Goal: Feedback & Contribution: Contribute content

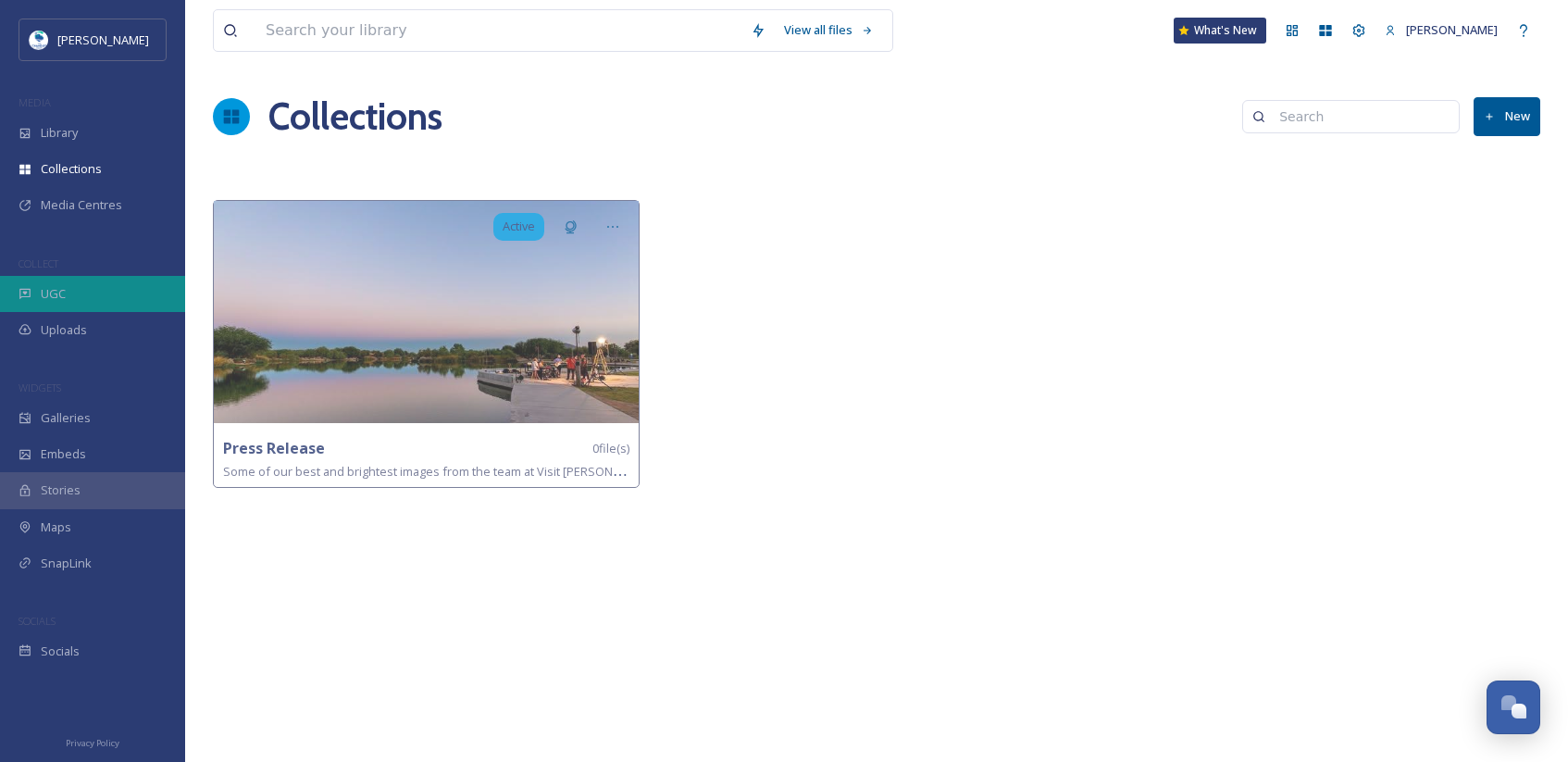
click at [79, 299] on div "UGC" at bounding box center [93, 294] width 185 height 36
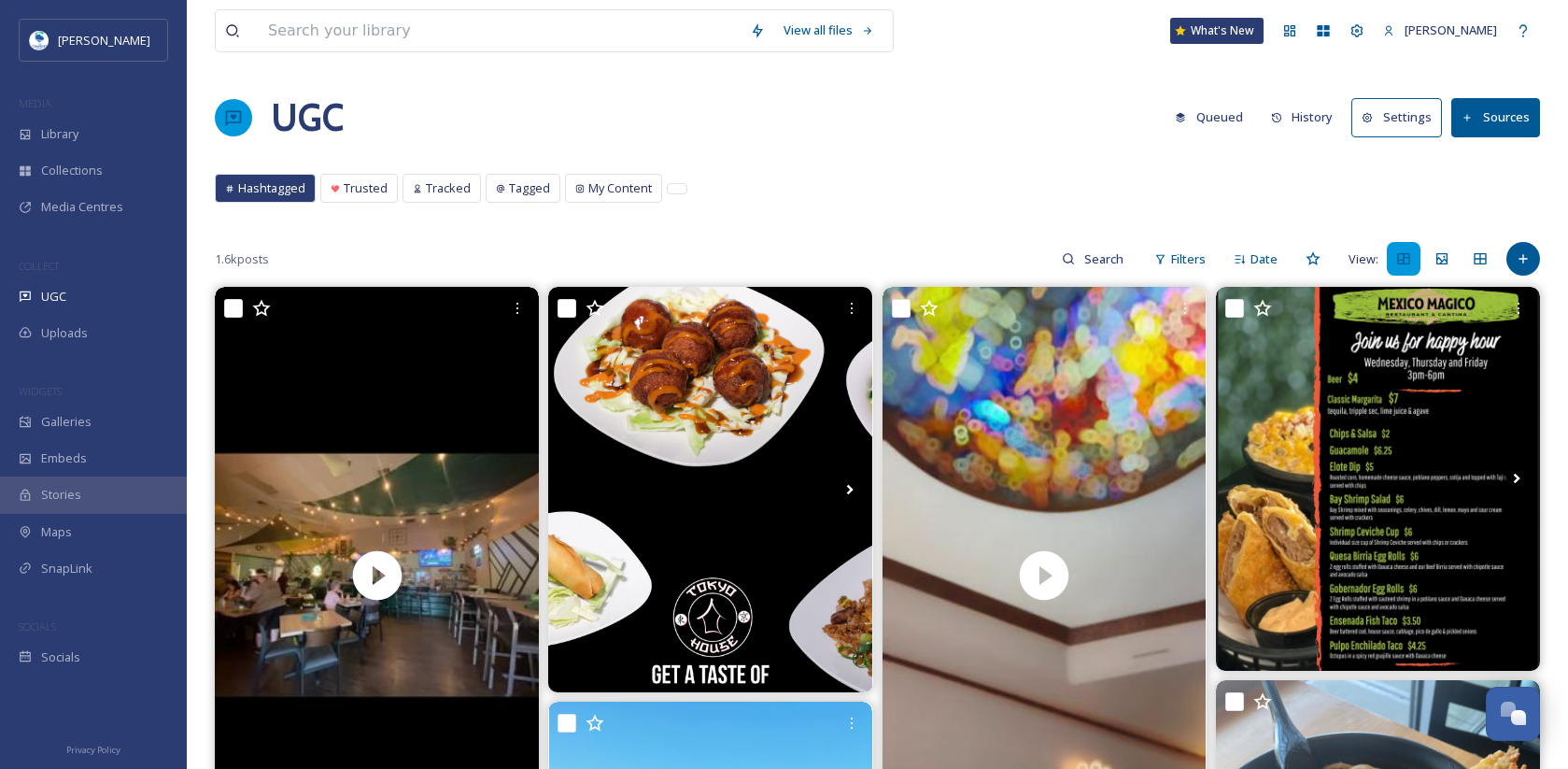
click at [1324, 104] on button "History" at bounding box center [1302, 117] width 81 height 36
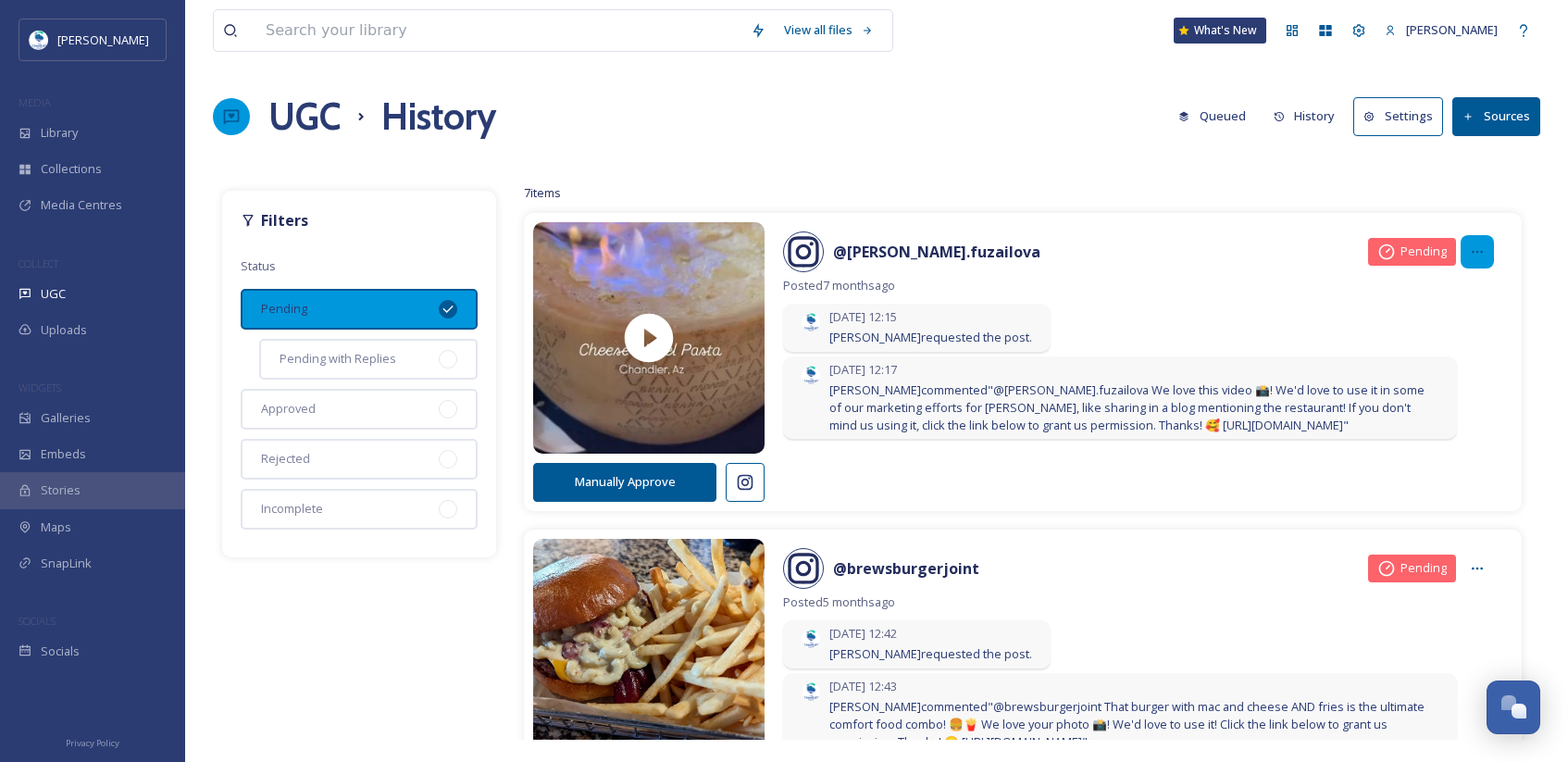
click at [1470, 247] on icon at bounding box center [1476, 251] width 14 height 14
click at [1087, 178] on div "Filters Status Pending Pending with Replies Approved Rejected Incomplete 7 item…" at bounding box center [876, 456] width 1327 height 568
click at [1224, 114] on button "Queued" at bounding box center [1212, 116] width 86 height 36
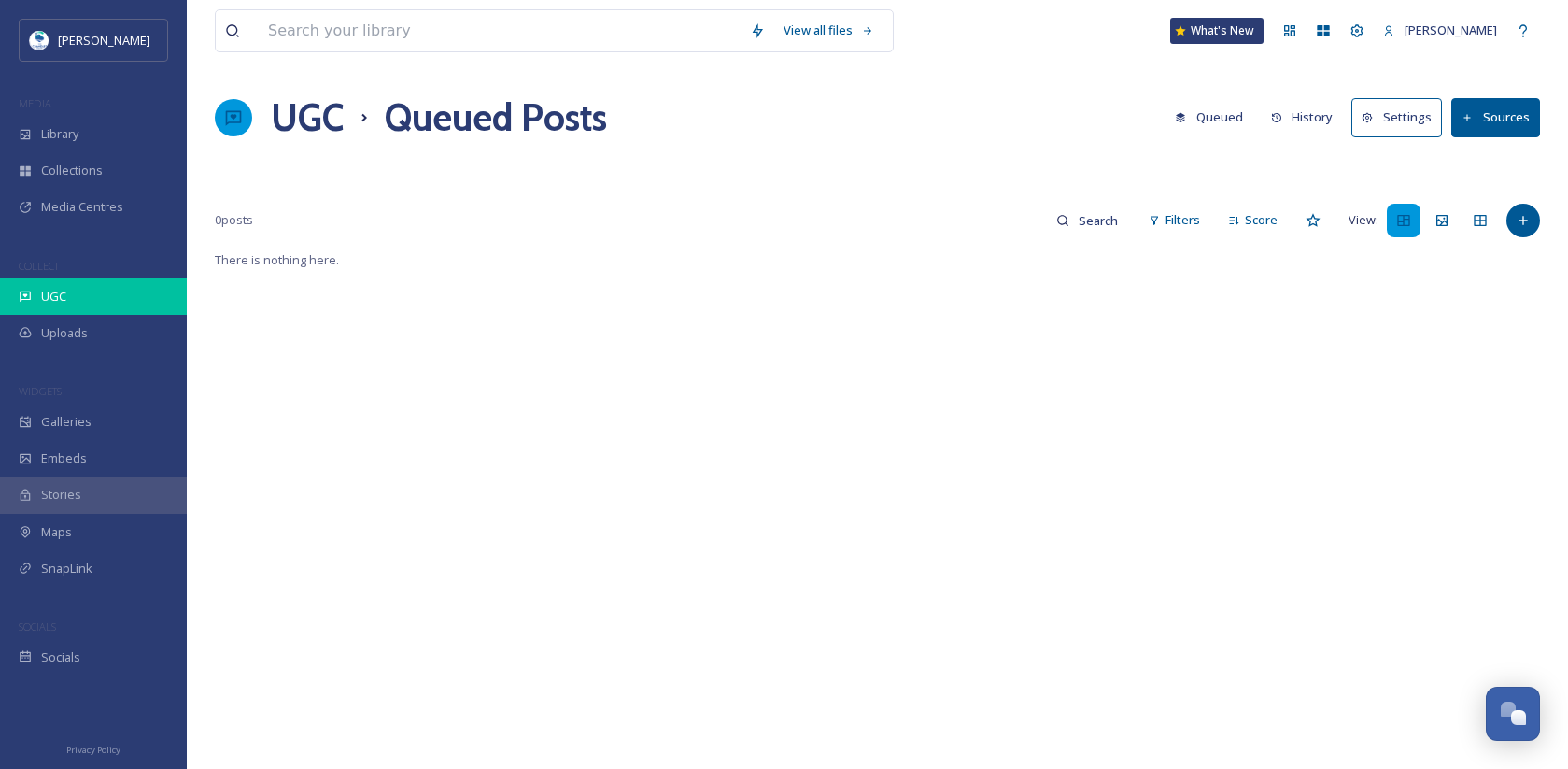
click at [112, 296] on div "UGC" at bounding box center [94, 296] width 187 height 36
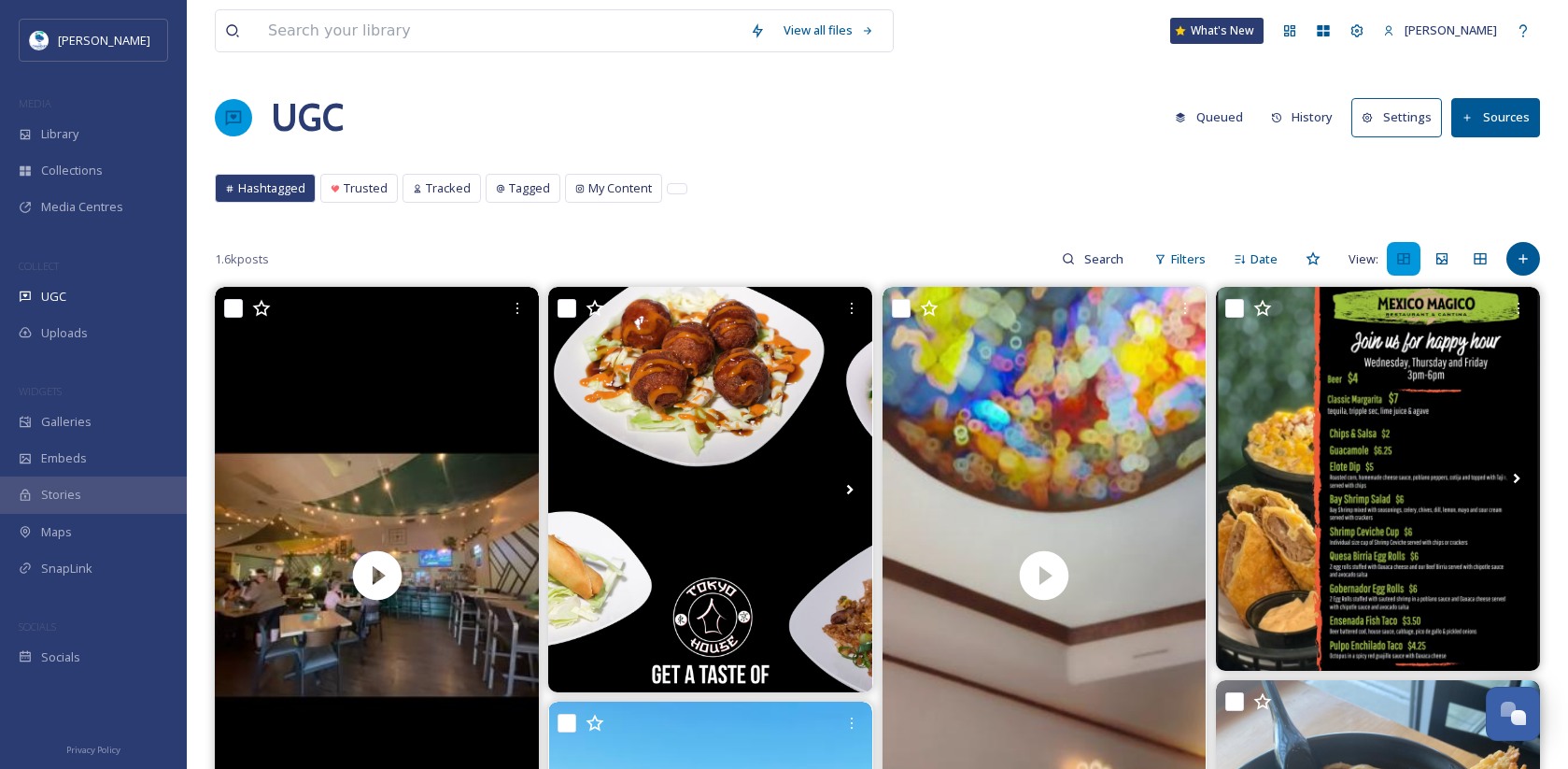
click at [1326, 116] on button "History" at bounding box center [1302, 117] width 81 height 36
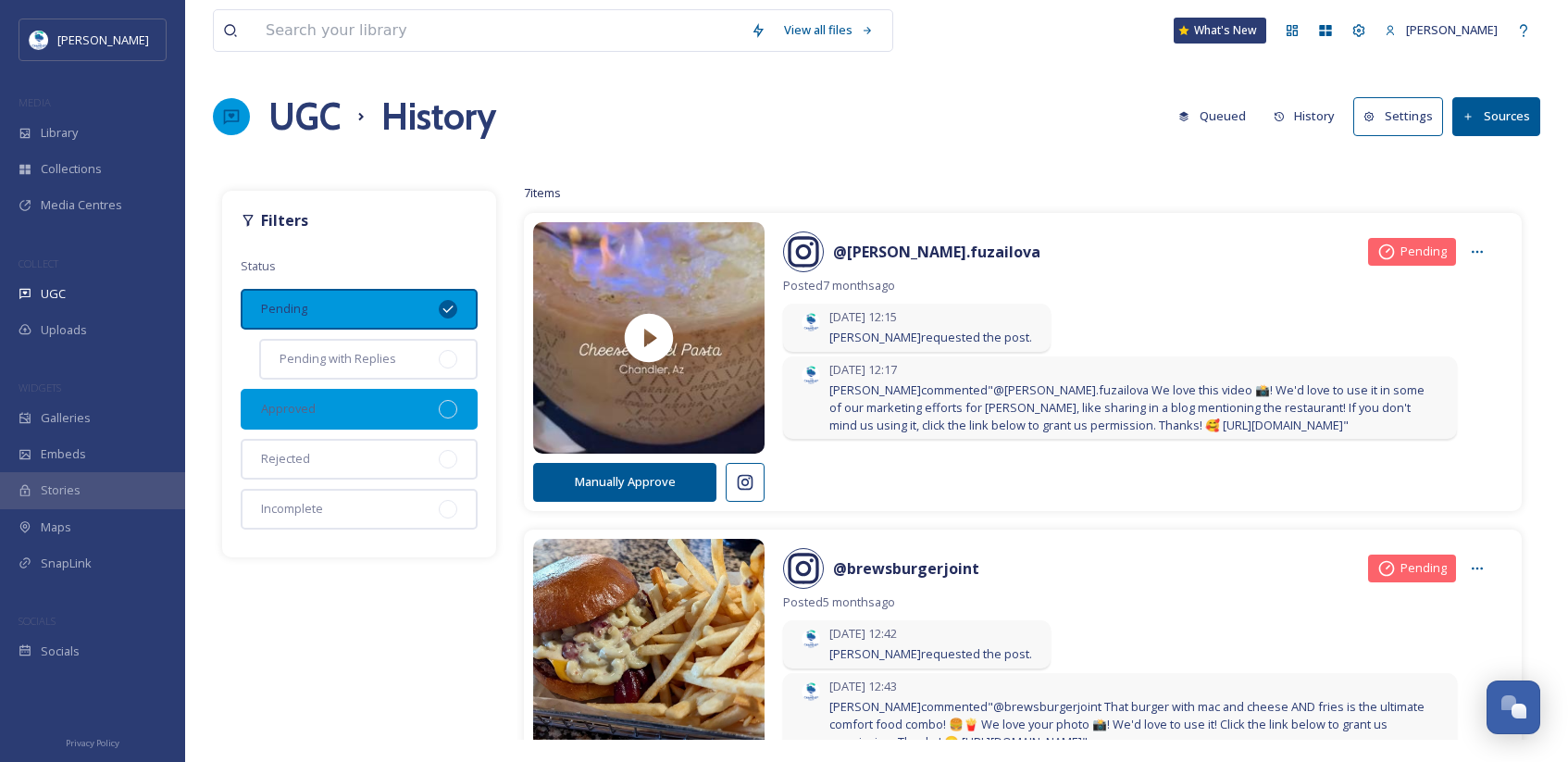
click at [375, 412] on div "Approved" at bounding box center [358, 409] width 237 height 41
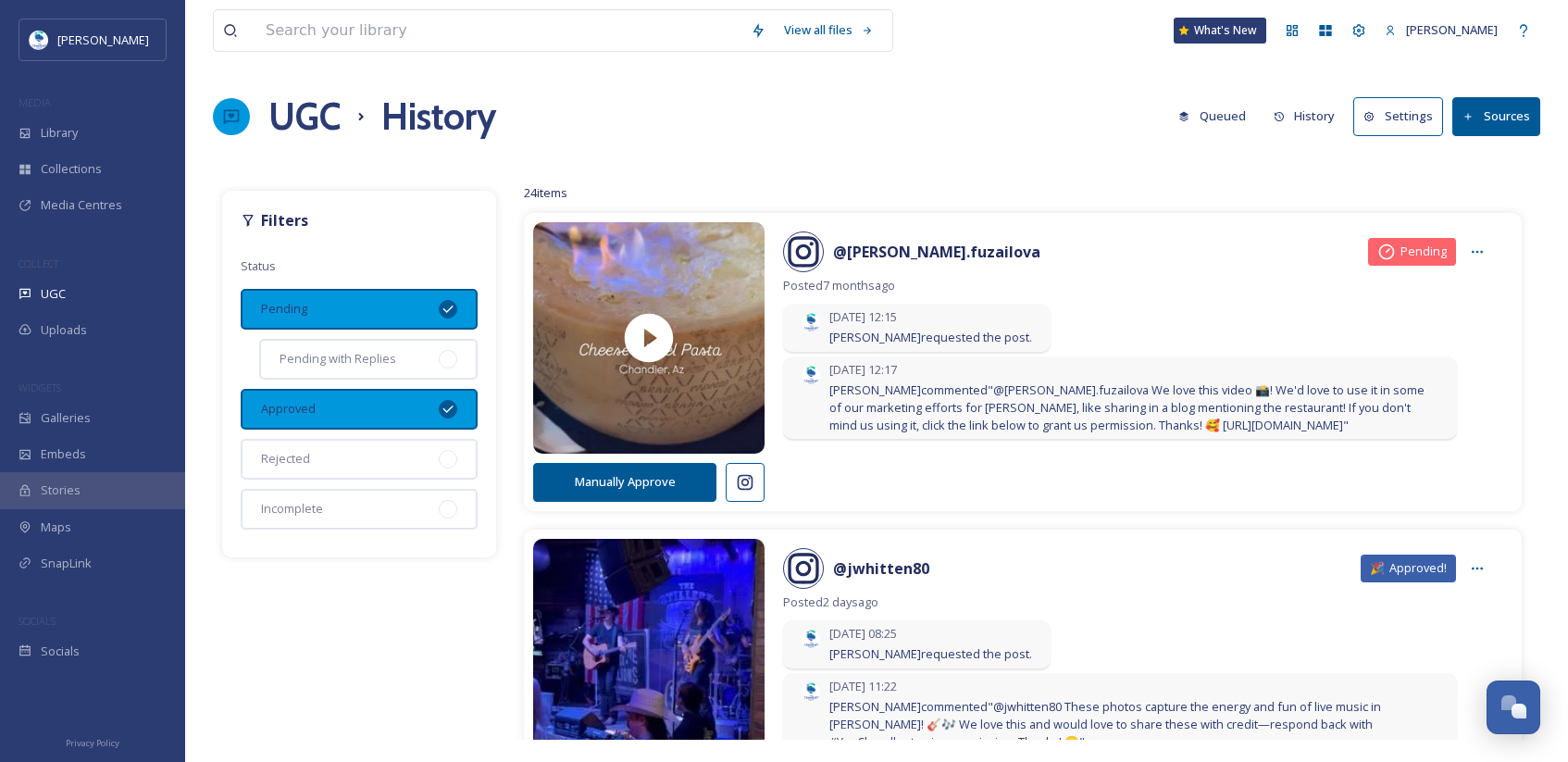
click at [1414, 112] on button "Settings" at bounding box center [1397, 116] width 90 height 38
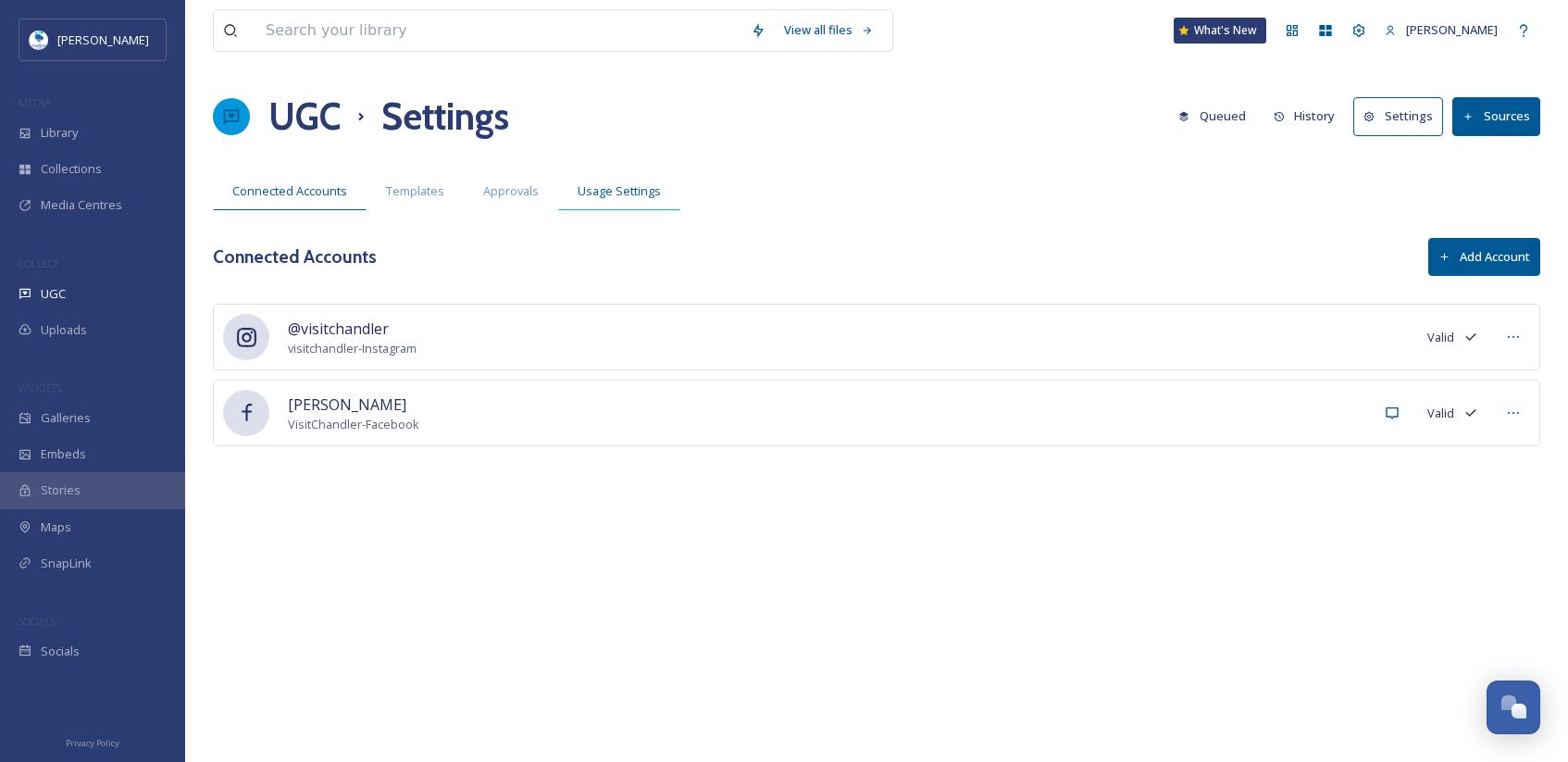
click at [641, 183] on span "Usage Settings" at bounding box center [619, 191] width 83 height 17
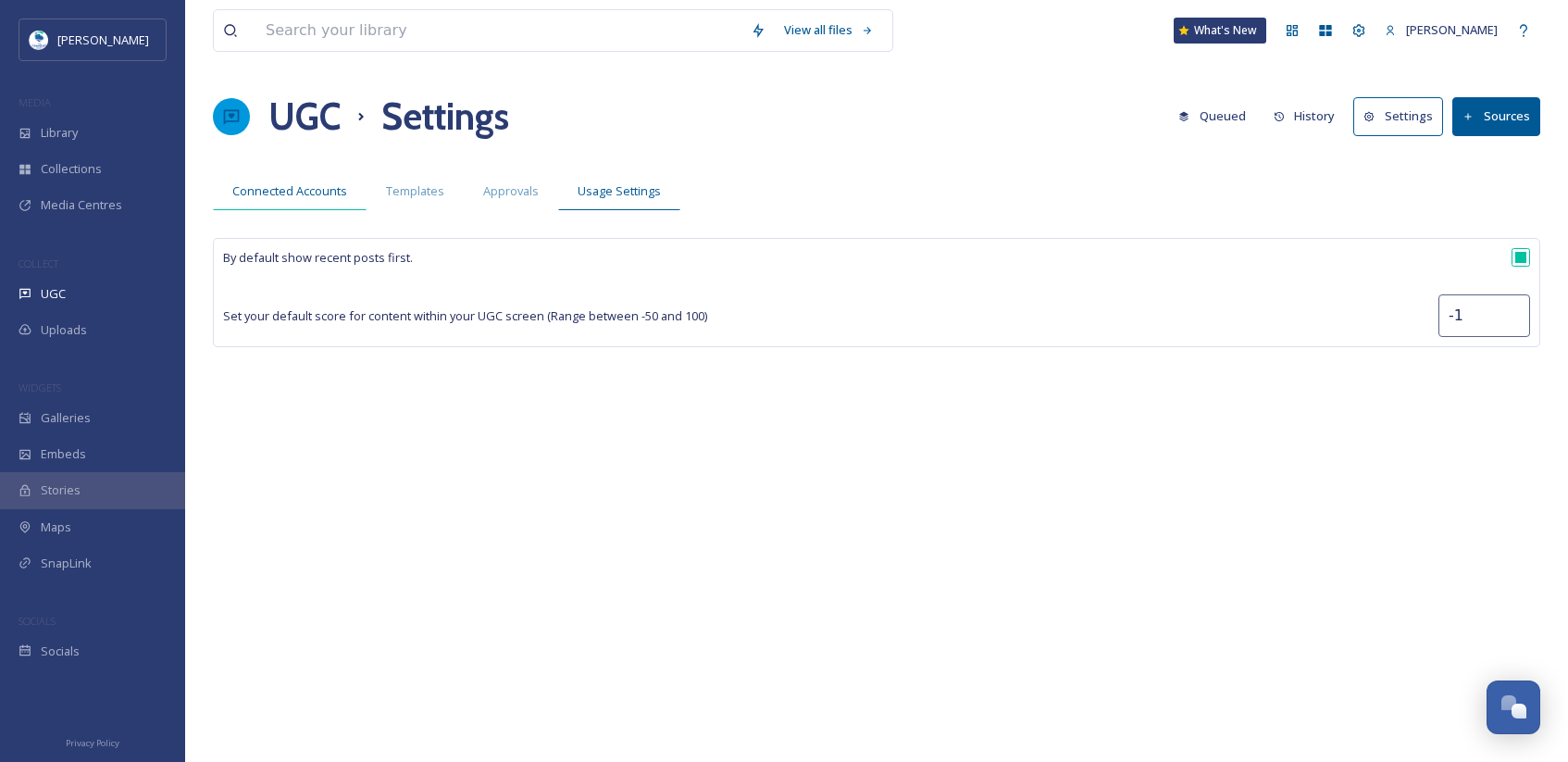
click at [287, 204] on div "Connected Accounts" at bounding box center [289, 190] width 154 height 38
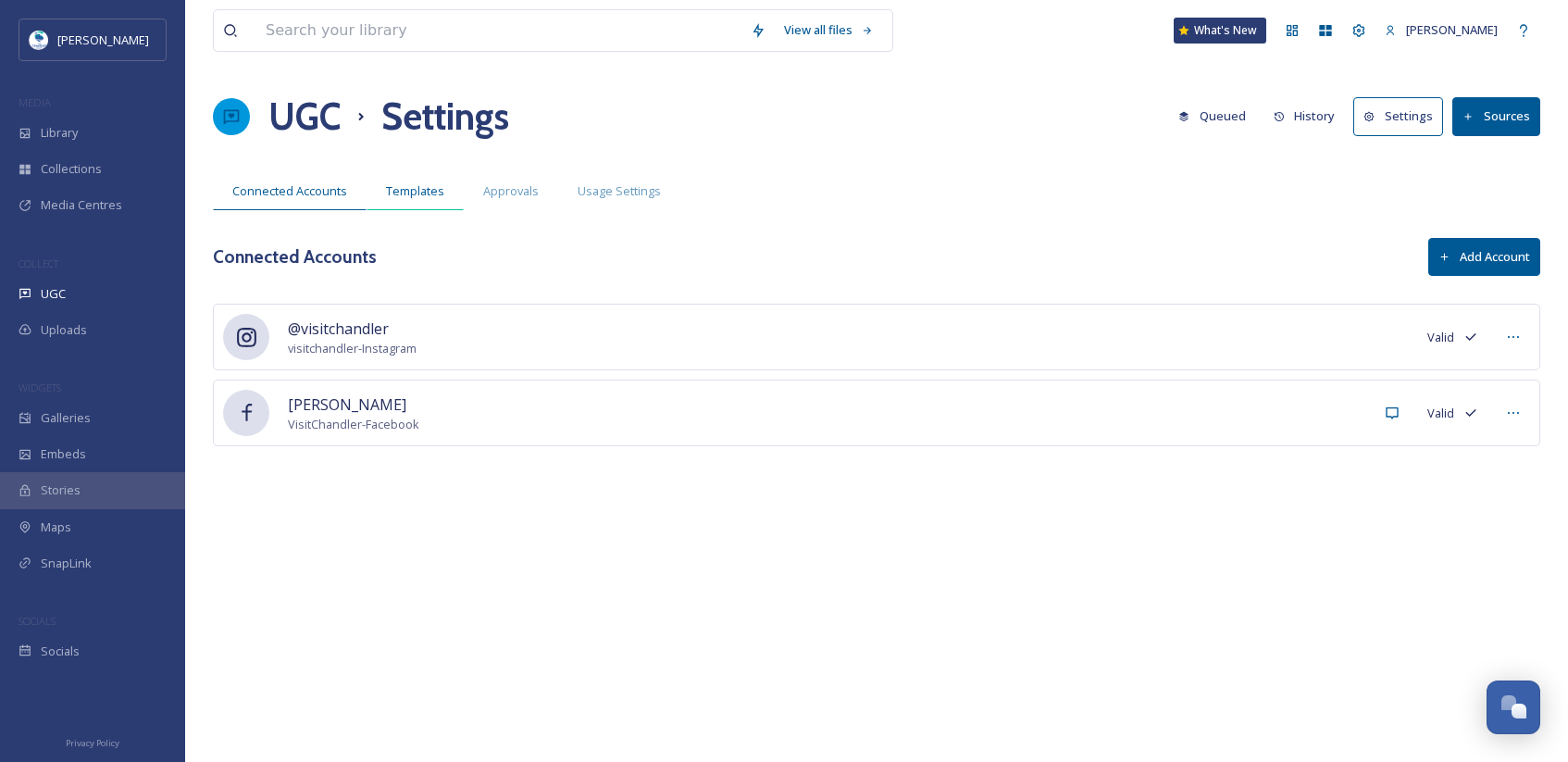
click at [396, 202] on div "Templates" at bounding box center [415, 190] width 98 height 38
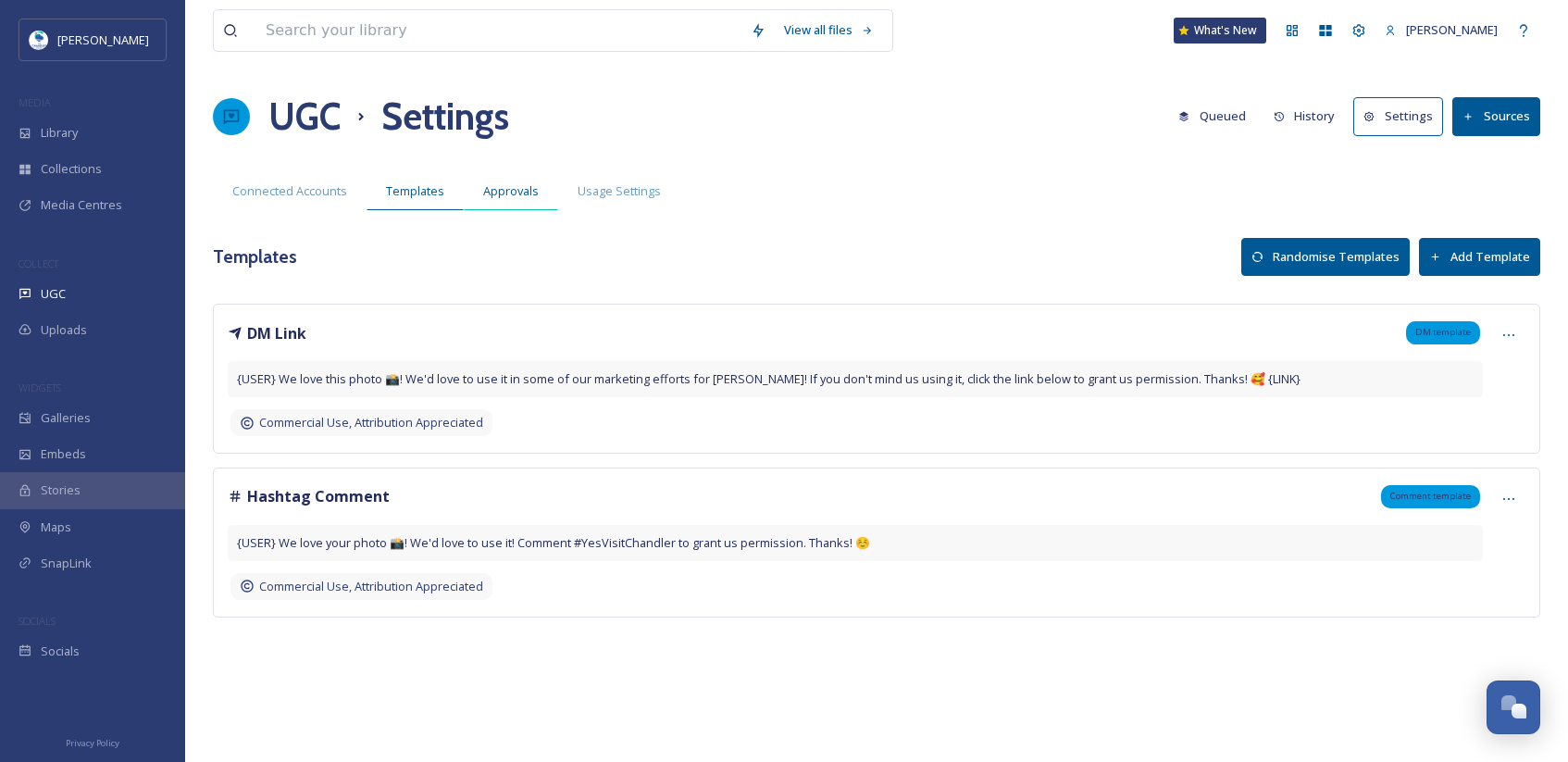
click at [463, 202] on div "Approvals" at bounding box center [511, 190] width 95 height 38
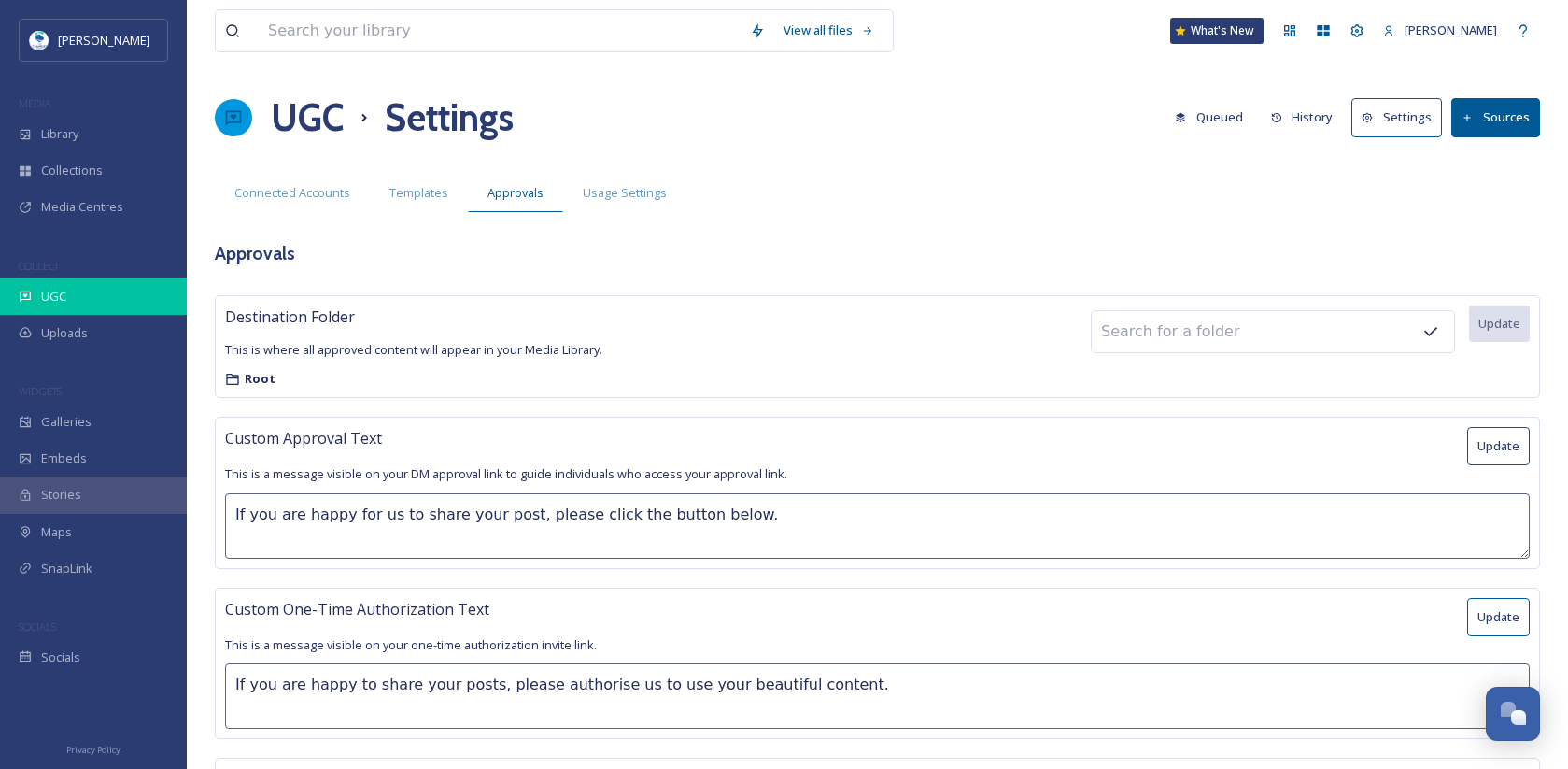
click at [105, 296] on div "UGC" at bounding box center [94, 296] width 187 height 36
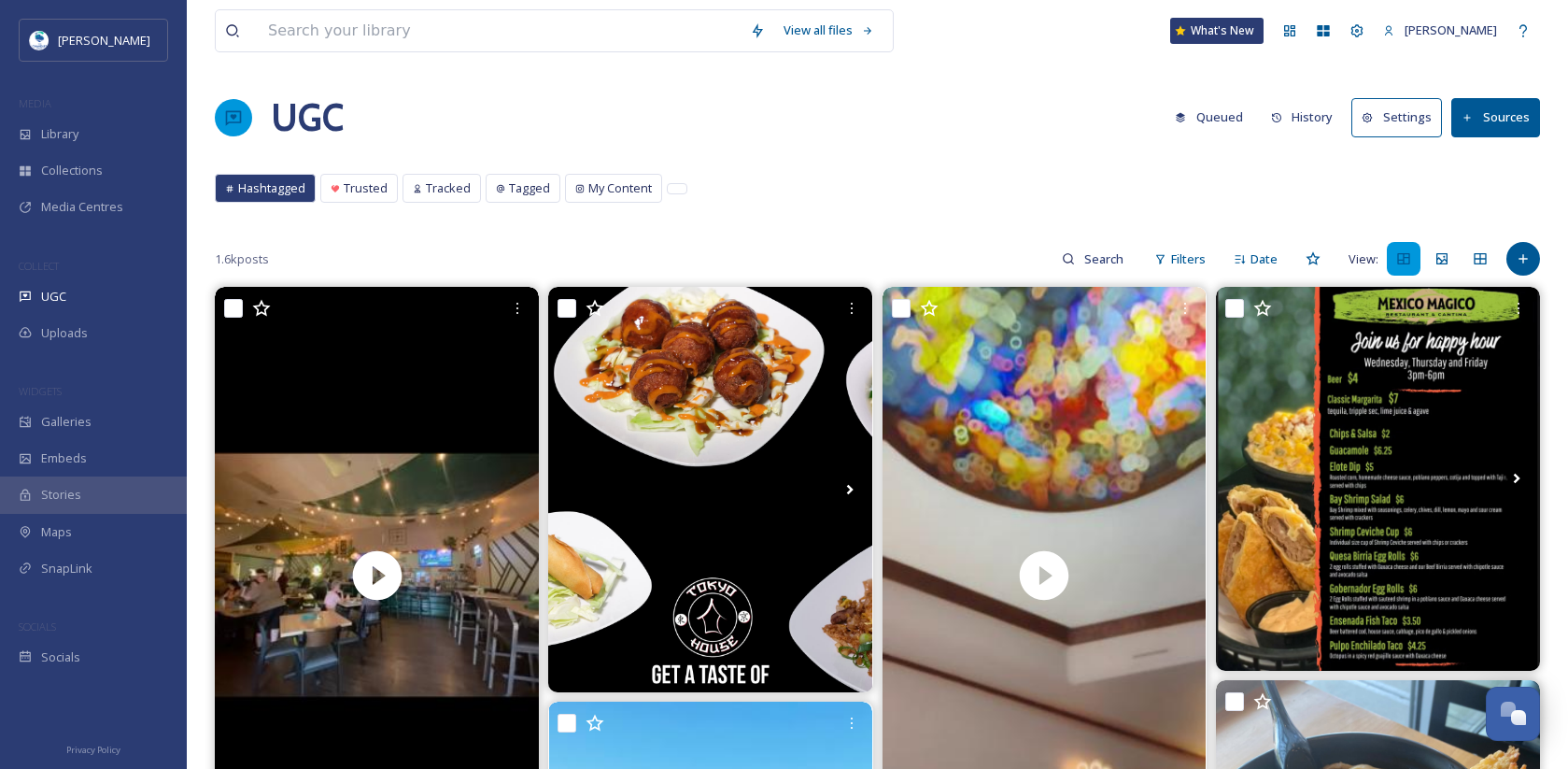
click at [1313, 111] on button "History" at bounding box center [1302, 117] width 81 height 36
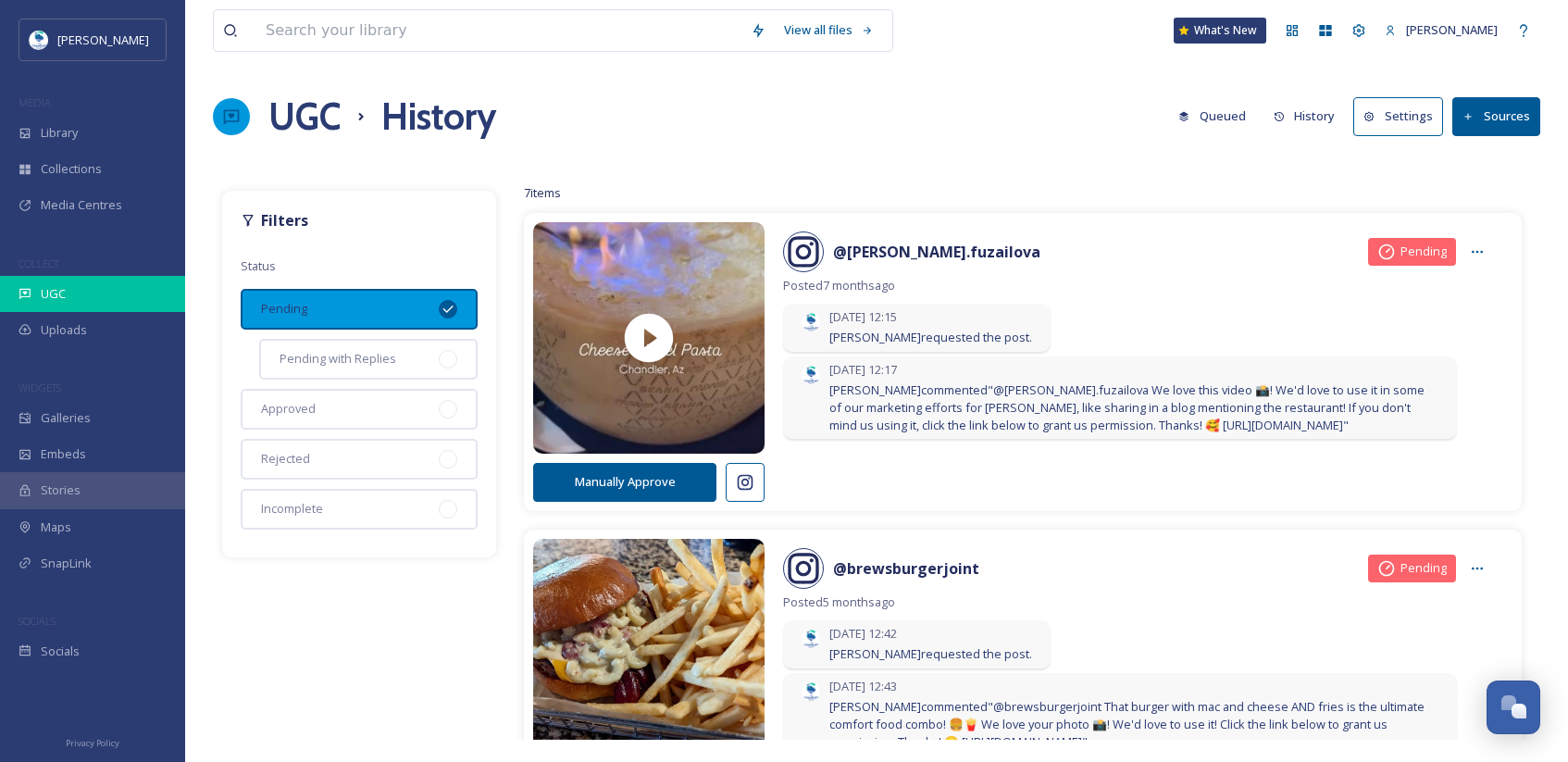
click at [65, 292] on span "UGC" at bounding box center [53, 294] width 25 height 17
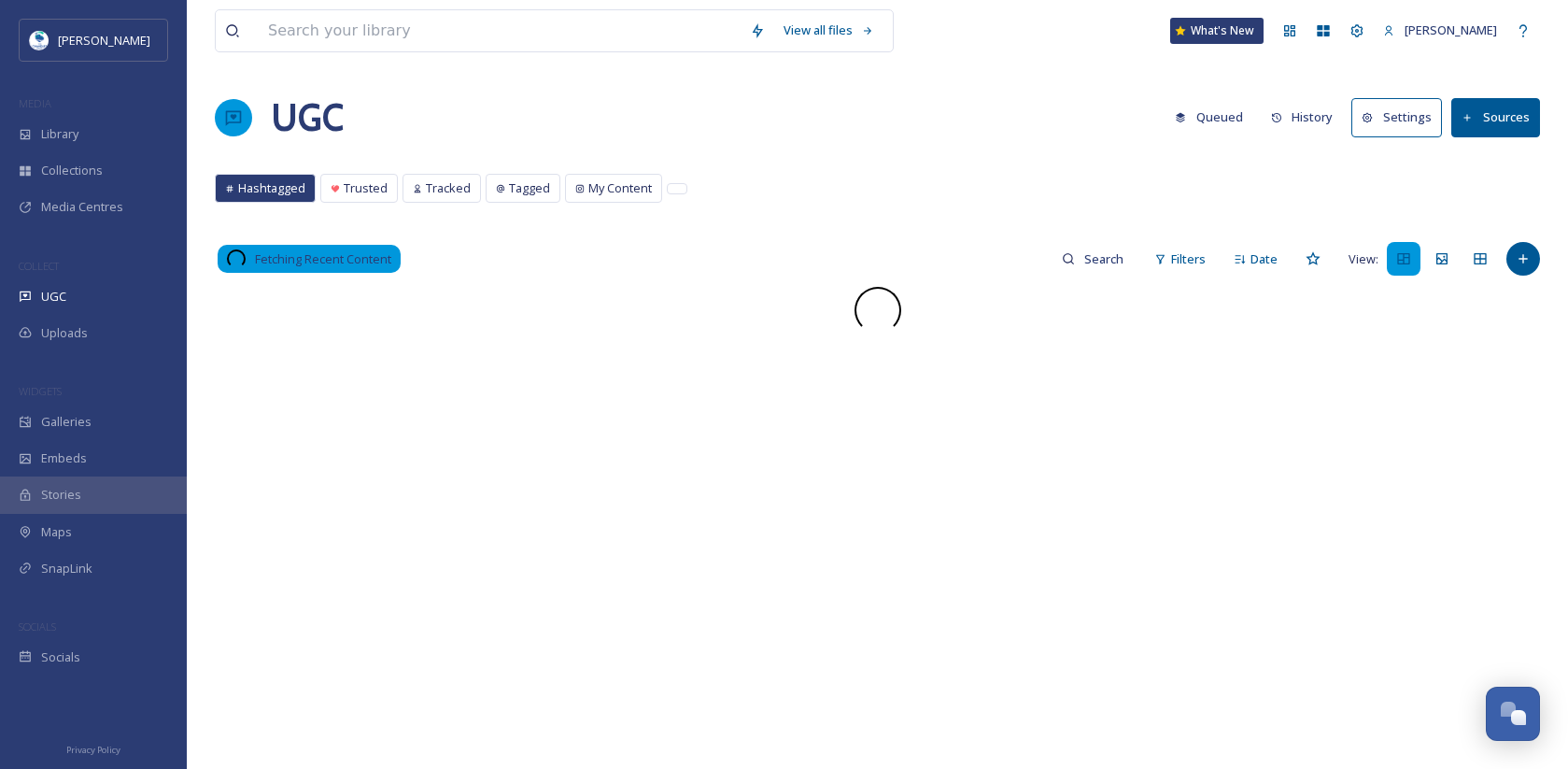
click at [1308, 121] on button "History" at bounding box center [1302, 117] width 81 height 36
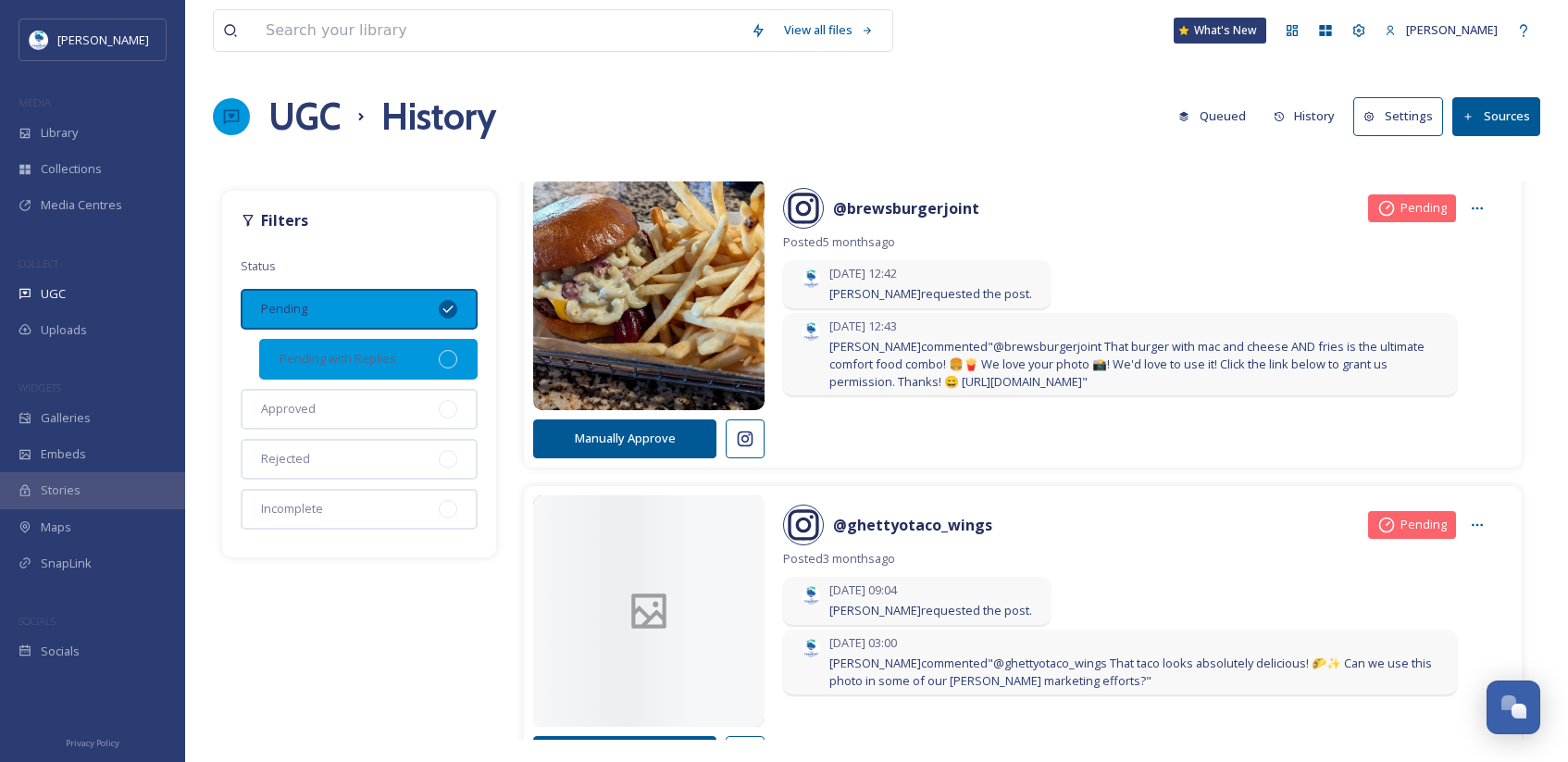
scroll to position [370, 0]
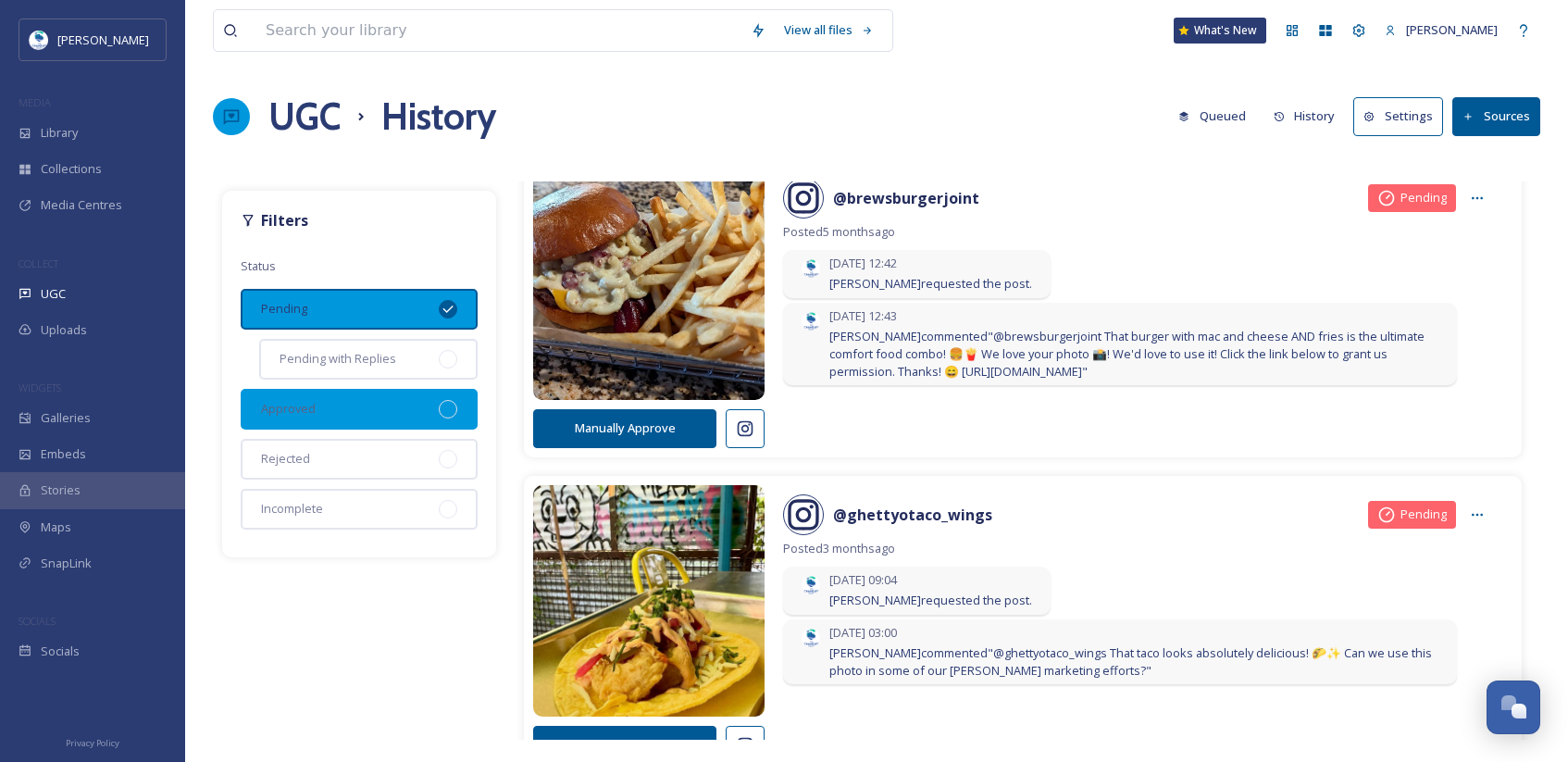
click at [336, 412] on div "Approved" at bounding box center [358, 409] width 237 height 41
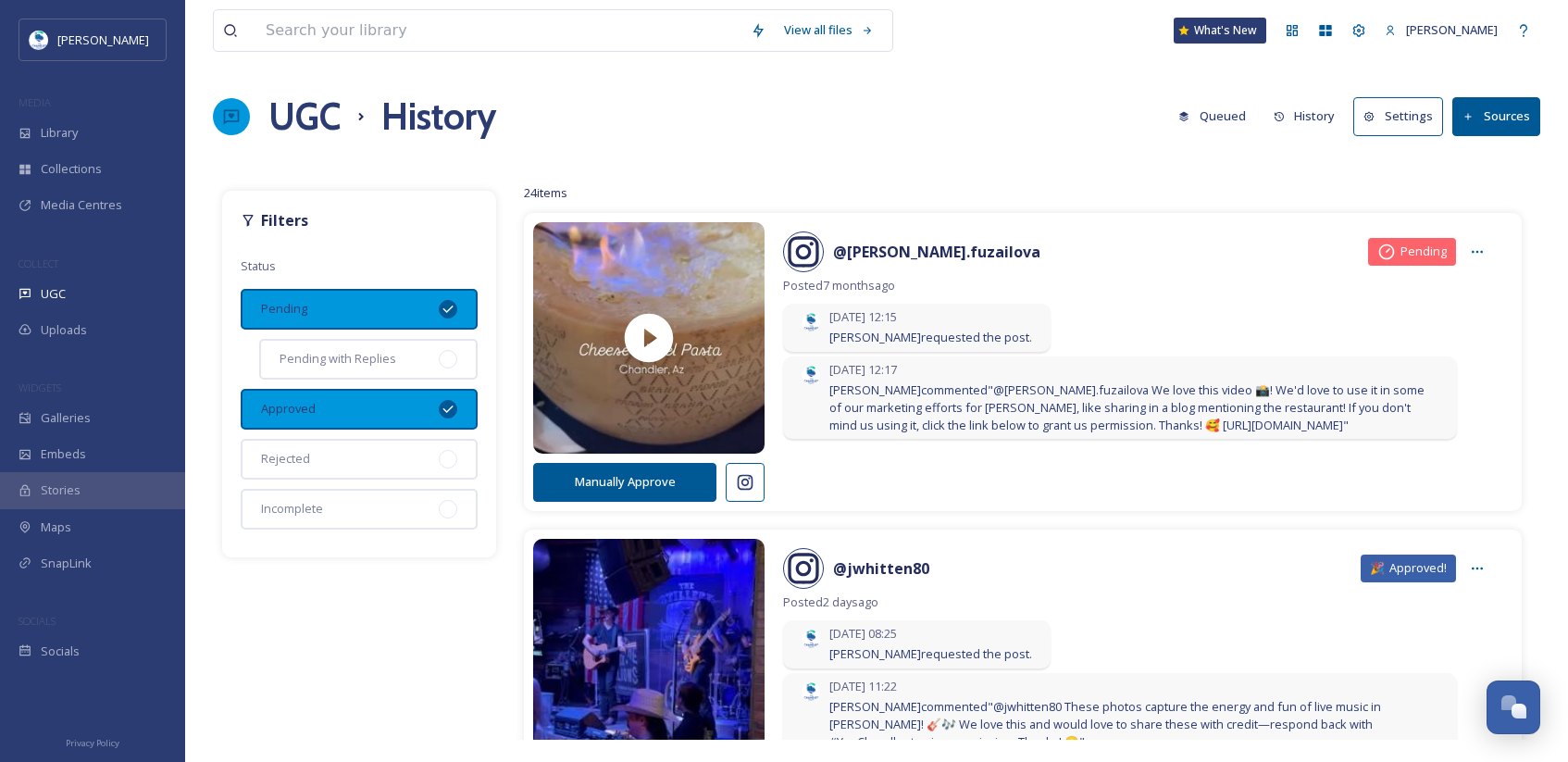
click at [385, 310] on div "Pending" at bounding box center [358, 309] width 237 height 41
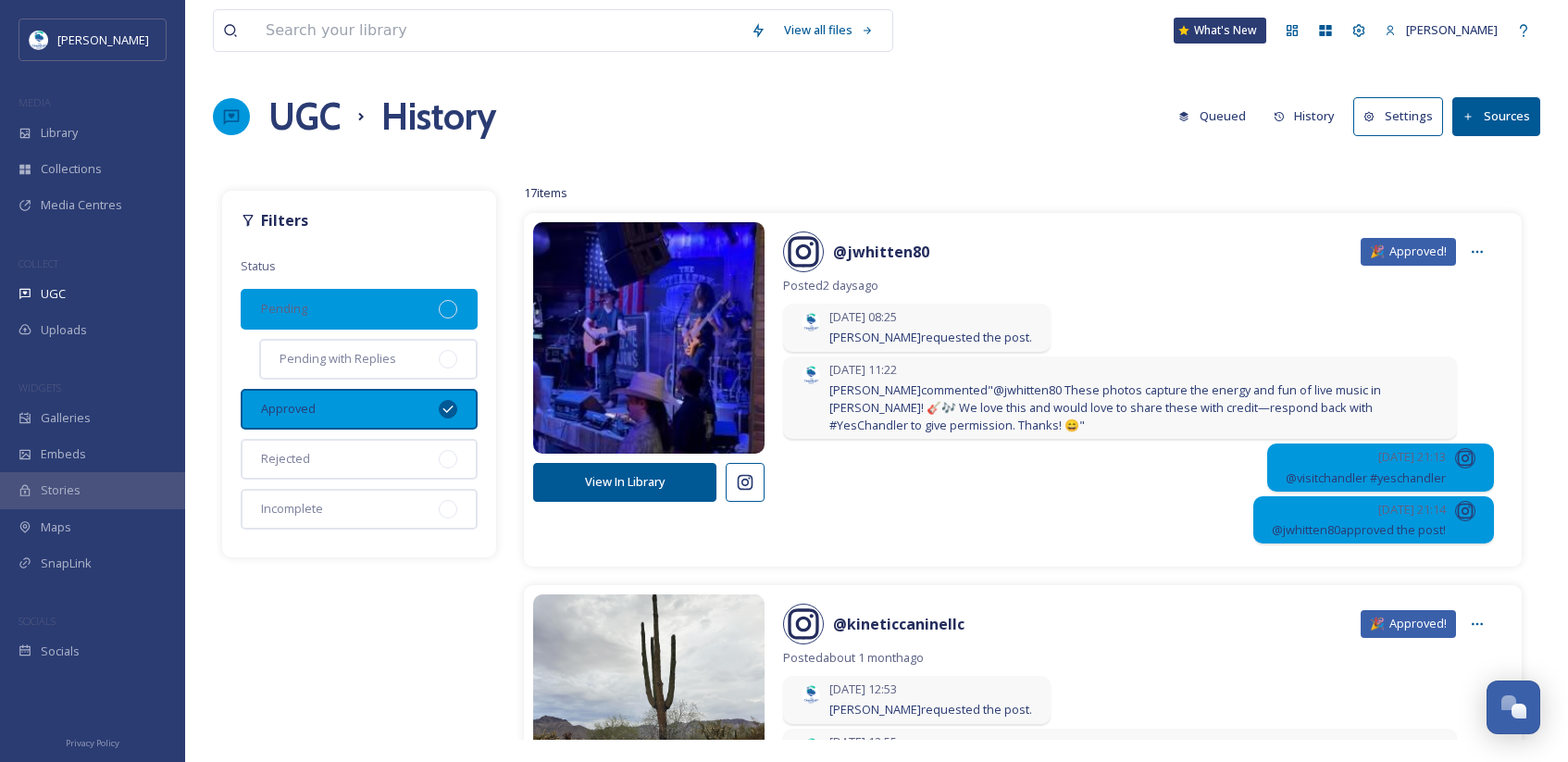
click at [322, 309] on div "Pending" at bounding box center [358, 309] width 237 height 41
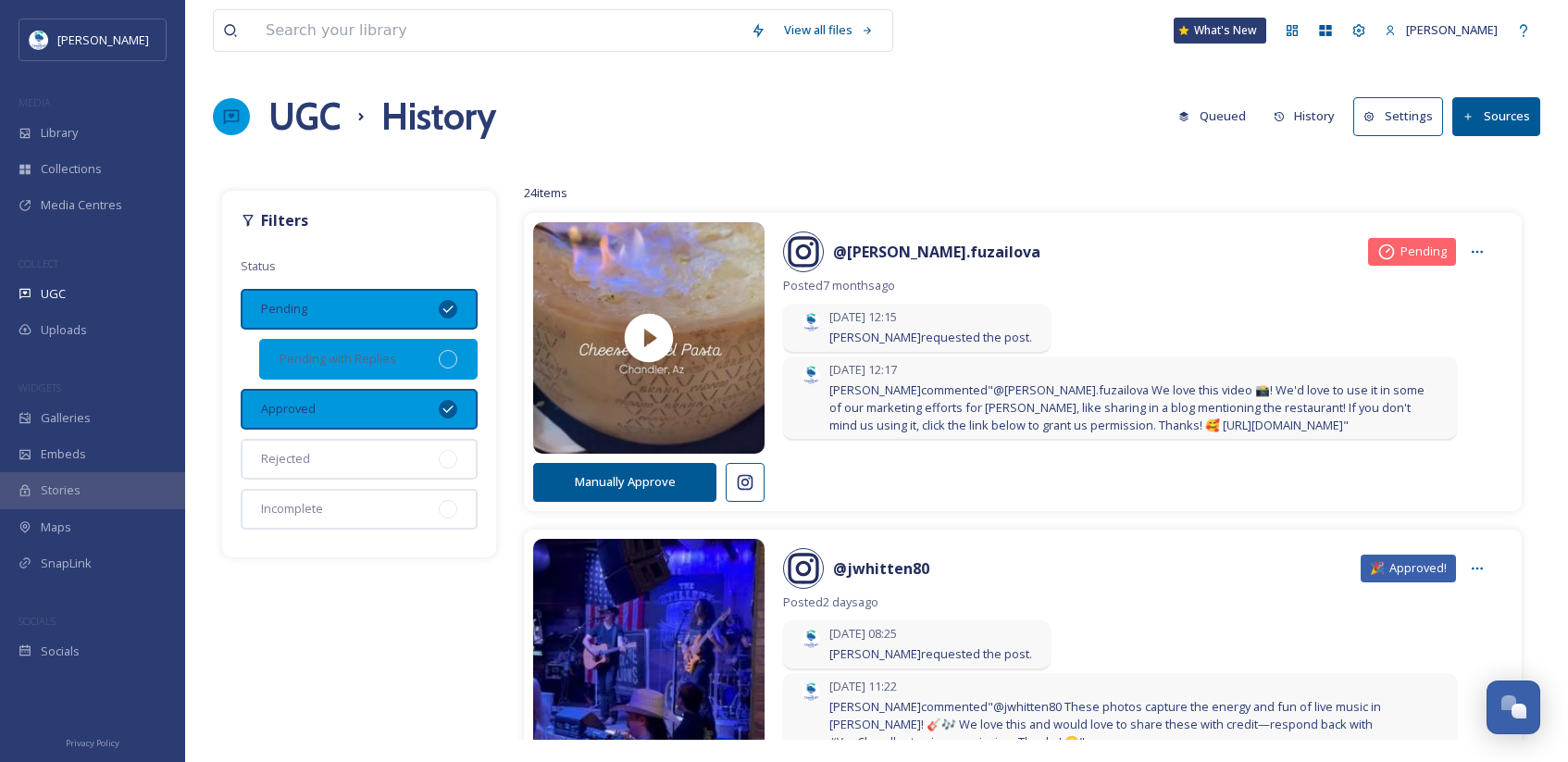
click at [407, 353] on div "Pending with Replies" at bounding box center [368, 359] width 218 height 41
click at [1470, 244] on icon at bounding box center [1476, 251] width 14 height 14
click at [874, 139] on div "UGC History Queued History Settings Sources" at bounding box center [876, 117] width 1327 height 56
click at [1472, 123] on button "Sources" at bounding box center [1496, 116] width 88 height 38
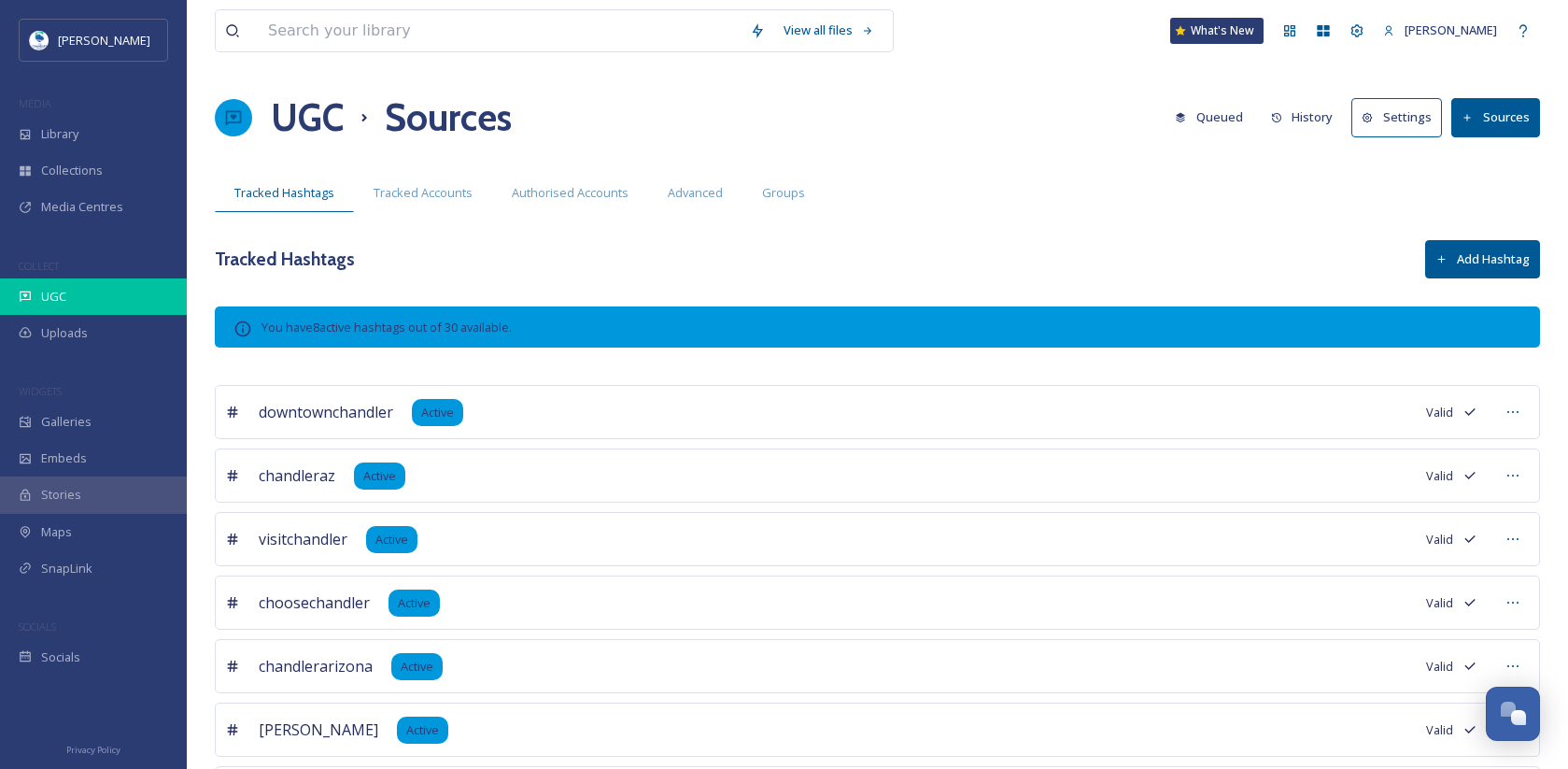
click at [101, 292] on div "UGC" at bounding box center [94, 296] width 187 height 36
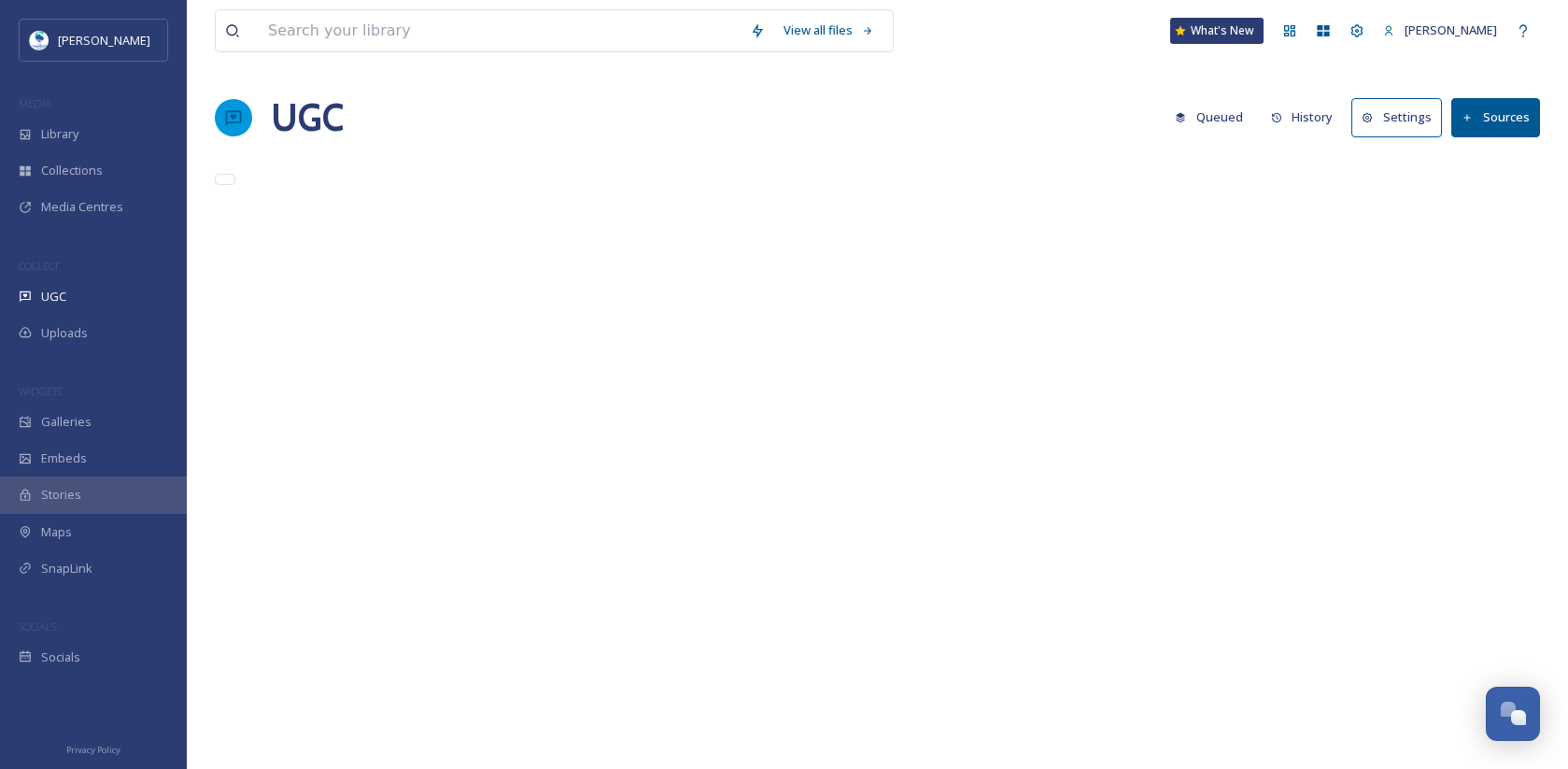
click at [1483, 122] on button "Sources" at bounding box center [1496, 117] width 89 height 38
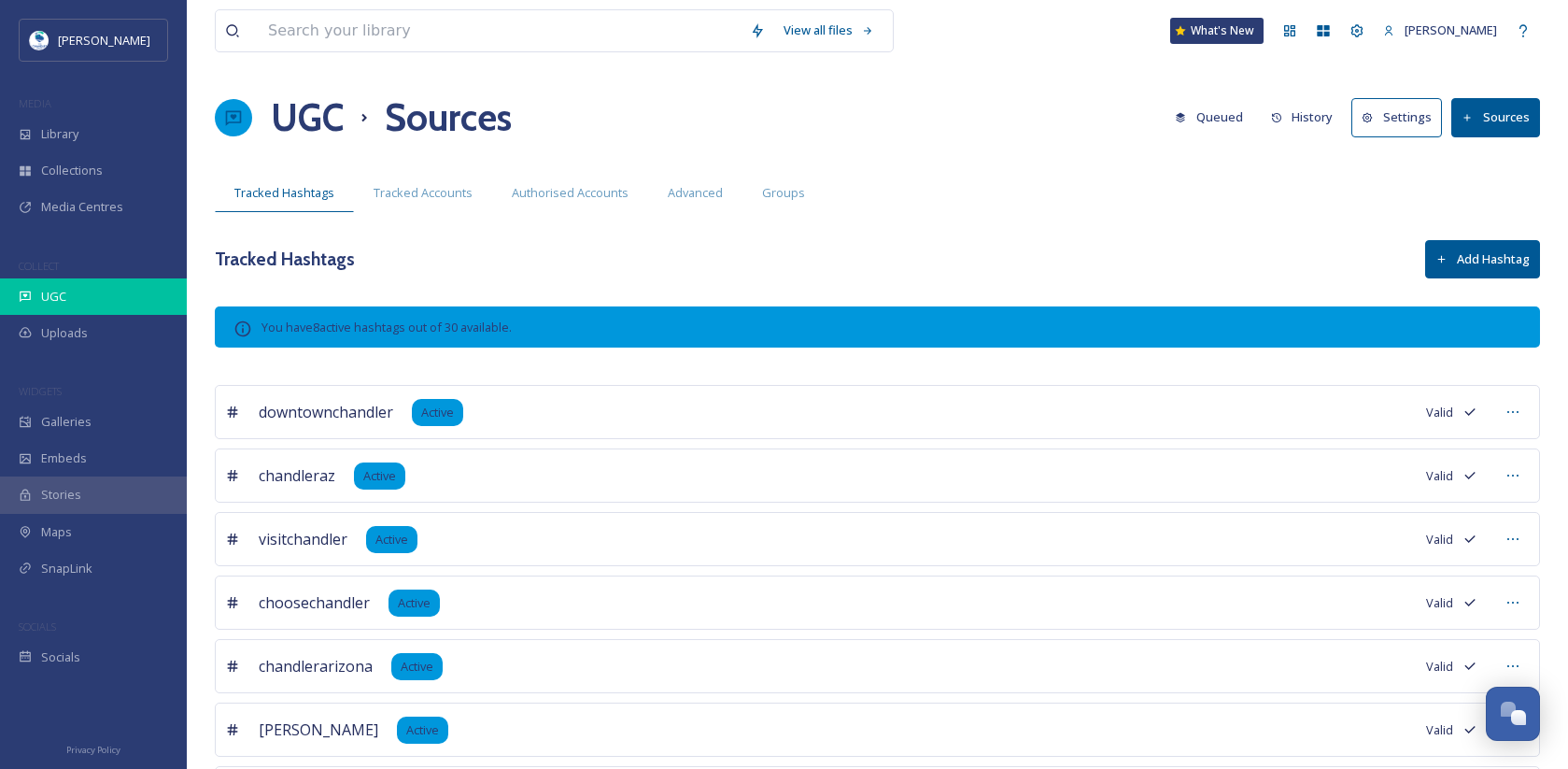
click at [101, 306] on div "UGC" at bounding box center [94, 296] width 187 height 36
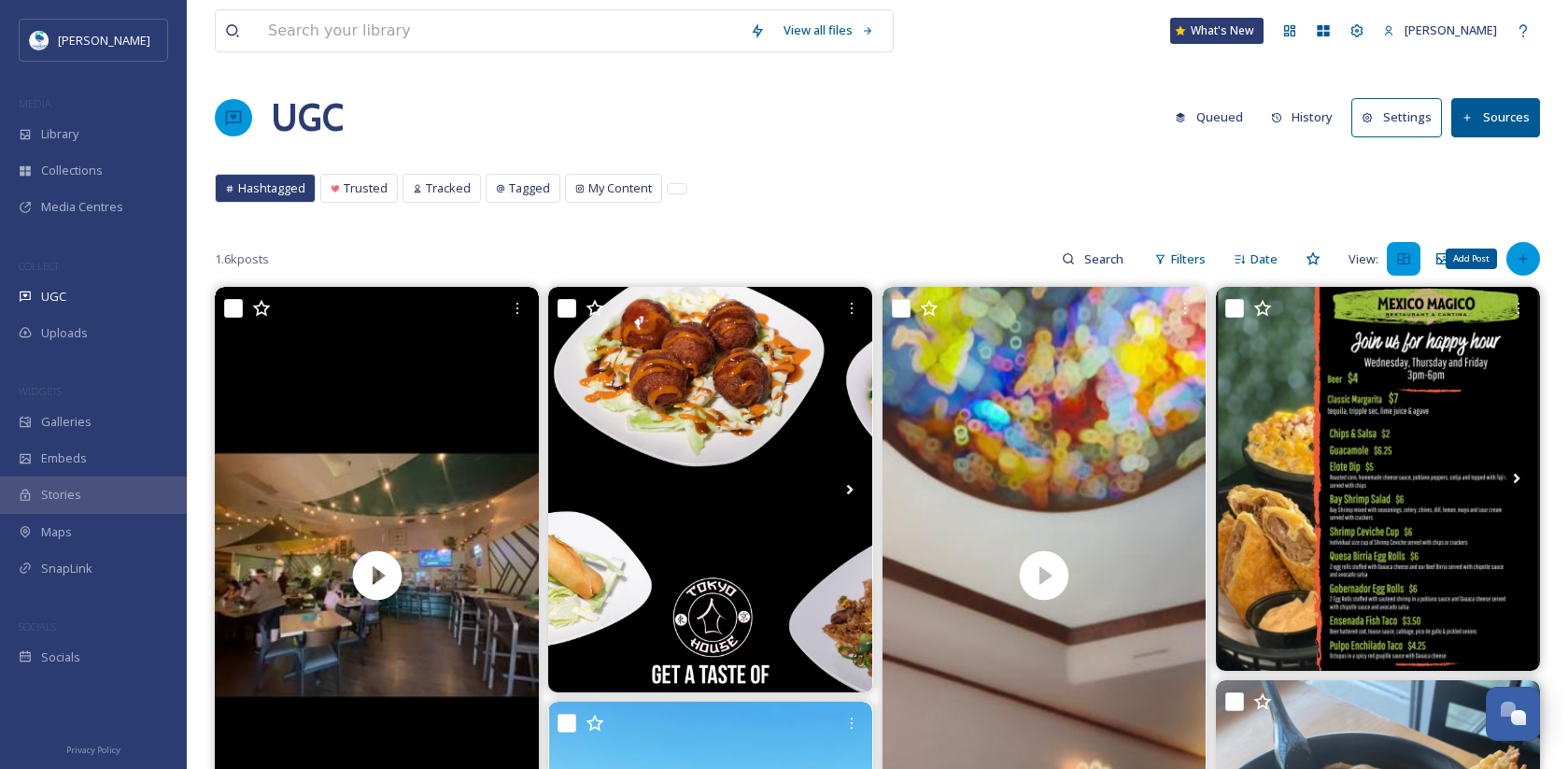
click at [1529, 252] on icon at bounding box center [1523, 258] width 15 height 15
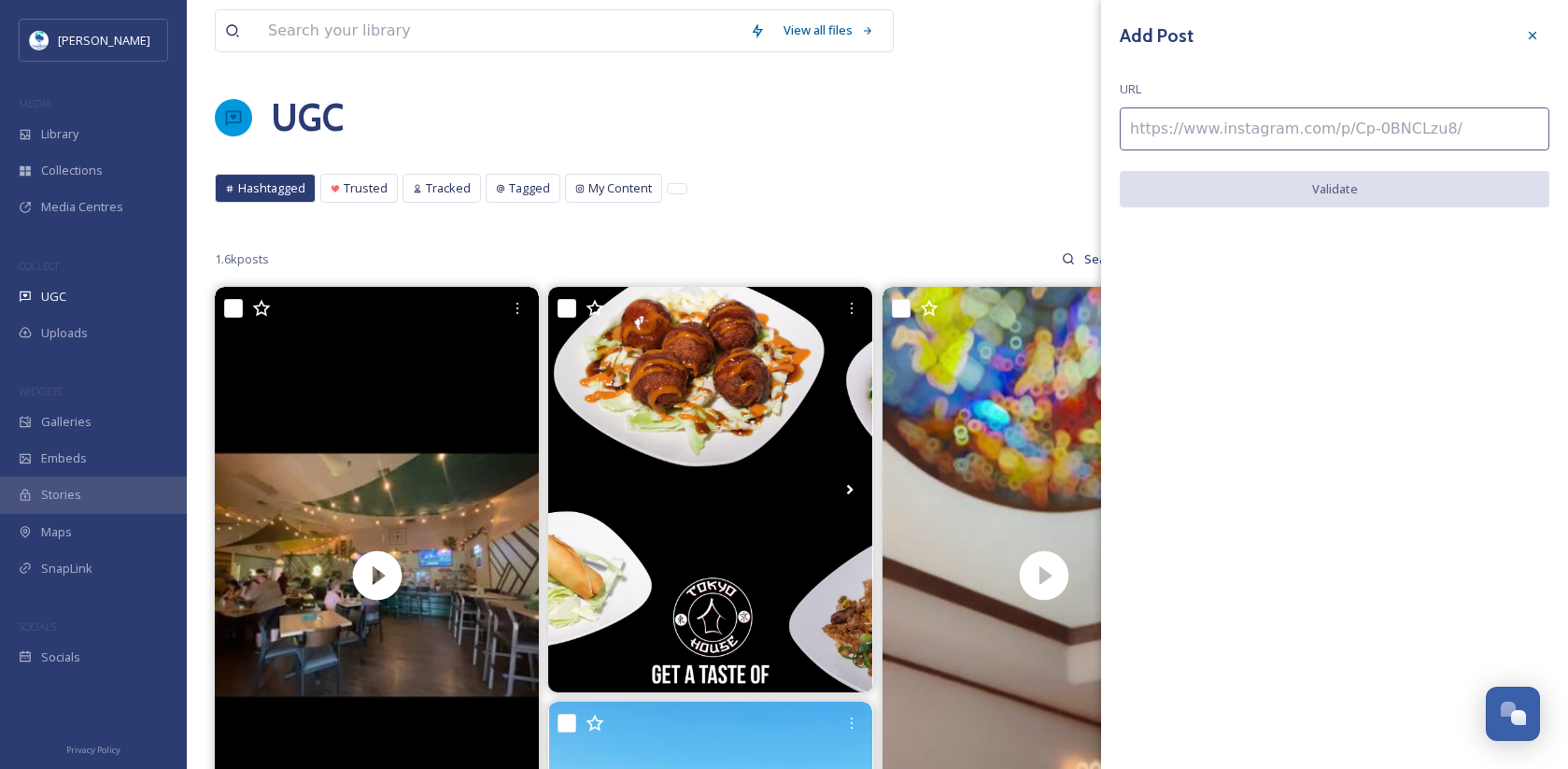
click at [1323, 125] on input at bounding box center [1334, 129] width 430 height 43
paste input "[URL][DOMAIN_NAME]"
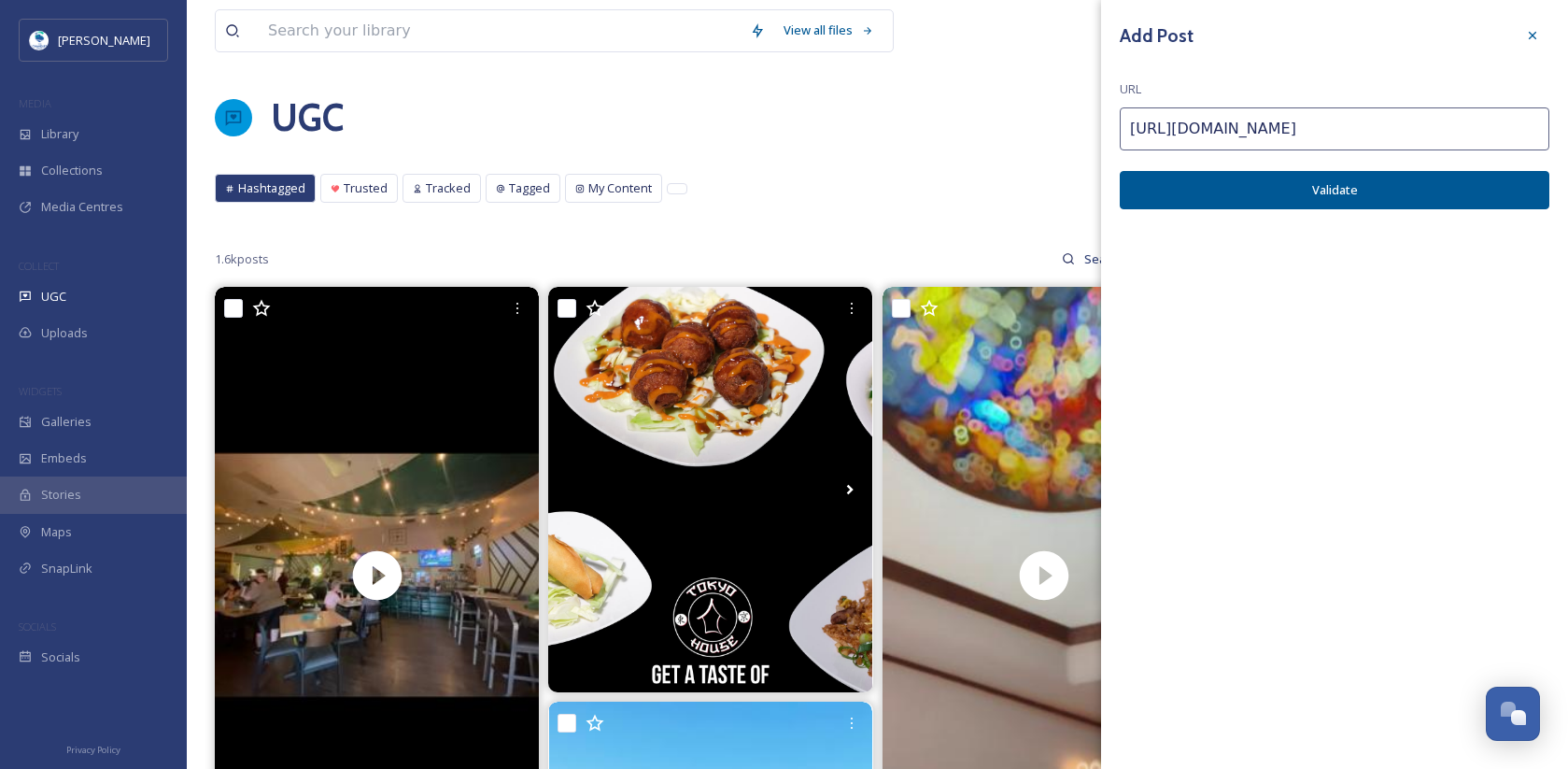
type input "[URL][DOMAIN_NAME]"
click at [1345, 177] on button "Validate" at bounding box center [1334, 189] width 430 height 38
click at [1319, 195] on button "Add Post" at bounding box center [1334, 189] width 430 height 38
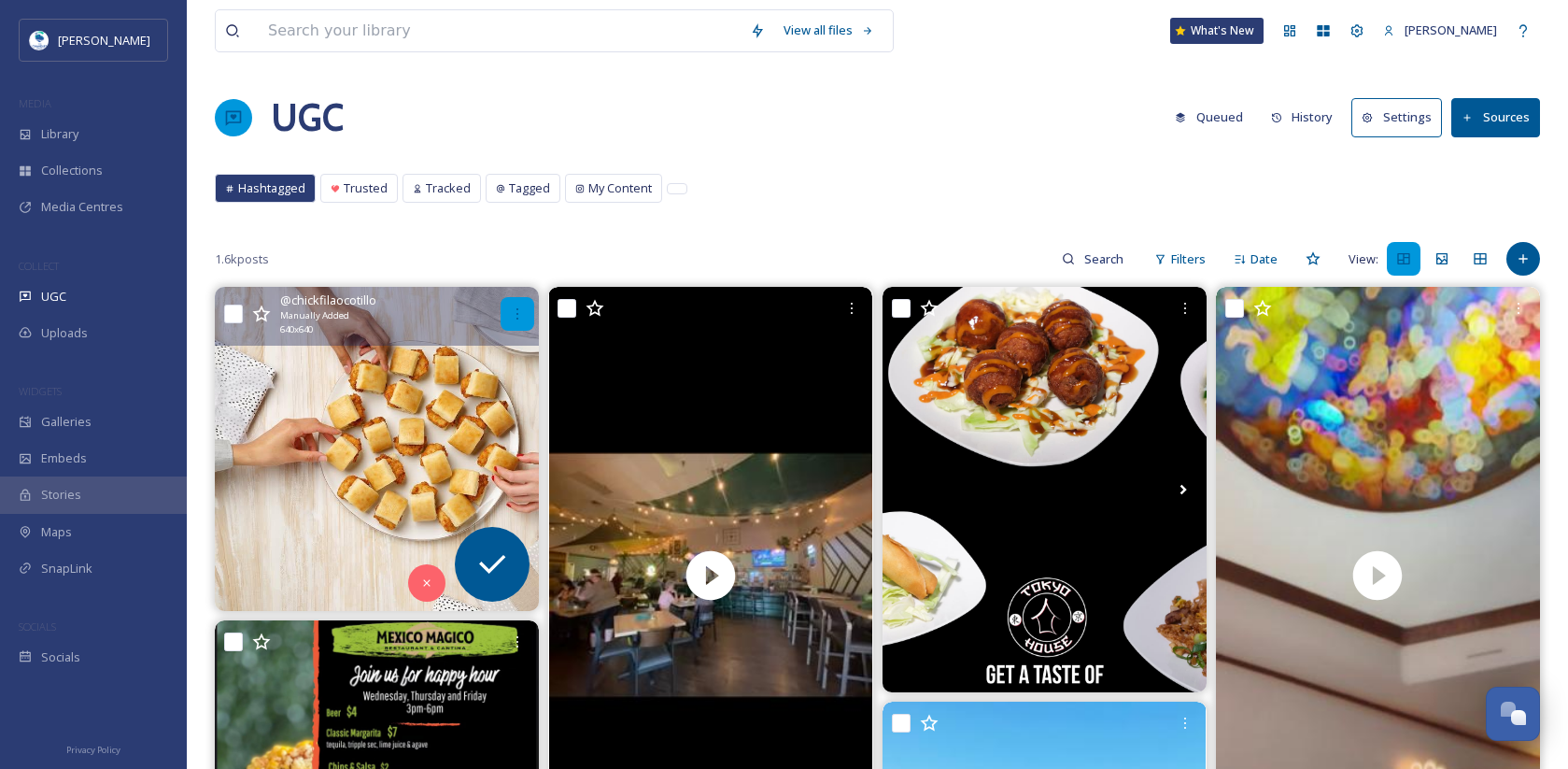
click at [512, 311] on icon at bounding box center [516, 313] width 15 height 15
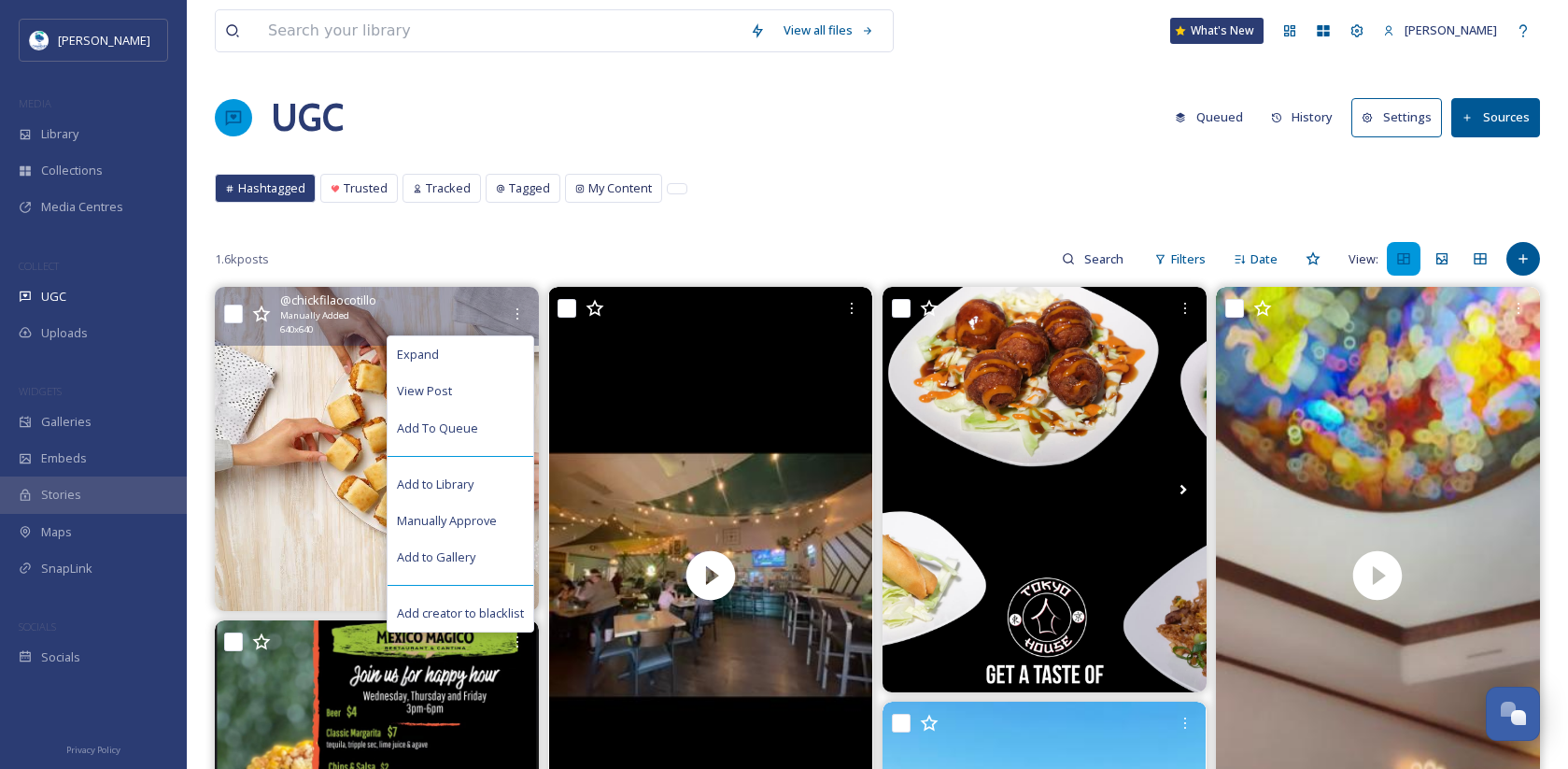
click at [355, 477] on img at bounding box center [376, 448] width 325 height 325
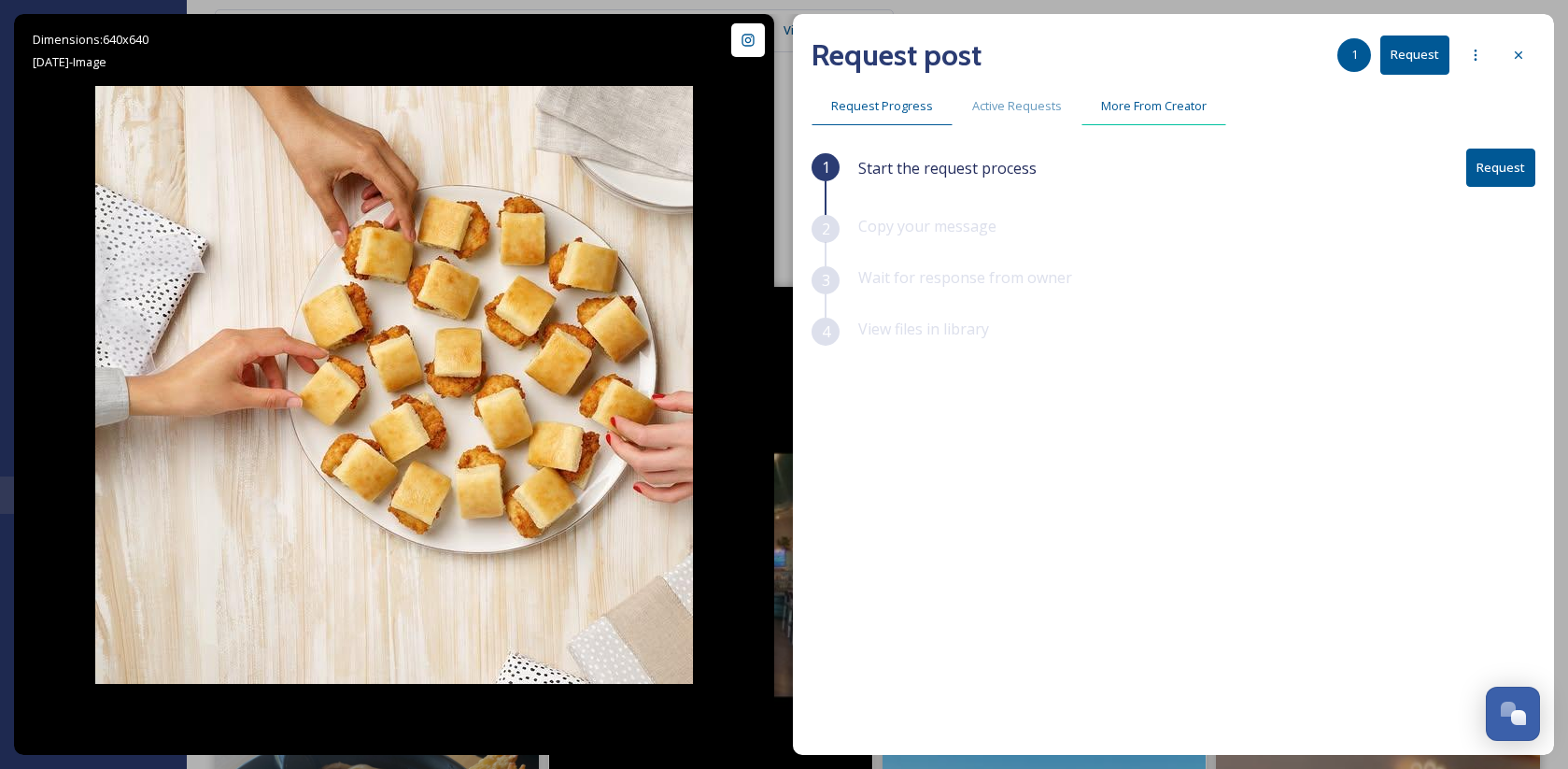
click at [1126, 101] on span "More From Creator" at bounding box center [1154, 106] width 105 height 18
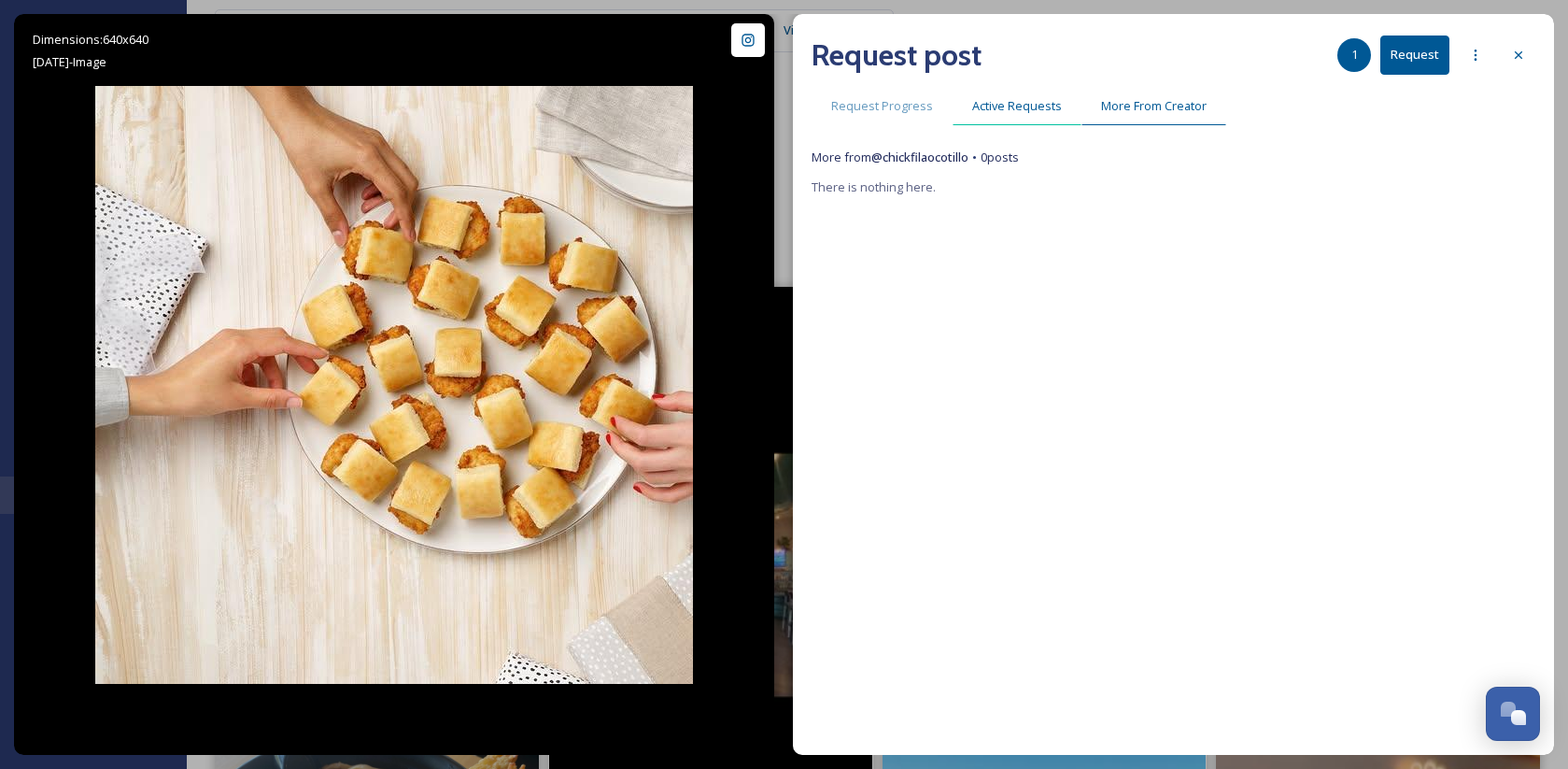
click at [1028, 113] on span "Active Requests" at bounding box center [1017, 106] width 90 height 18
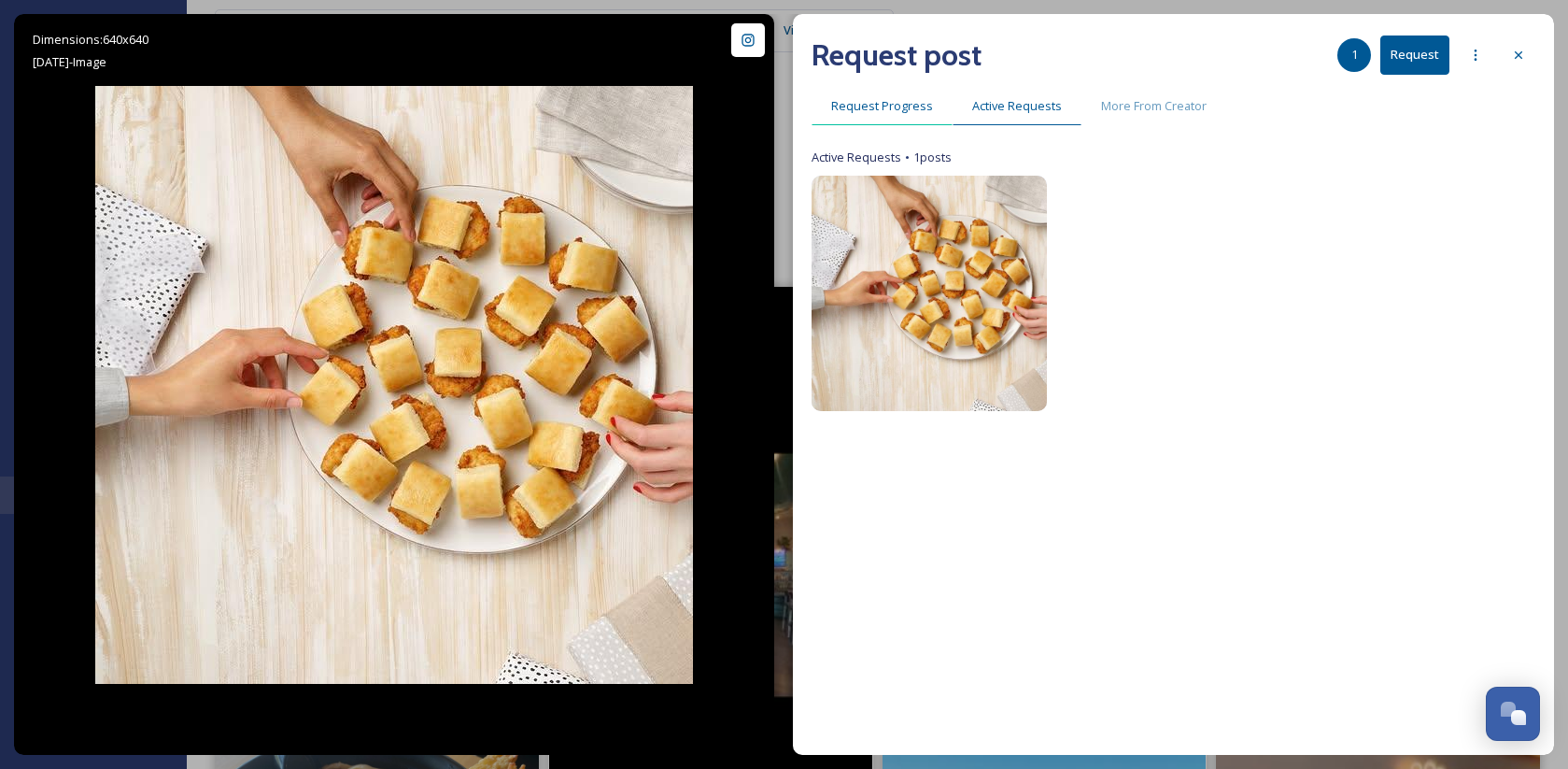
click at [856, 112] on span "Request Progress" at bounding box center [882, 106] width 101 height 18
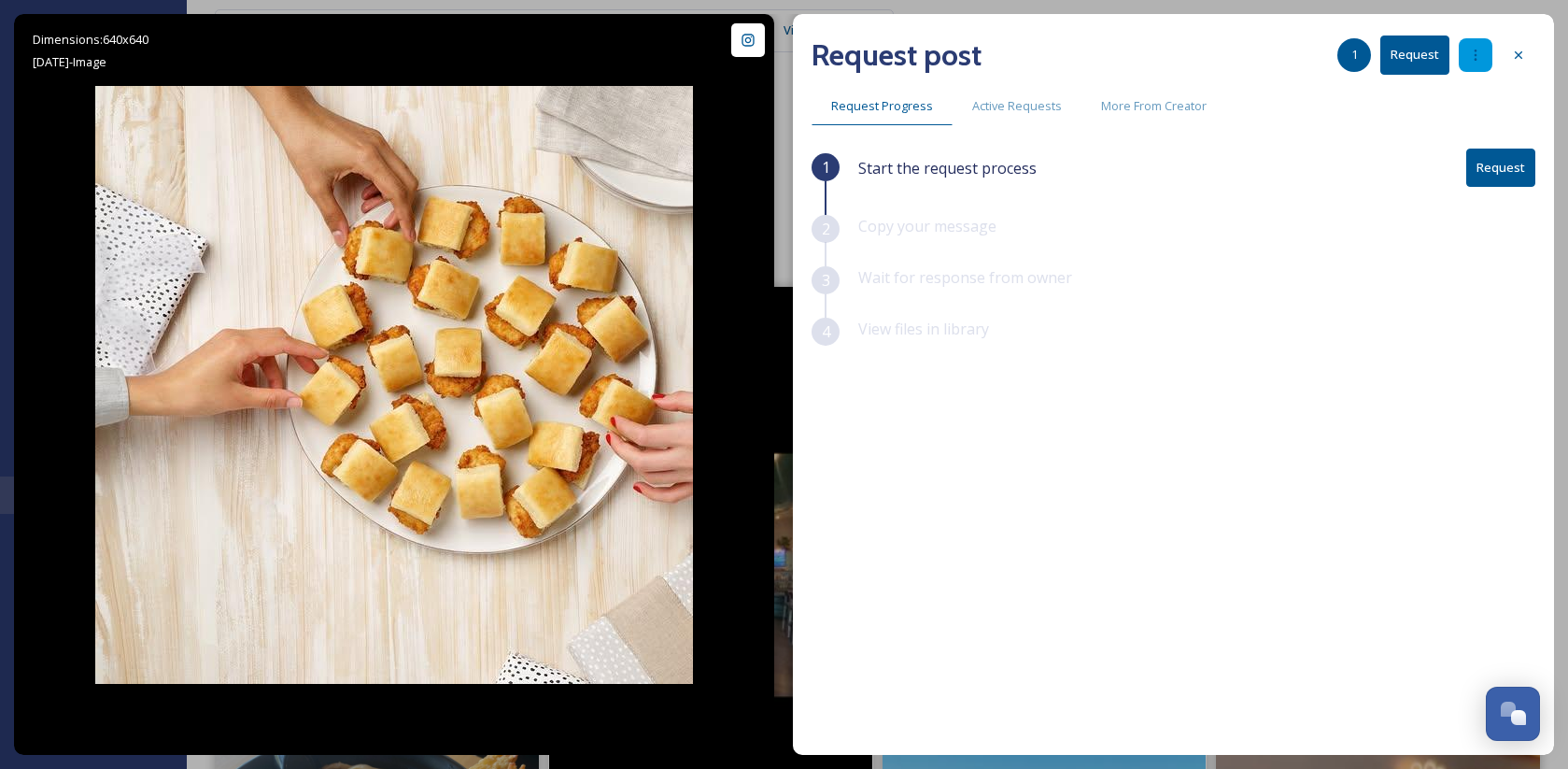
click at [1474, 60] on icon at bounding box center [1475, 55] width 15 height 15
click at [1519, 92] on div "Request Progress Active Requests More From Creator" at bounding box center [1173, 105] width 724 height 38
click at [1512, 160] on button "Request" at bounding box center [1501, 167] width 69 height 38
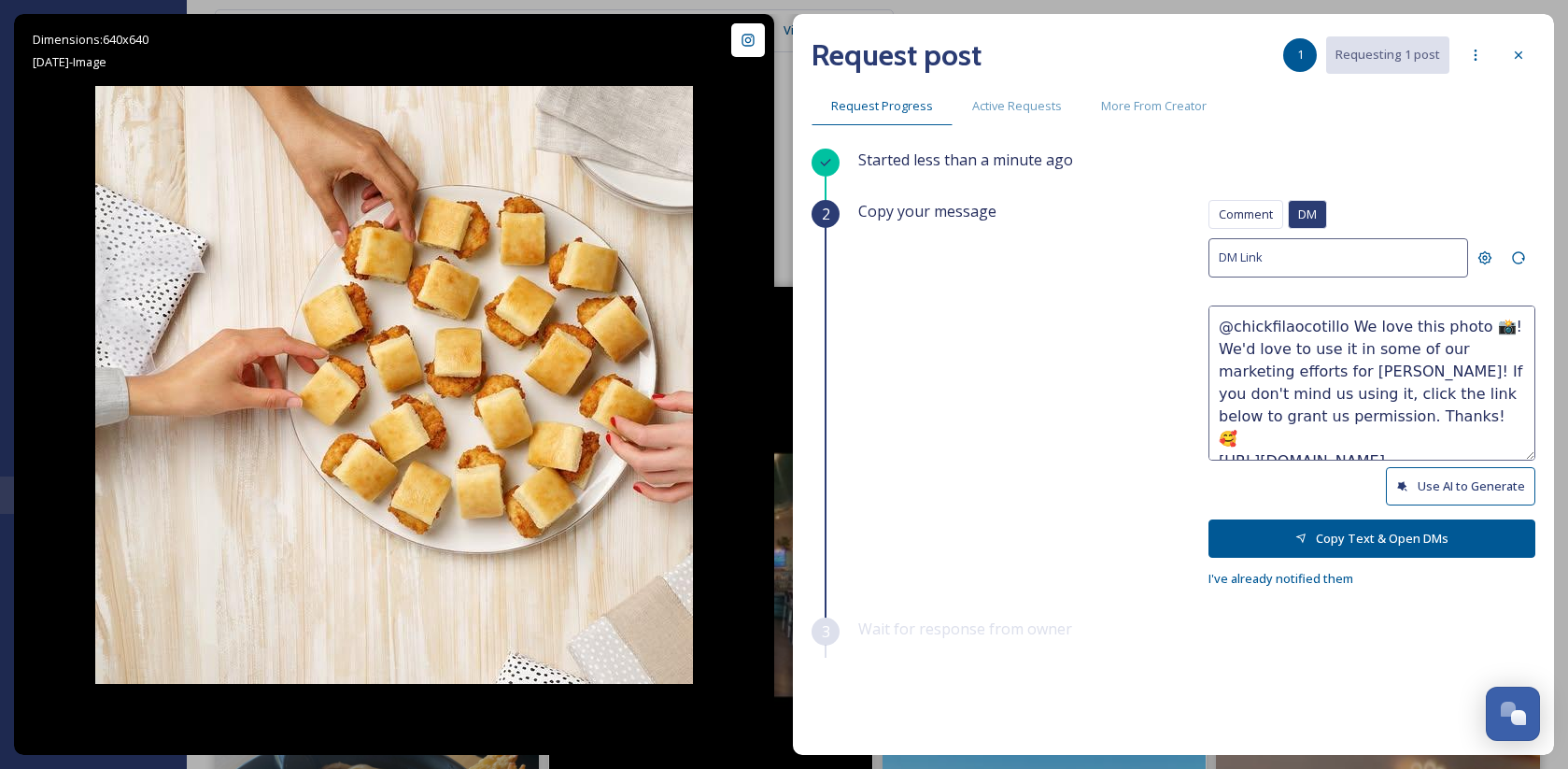
click at [1243, 196] on div "Started less than a minute ago" at bounding box center [1197, 173] width 677 height 52
click at [1245, 209] on span "Comment" at bounding box center [1246, 214] width 55 height 18
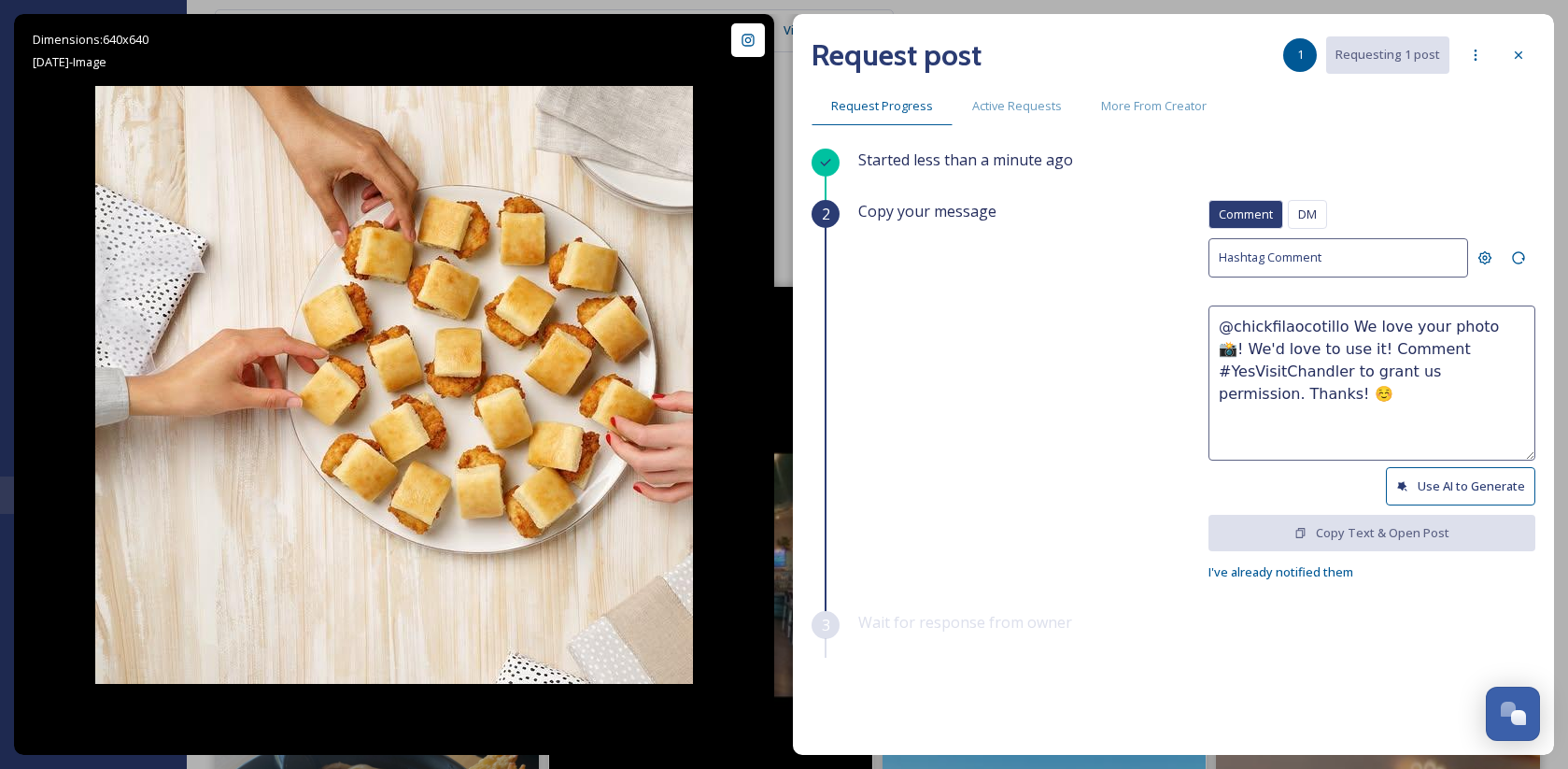
drag, startPoint x: 1384, startPoint y: 324, endPoint x: 1412, endPoint y: 322, distance: 28.1
click at [1412, 322] on textarea "@chickfilaocotillo We love your photo 📸! We'd love to use it! Comment #YesVisit…" at bounding box center [1371, 382] width 326 height 155
click at [1450, 482] on button "Use AI to Generate" at bounding box center [1460, 485] width 149 height 38
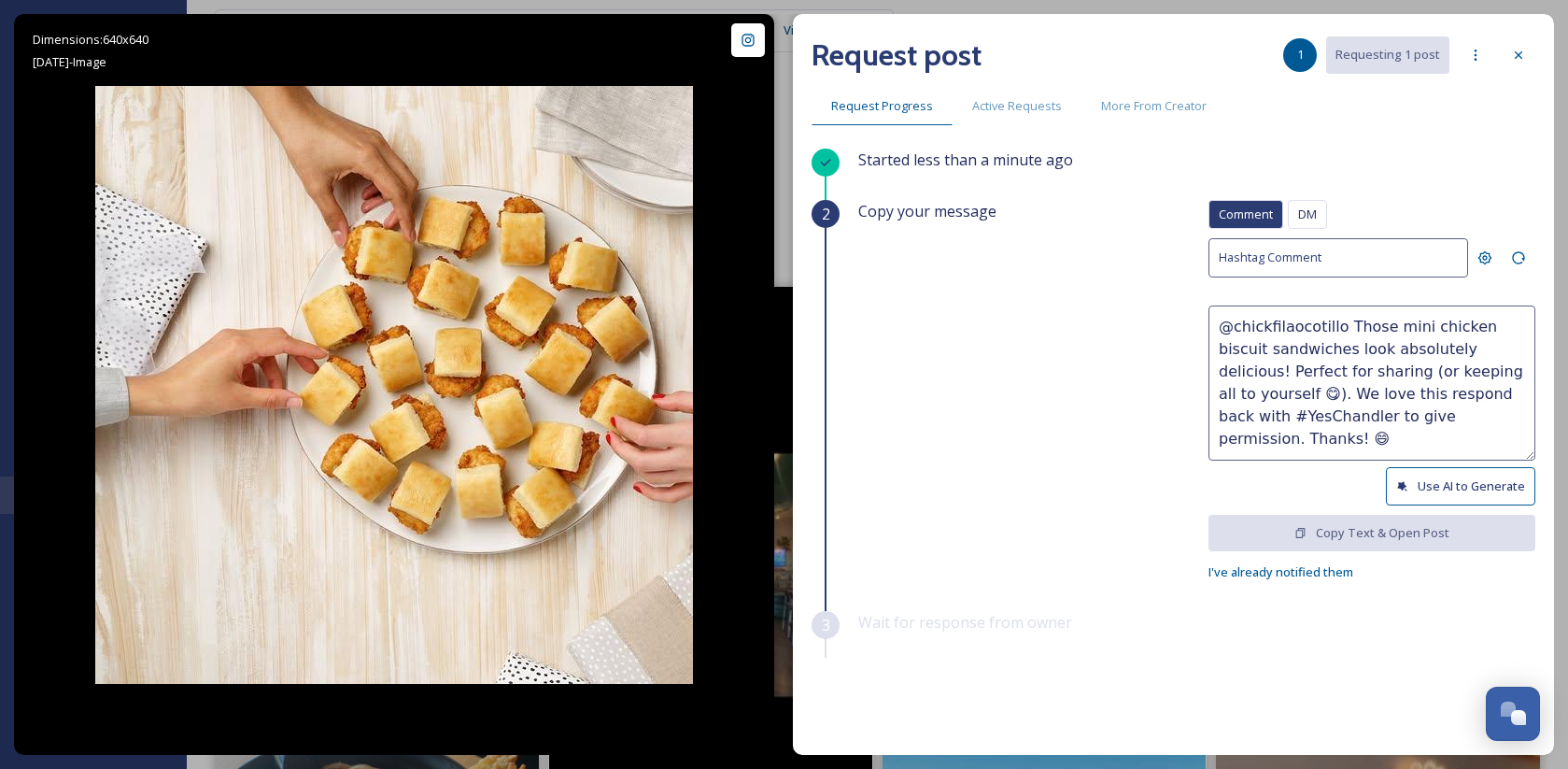
drag, startPoint x: 1402, startPoint y: 329, endPoint x: 1368, endPoint y: 327, distance: 34.1
click at [1368, 327] on textarea "@chickfilaocotillo Those mini chicken biscuit sandwiches look absolutely delici…" at bounding box center [1371, 382] width 326 height 155
drag, startPoint x: 1425, startPoint y: 324, endPoint x: 1280, endPoint y: 344, distance: 146.4
click at [1280, 344] on textarea "@chickfilaocotillo Those chicken biscuit sandwiches look absolutely delicious! …" at bounding box center [1371, 382] width 326 height 155
drag, startPoint x: 1388, startPoint y: 367, endPoint x: 1368, endPoint y: 419, distance: 55.7
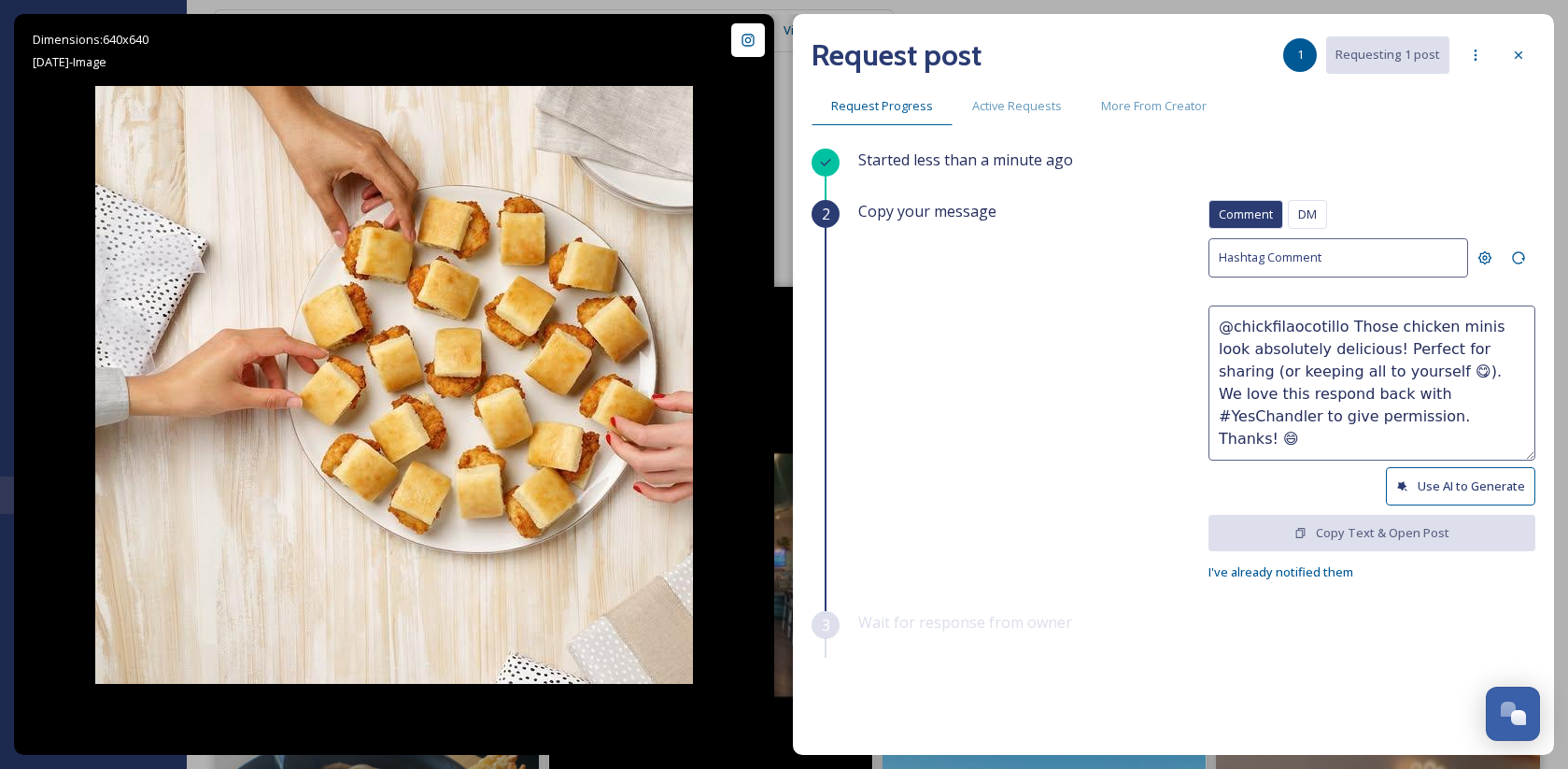
click at [1368, 419] on textarea "@chickfilaocotillo Those chicken minis look absolutely delicious! Perfect for s…" at bounding box center [1371, 382] width 326 height 155
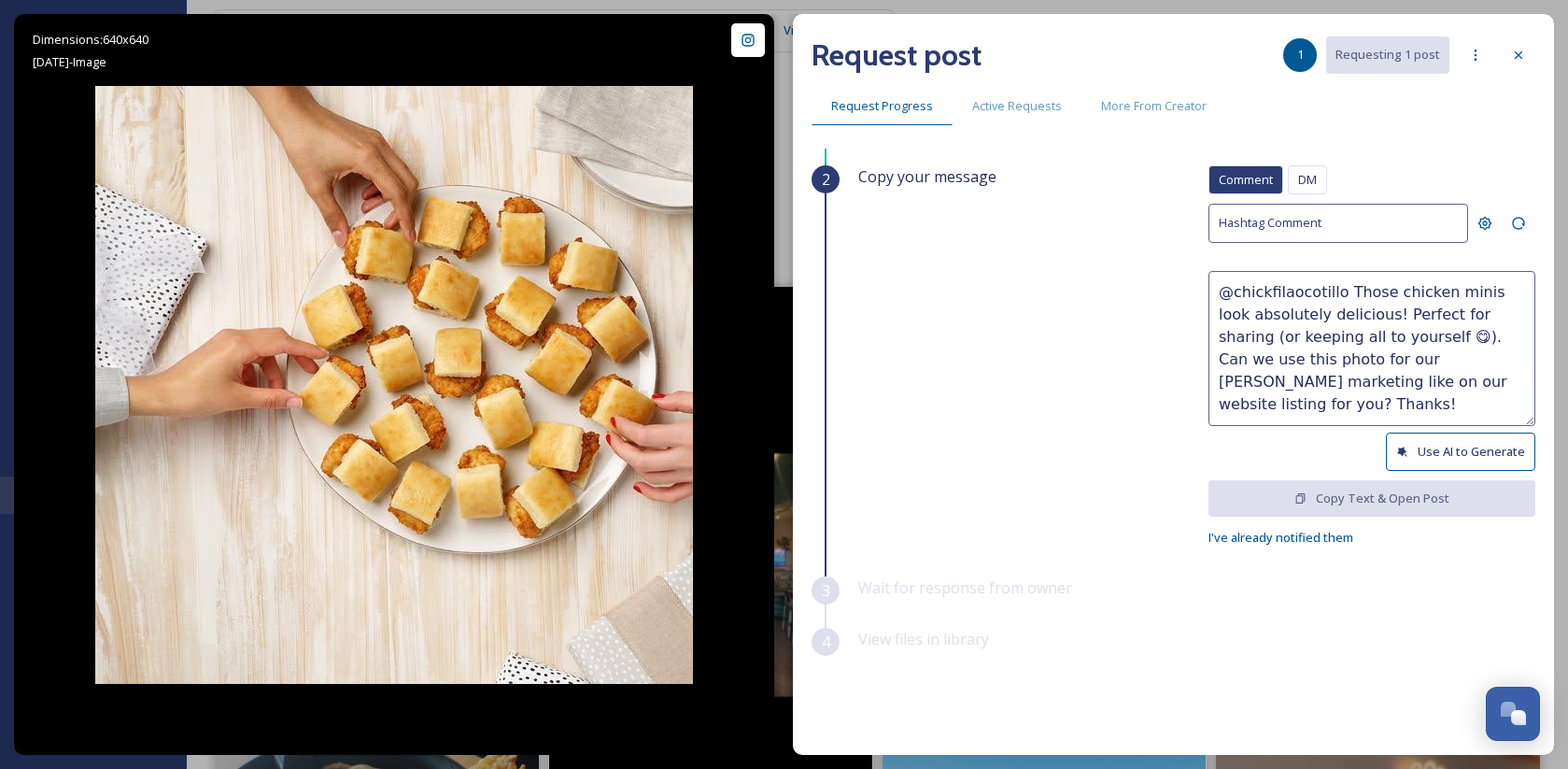
scroll to position [53, 0]
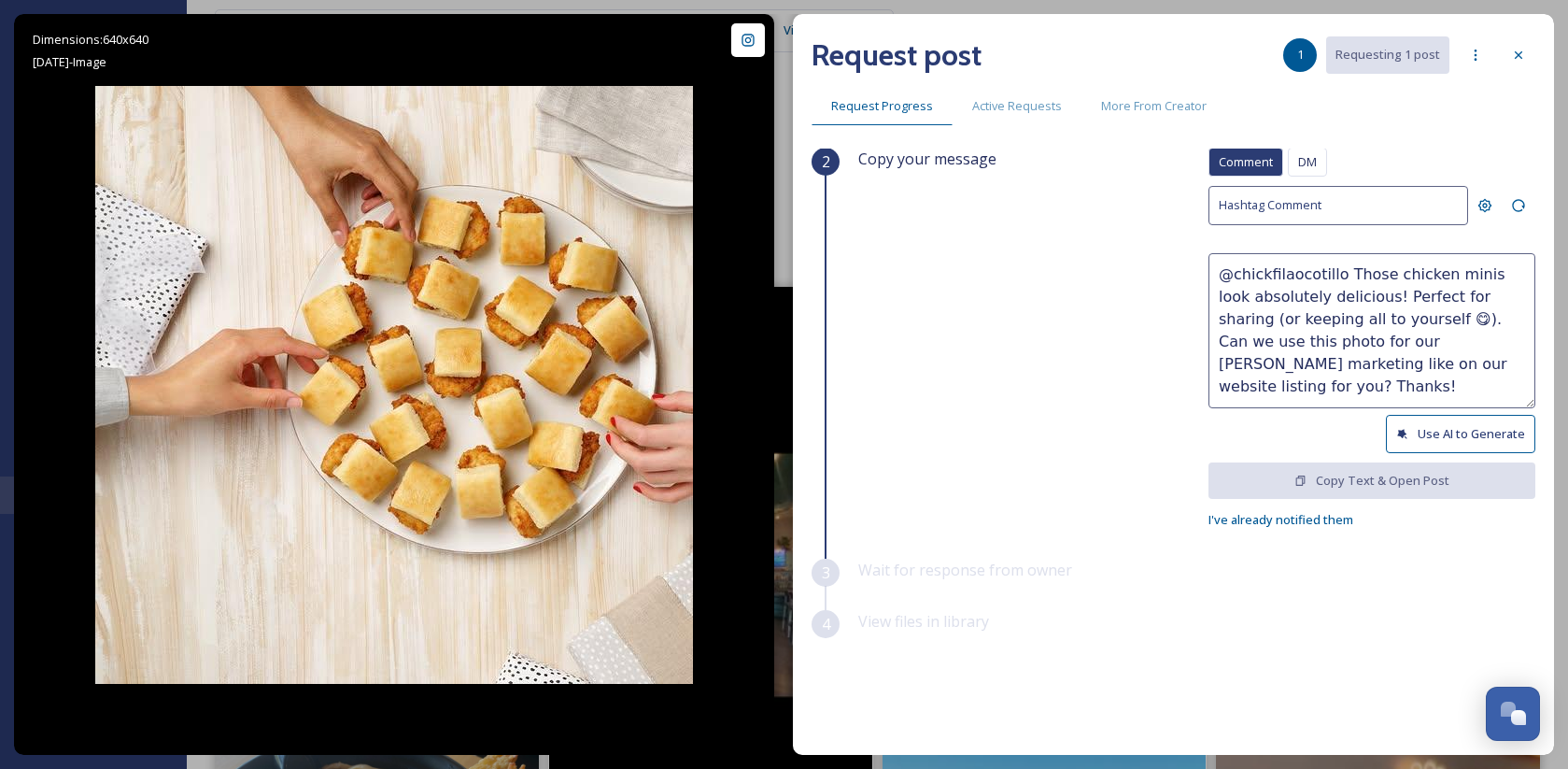
type textarea "@chickfilaocotillo Those chicken minis look absolutely delicious! Perfect for s…"
click at [1478, 203] on icon at bounding box center [1485, 206] width 14 height 14
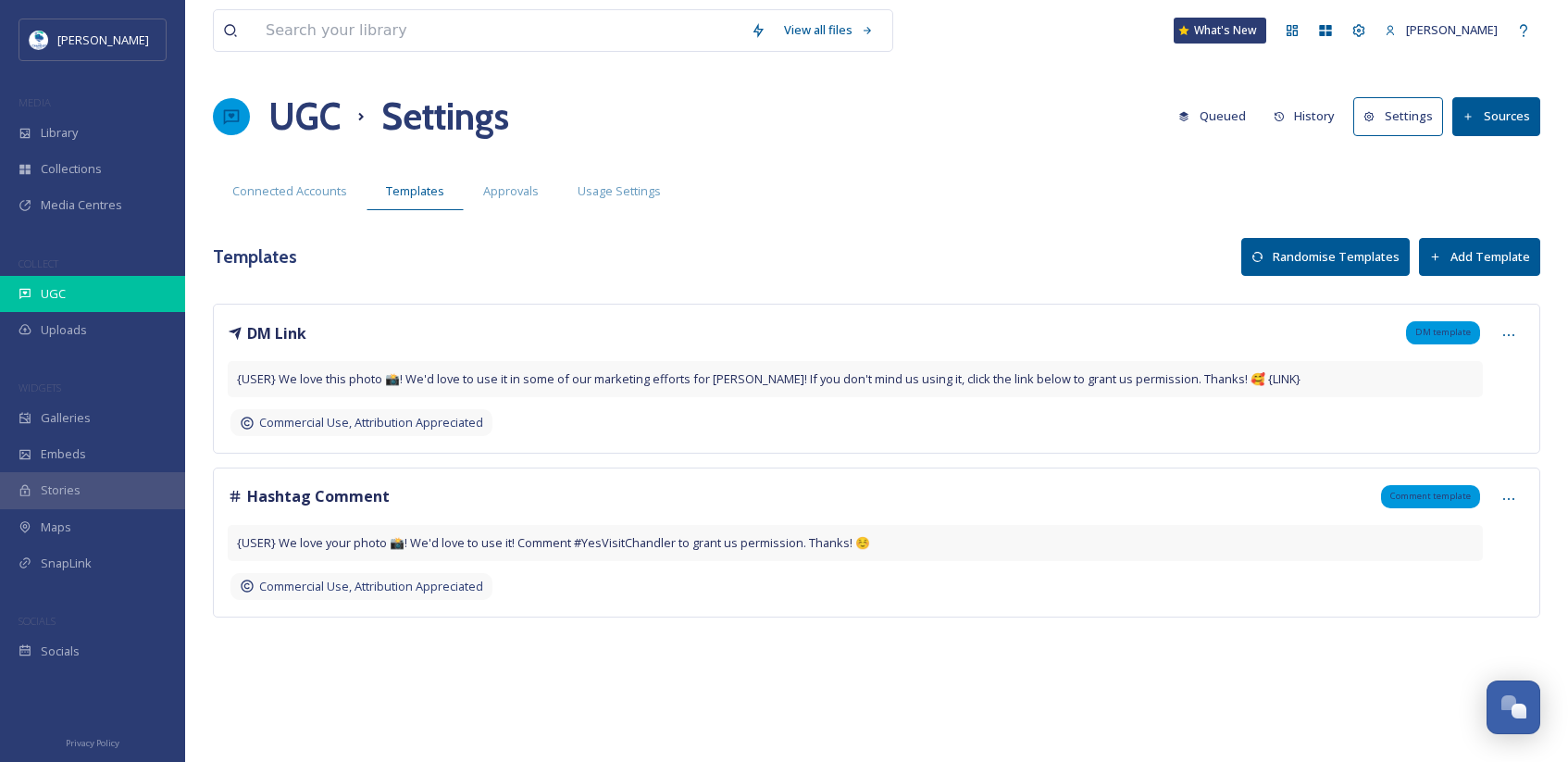
click at [86, 282] on div "UGC" at bounding box center [93, 294] width 185 height 36
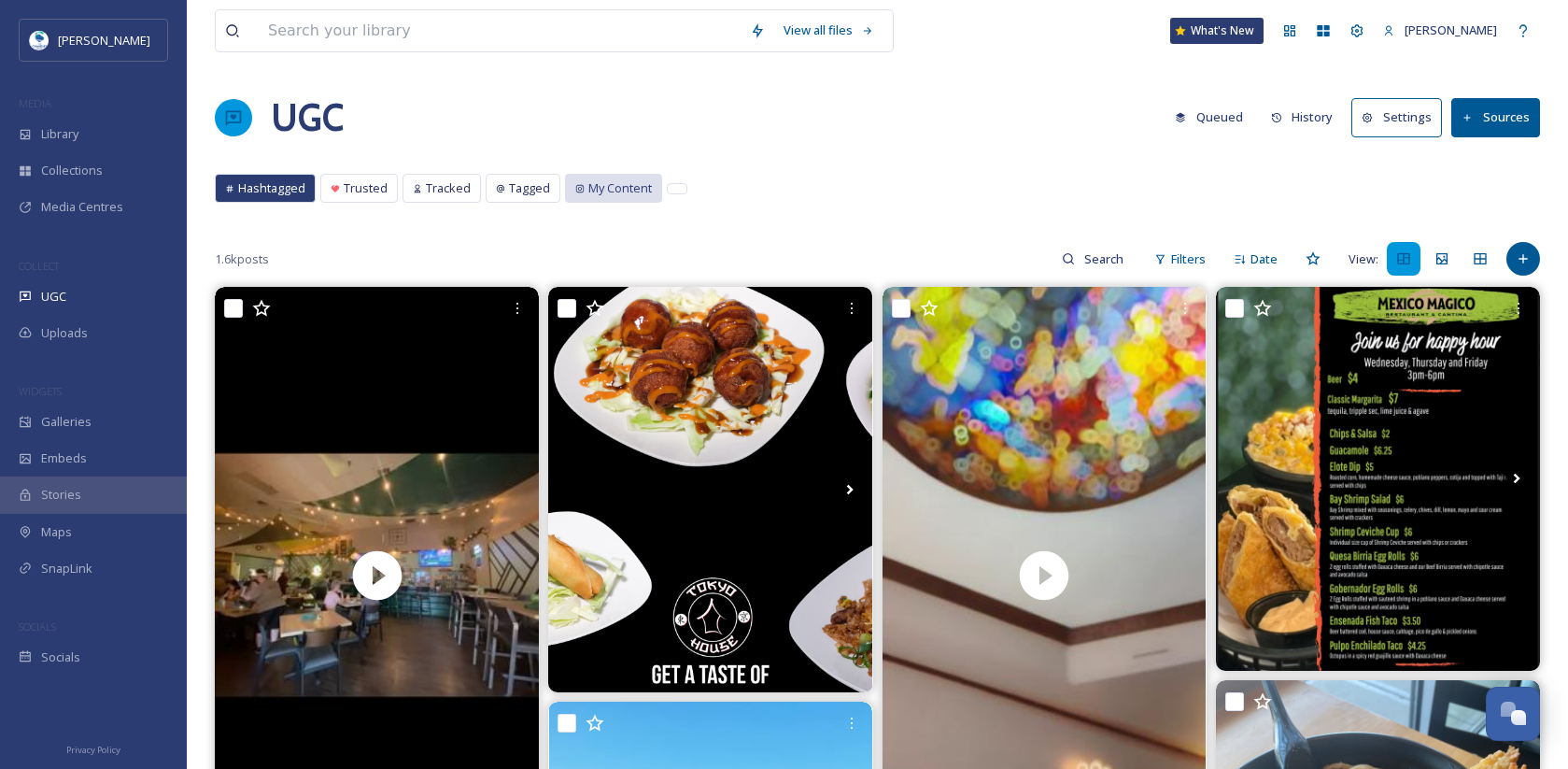
click at [591, 182] on span "My Content" at bounding box center [620, 188] width 63 height 18
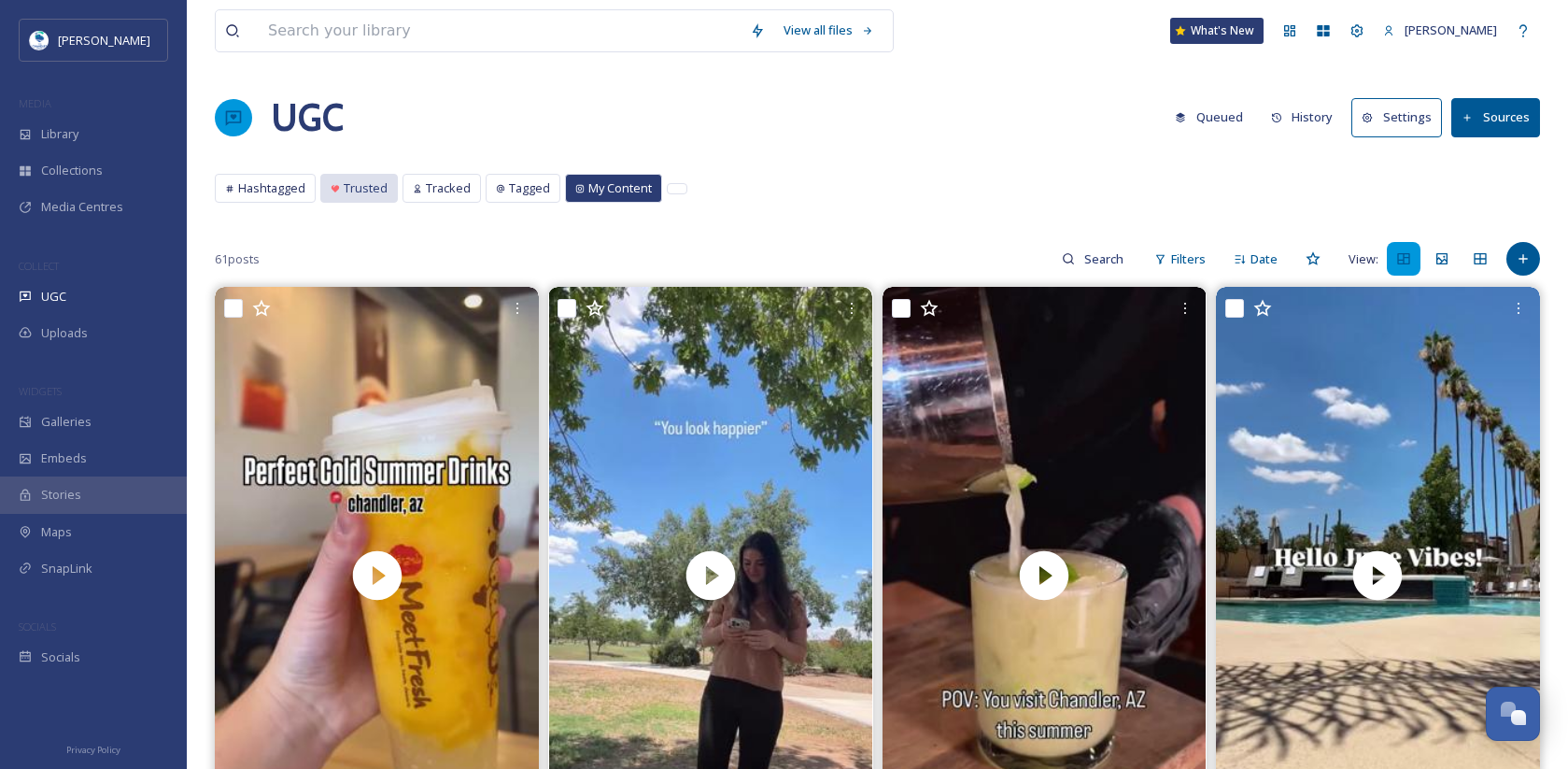
click at [360, 181] on span "Trusted" at bounding box center [365, 188] width 44 height 18
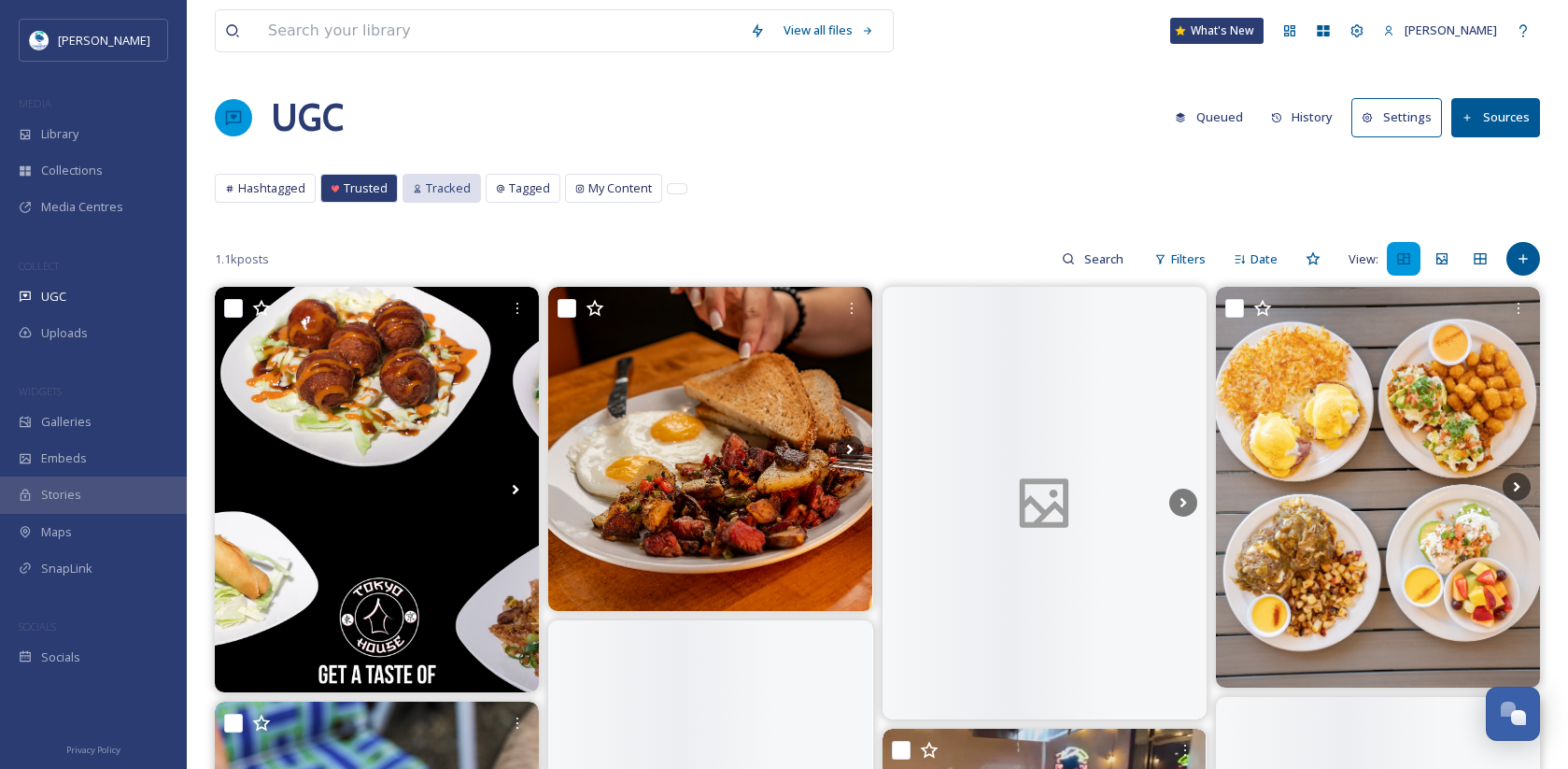
click at [447, 181] on span "Tracked" at bounding box center [448, 188] width 45 height 18
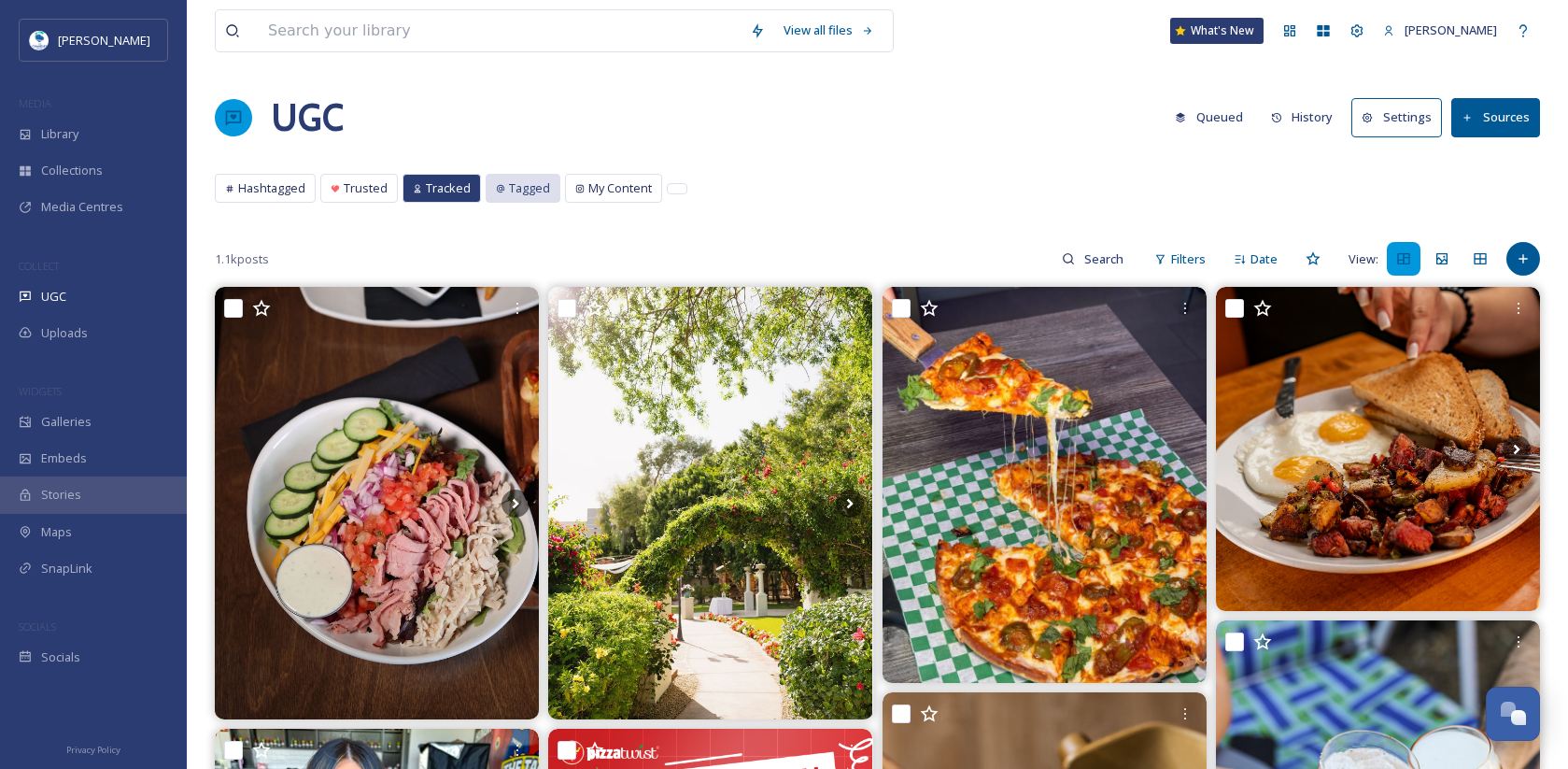
click at [530, 182] on span "Tagged" at bounding box center [529, 188] width 41 height 18
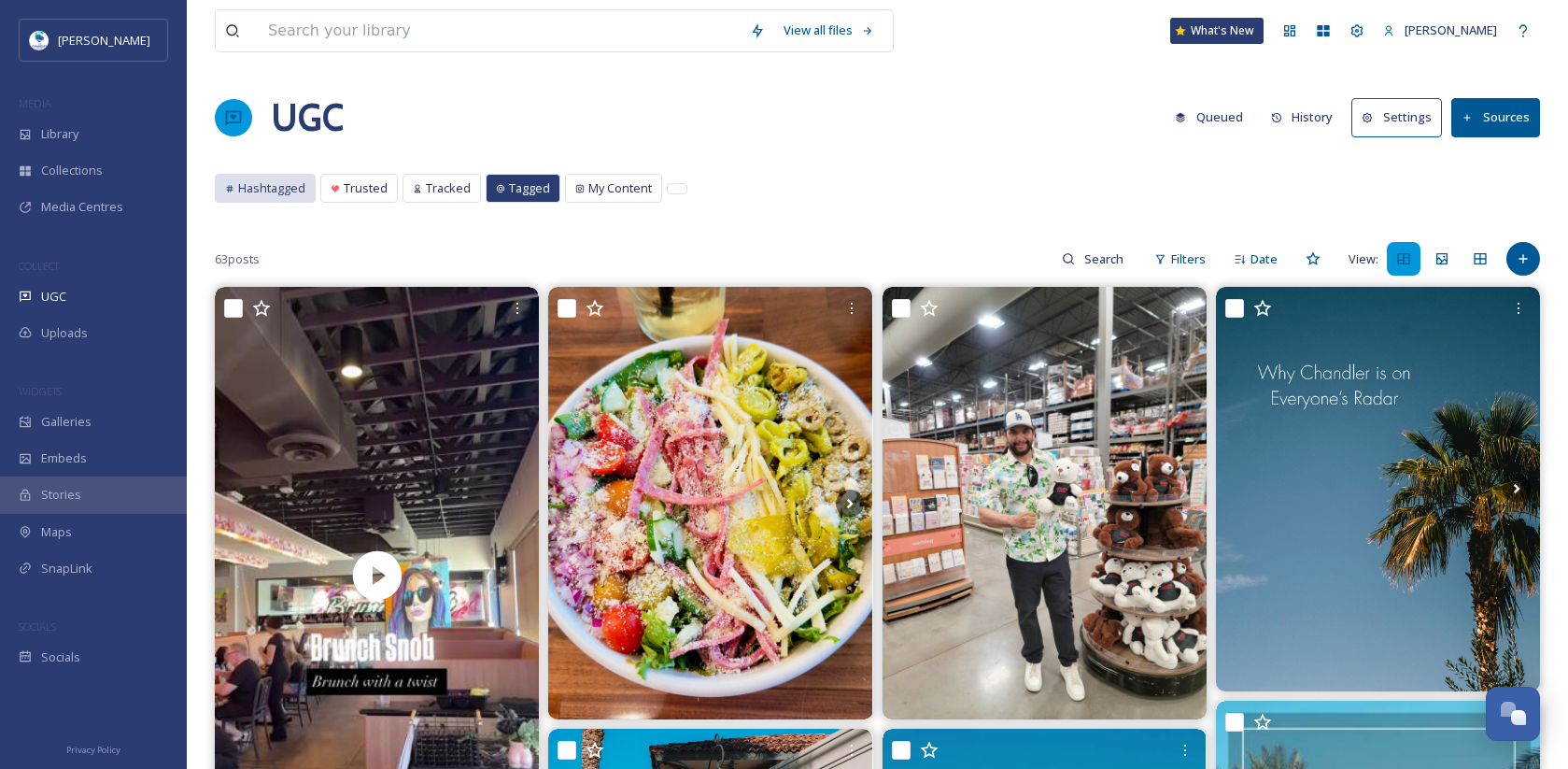
click at [286, 182] on span "Hashtagged" at bounding box center [271, 188] width 67 height 18
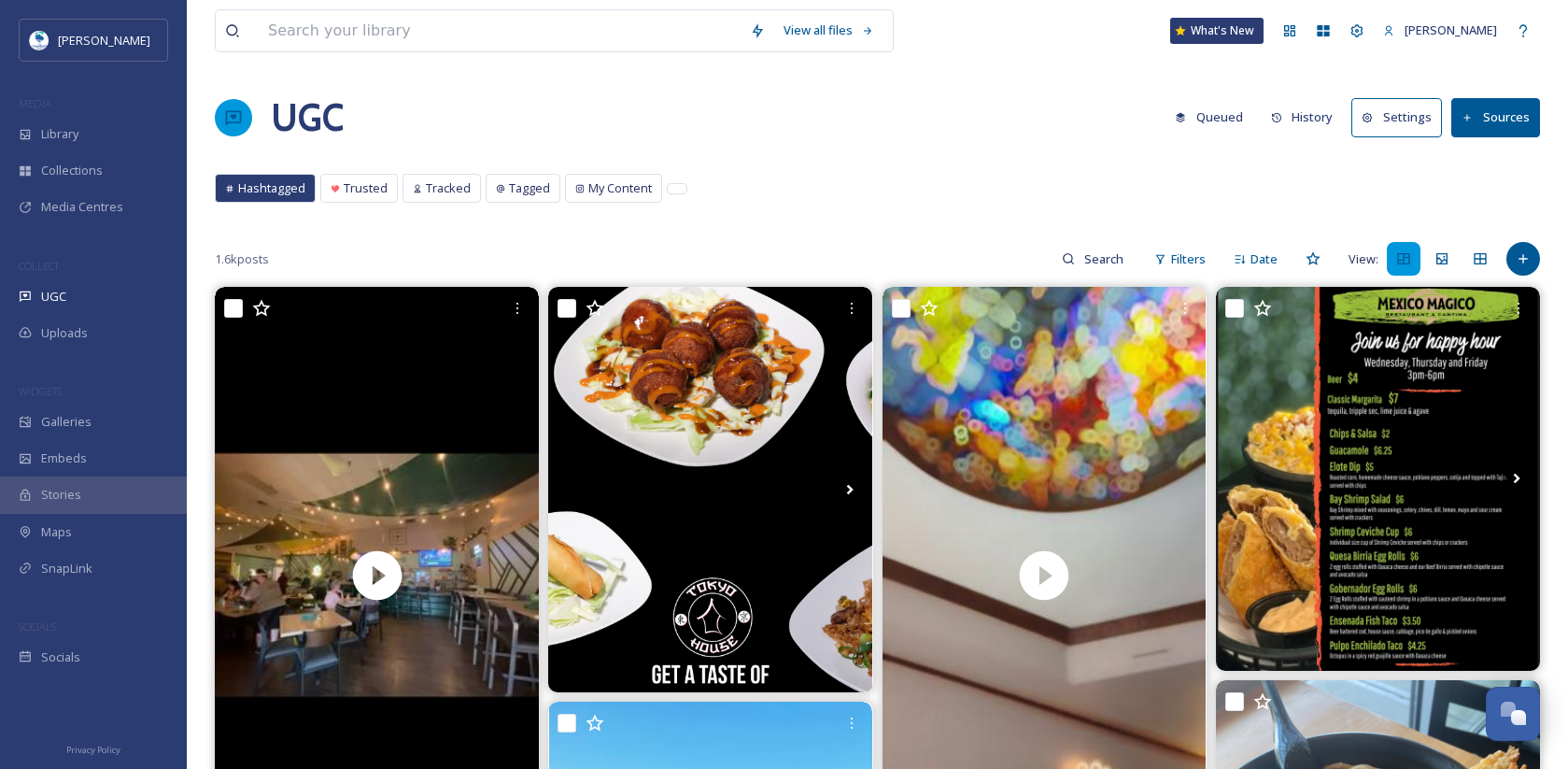
click at [1221, 118] on button "Queued" at bounding box center [1208, 117] width 87 height 36
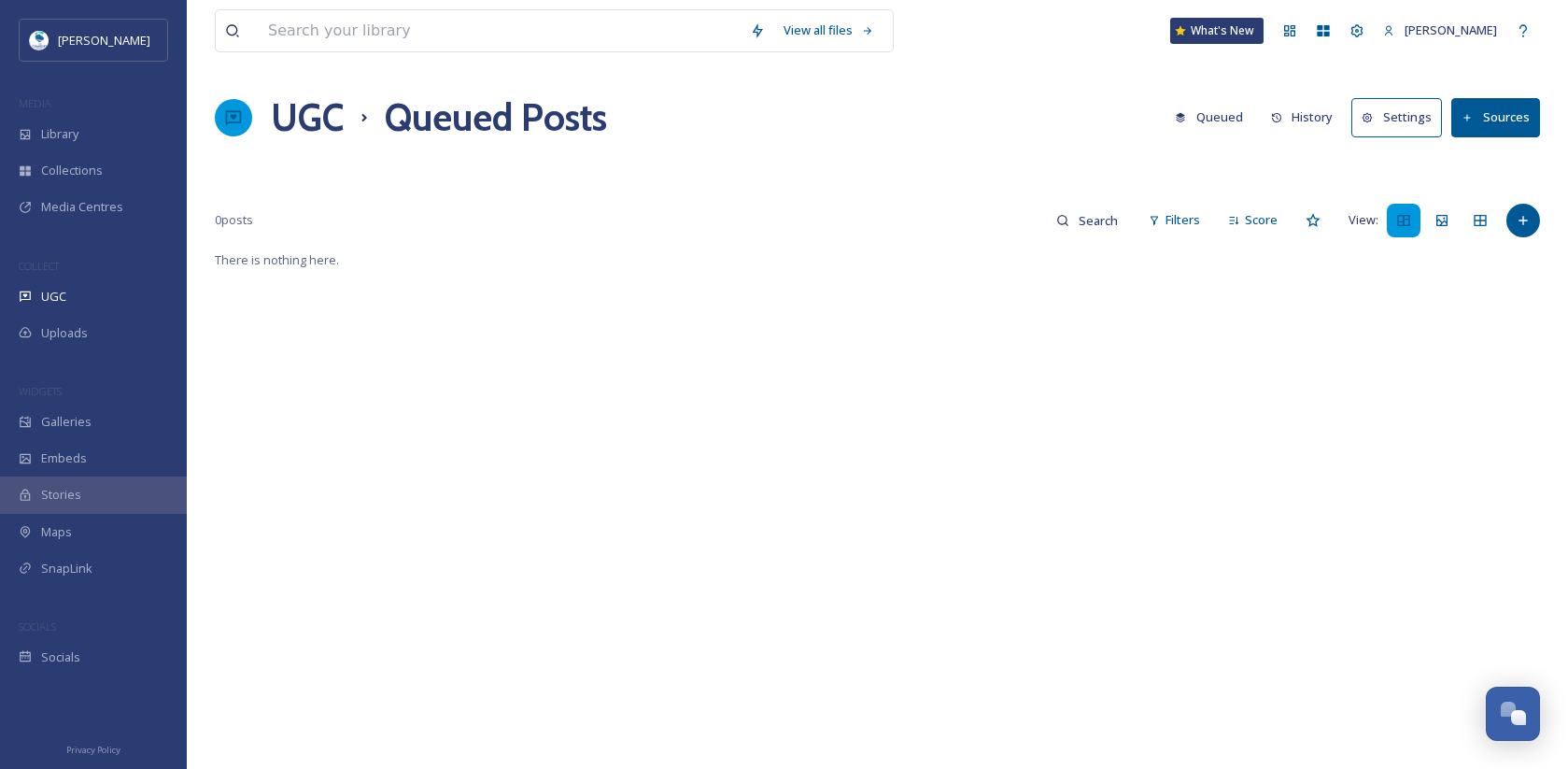
click at [1282, 114] on icon at bounding box center [1277, 118] width 11 height 11
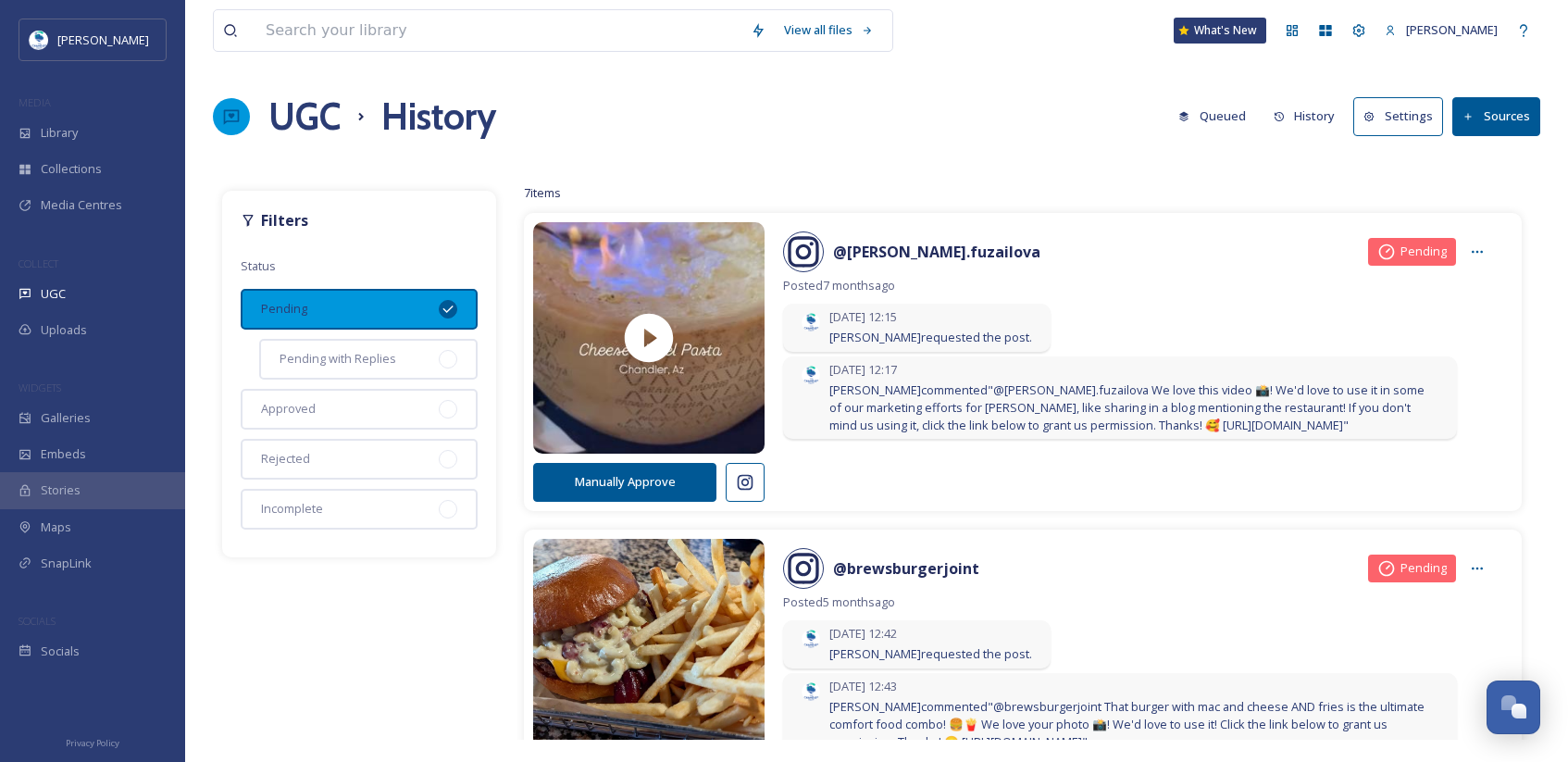
click at [395, 302] on div "Pending" at bounding box center [358, 309] width 237 height 41
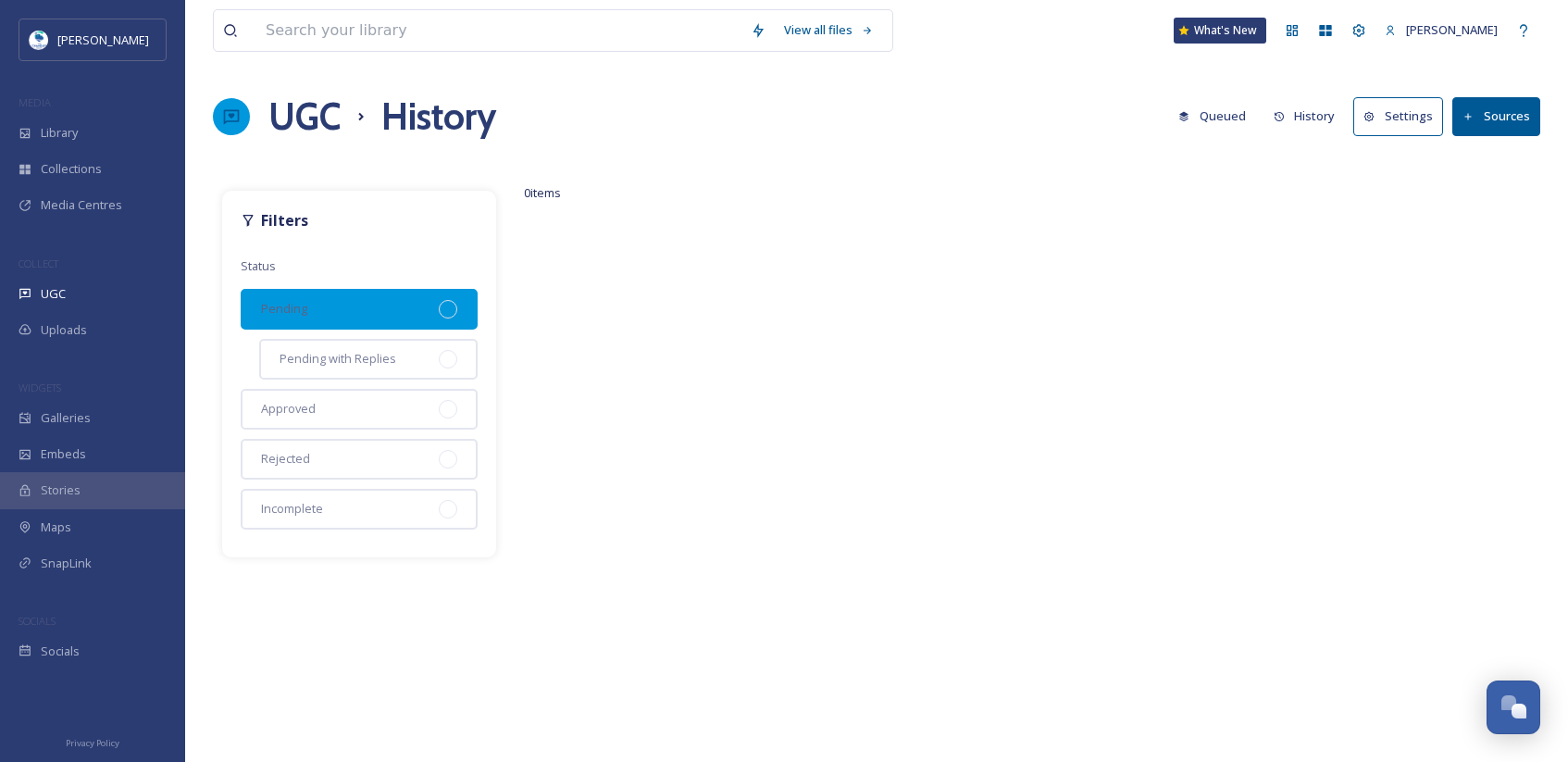
click at [395, 302] on div "Pending" at bounding box center [358, 309] width 237 height 41
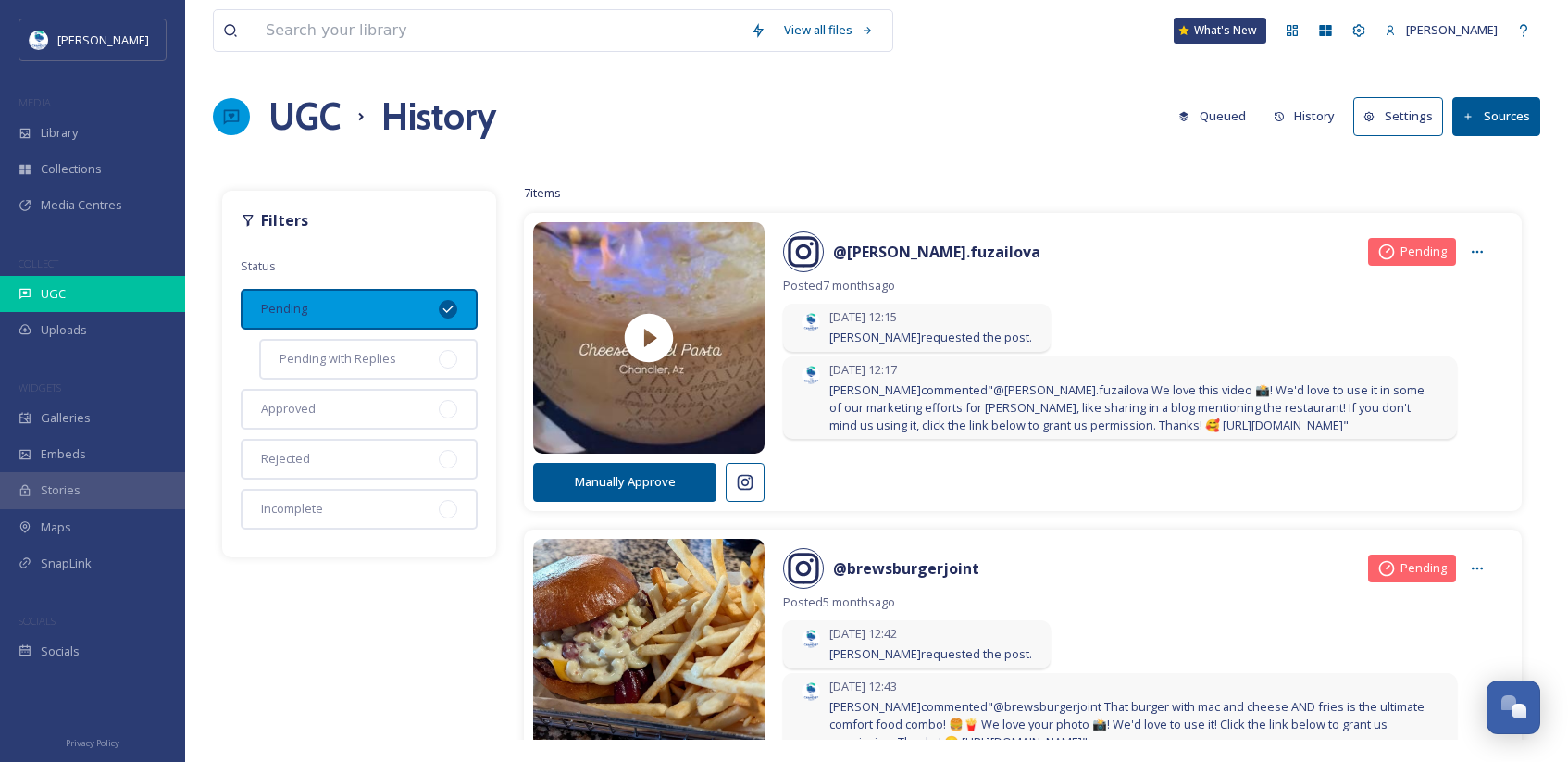
click at [82, 284] on div "UGC" at bounding box center [93, 294] width 185 height 36
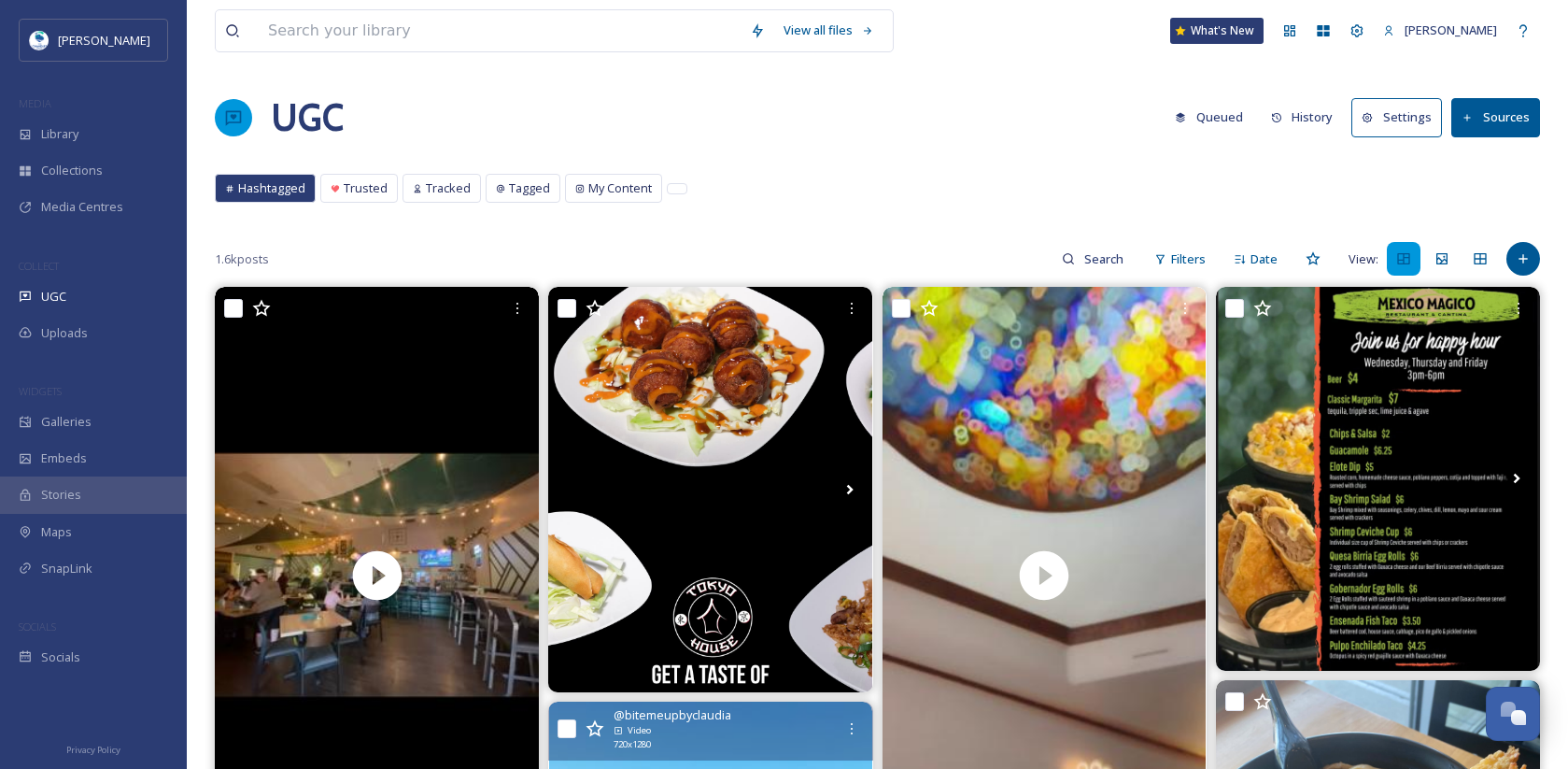
click at [1050, 250] on div "1.6k posts Filters Date View:" at bounding box center [877, 258] width 1325 height 37
click at [1104, 259] on input at bounding box center [1105, 258] width 60 height 37
type input "chickfilaocotillo"
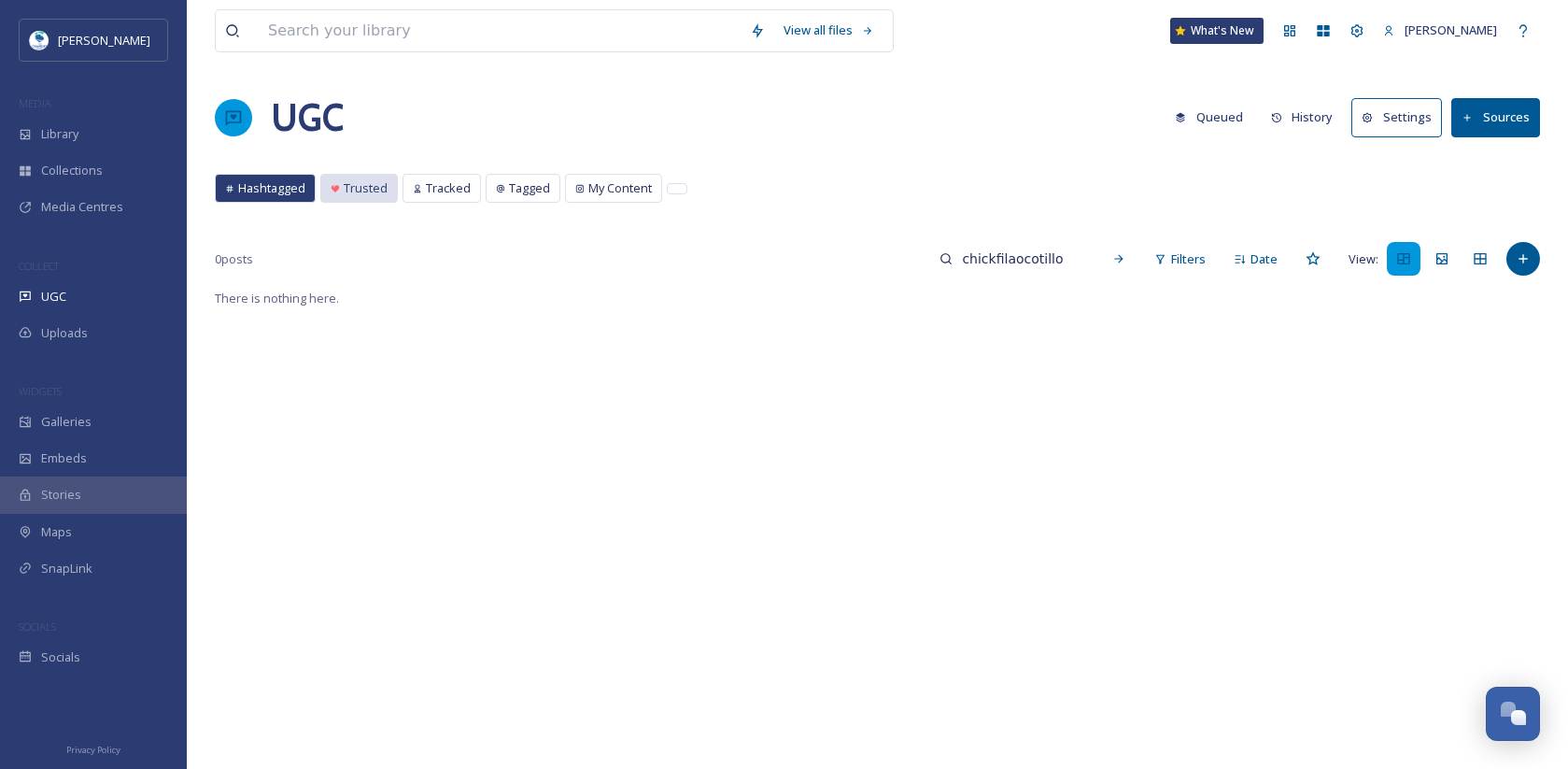
click at [361, 186] on span "Trusted" at bounding box center [365, 188] width 44 height 18
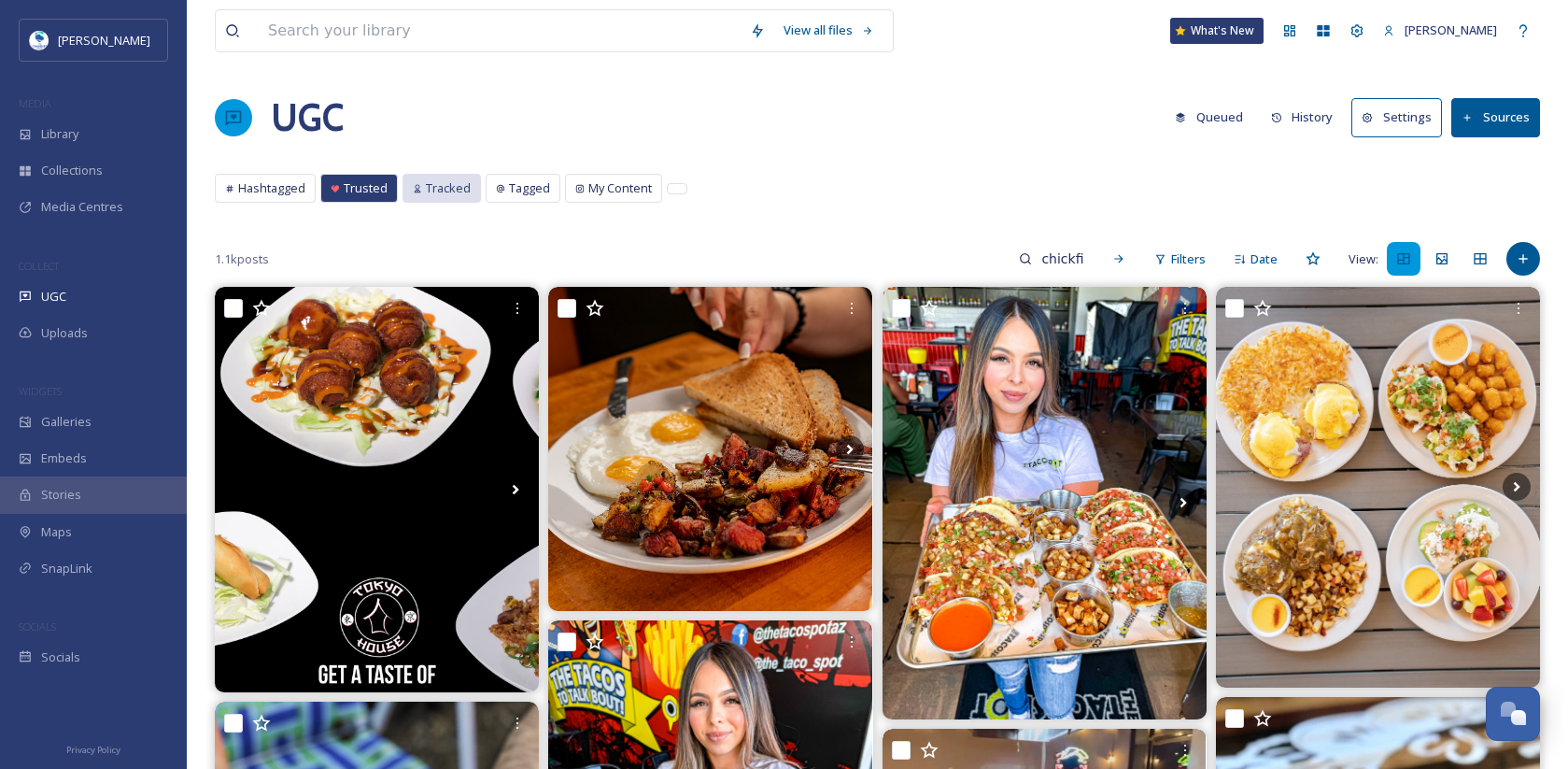
click at [461, 192] on span "Tracked" at bounding box center [448, 188] width 45 height 18
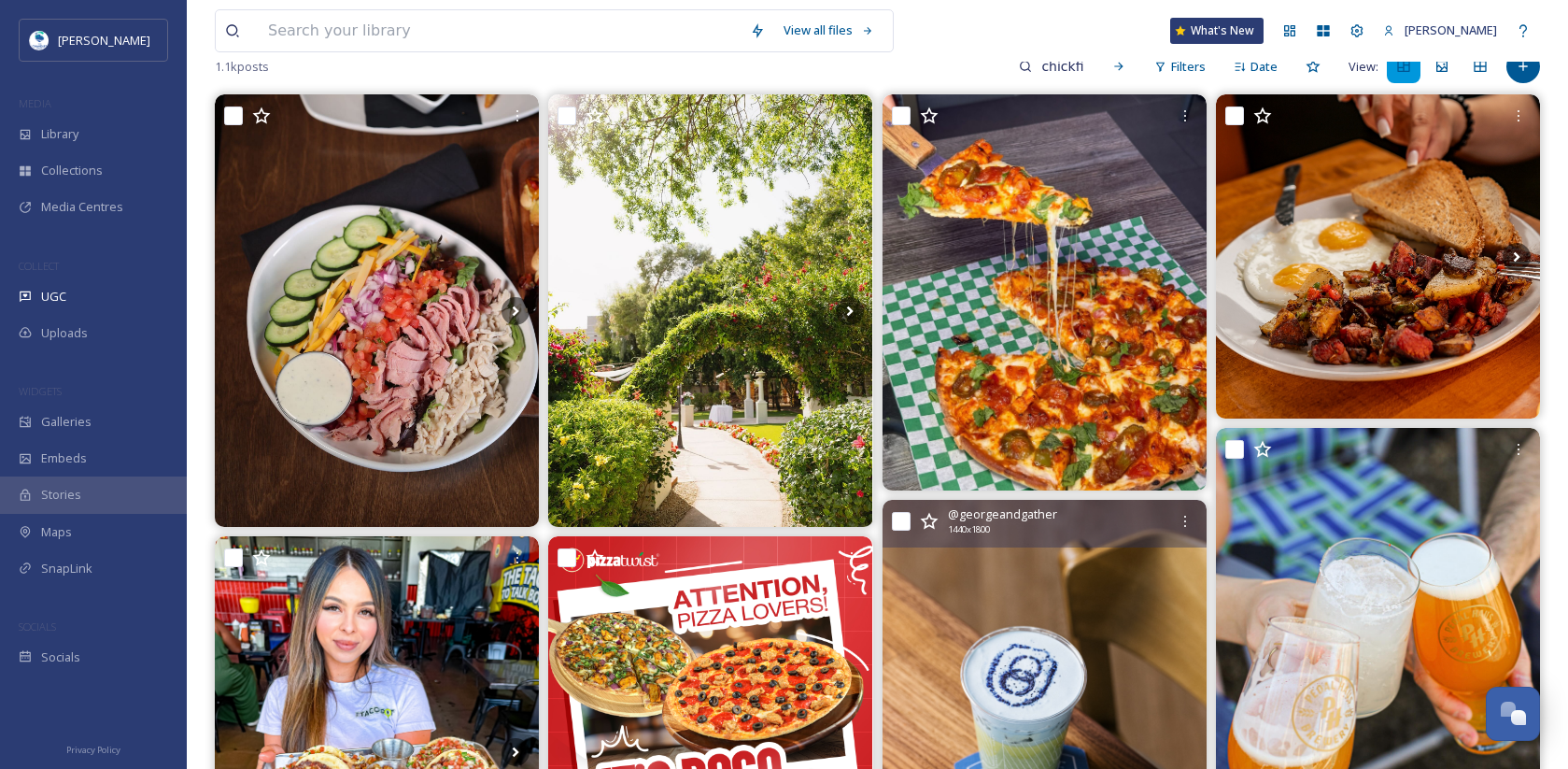
scroll to position [94, 0]
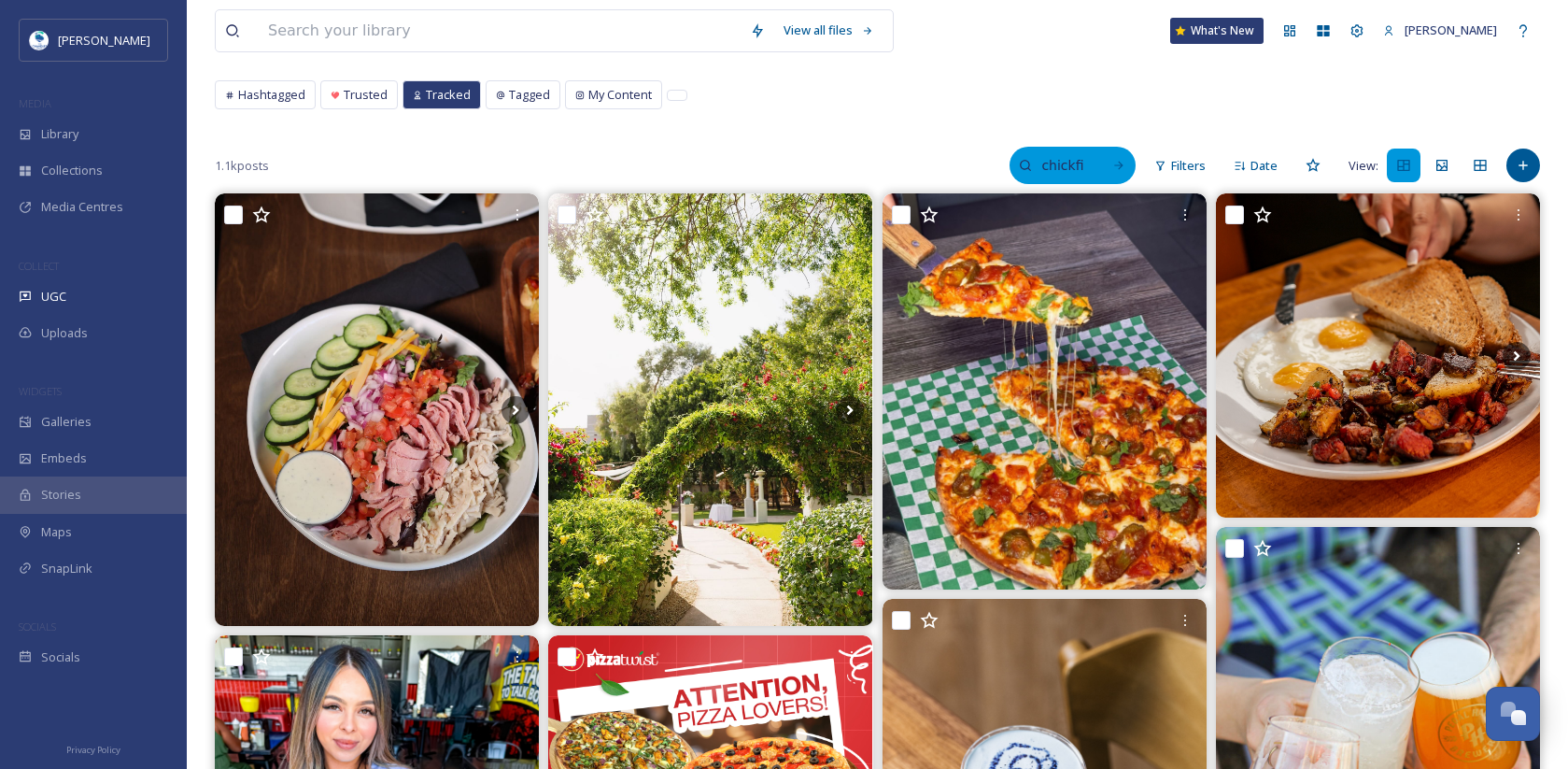
click at [1063, 171] on input "chickfilaocotillo" at bounding box center [1062, 165] width 60 height 37
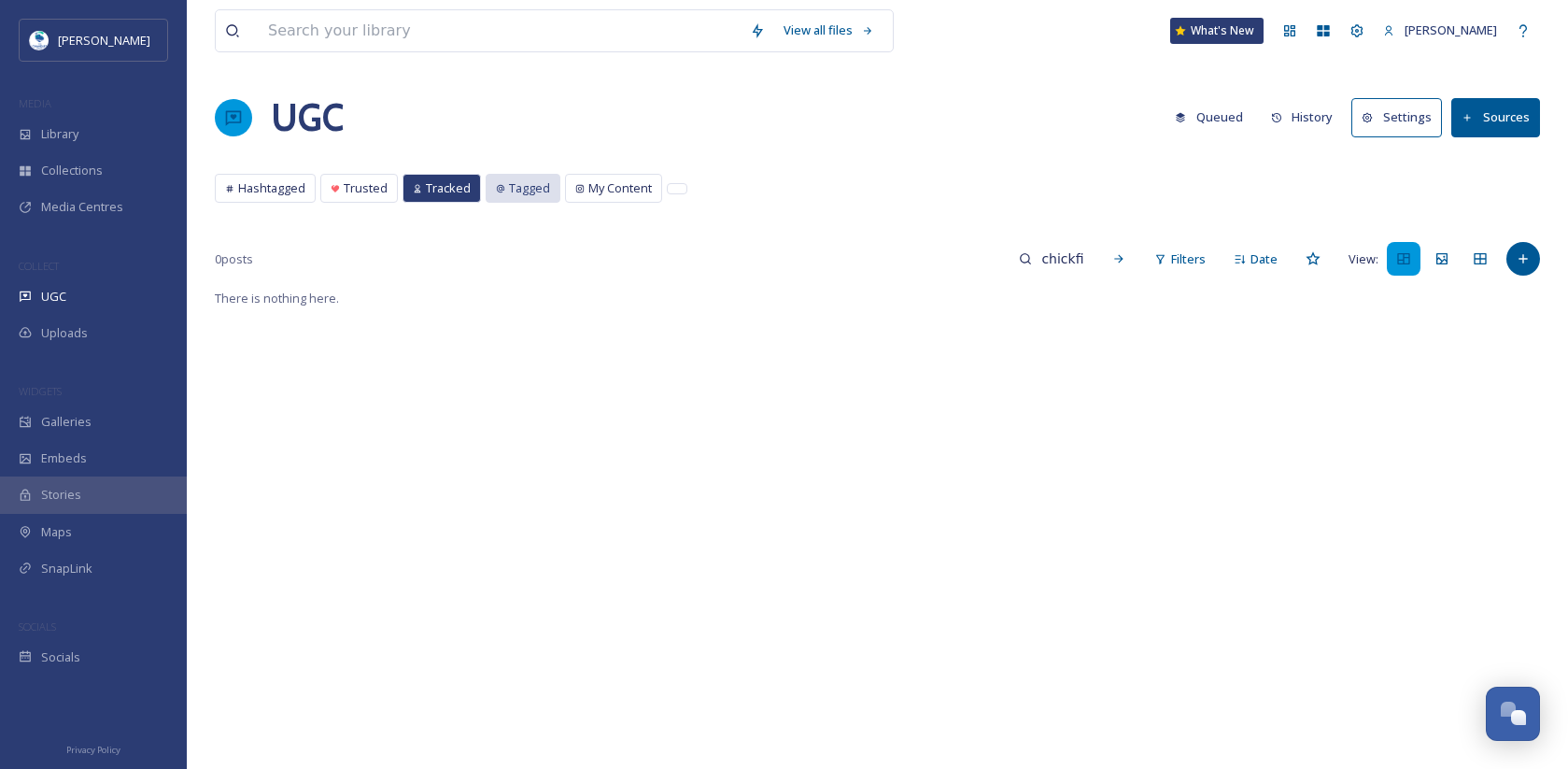
click at [540, 193] on span "Tagged" at bounding box center [529, 188] width 41 height 18
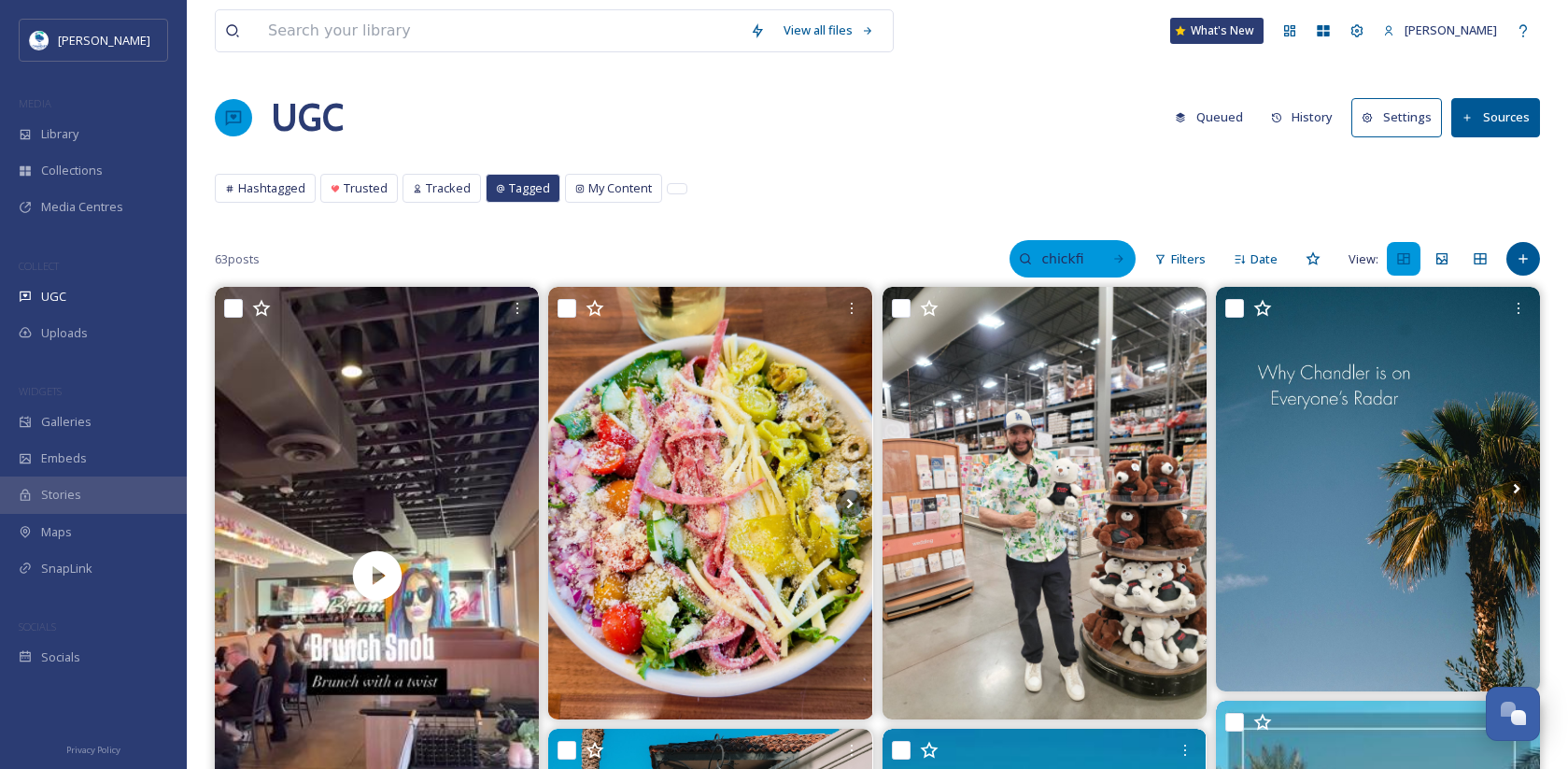
click at [1082, 259] on input "chickfilaocotillo" at bounding box center [1062, 258] width 60 height 37
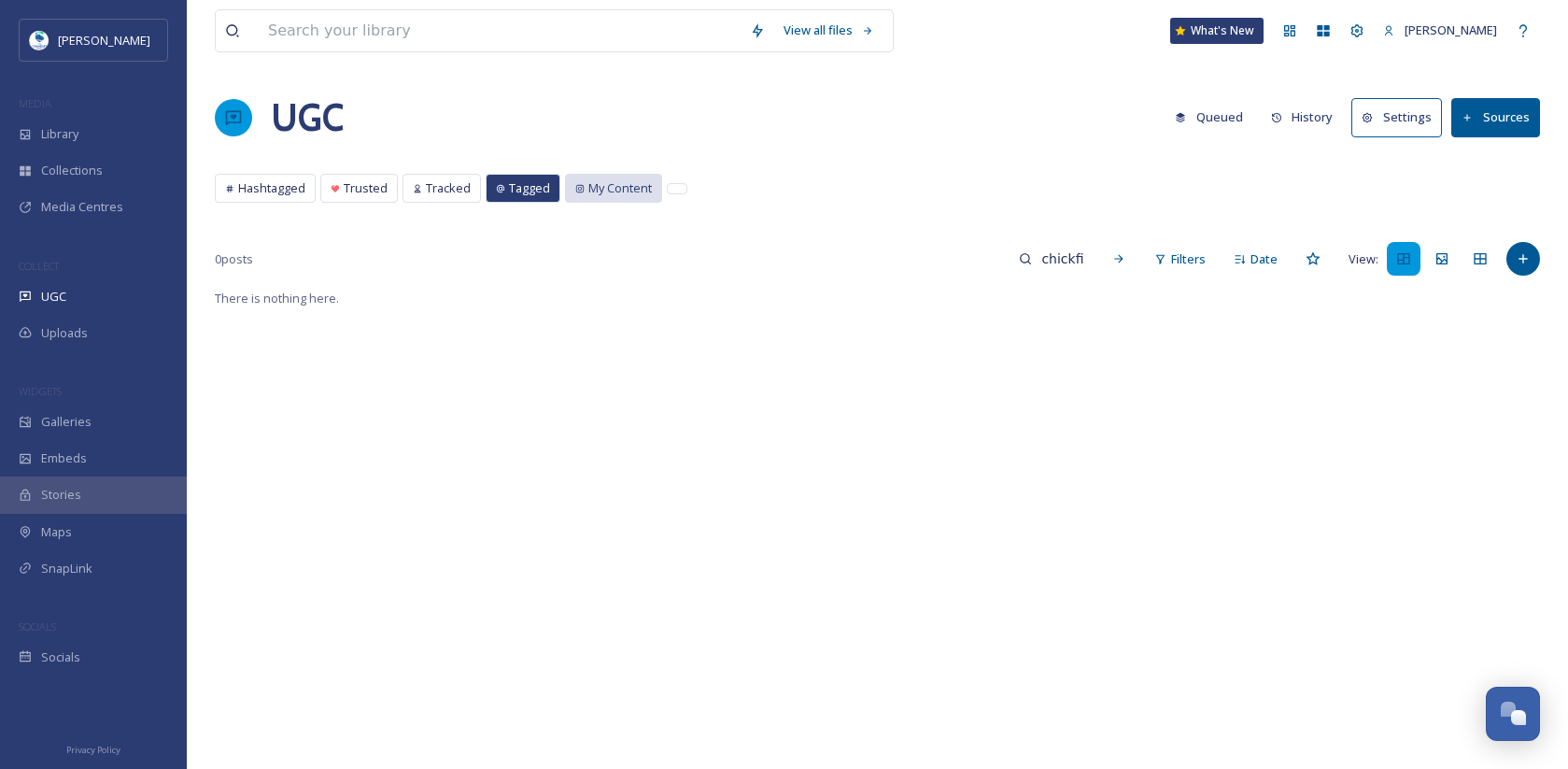
click at [591, 188] on span "My Content" at bounding box center [620, 188] width 63 height 18
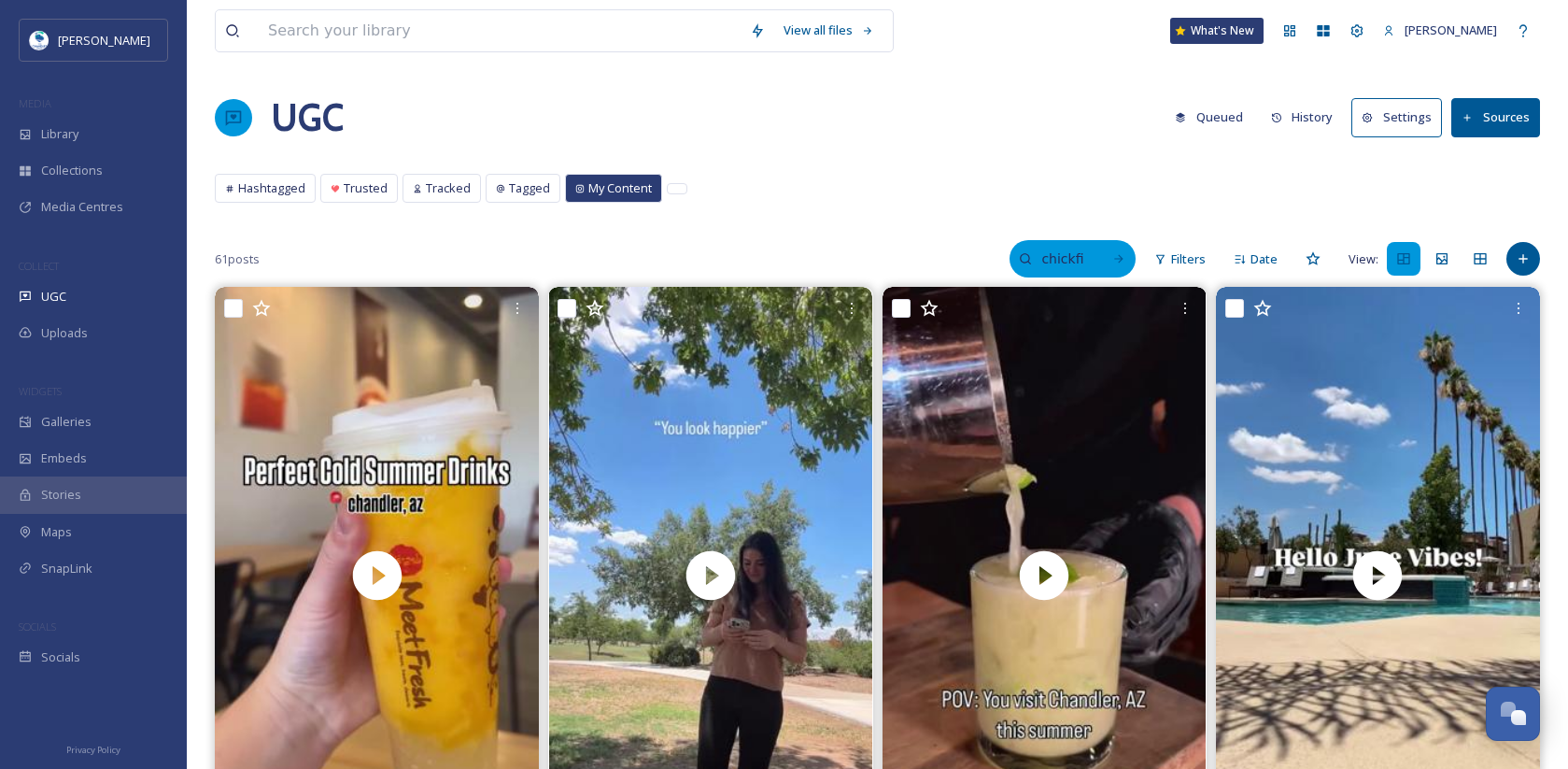
click at [1035, 247] on input "chickfilaocotillo" at bounding box center [1062, 258] width 60 height 37
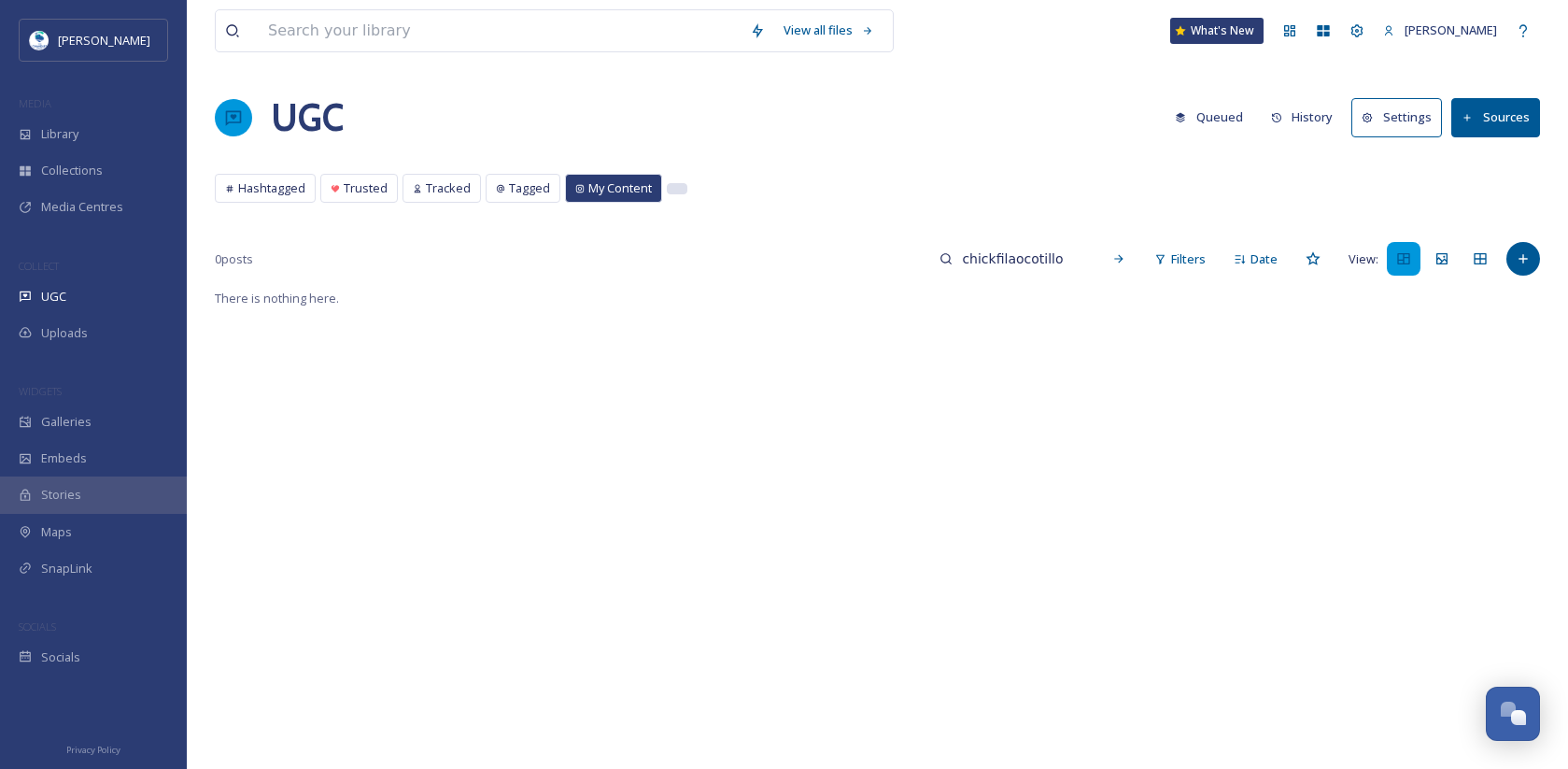
click at [672, 187] on div at bounding box center [676, 189] width 19 height 10
click at [477, 180] on div "Tracked" at bounding box center [441, 188] width 77 height 27
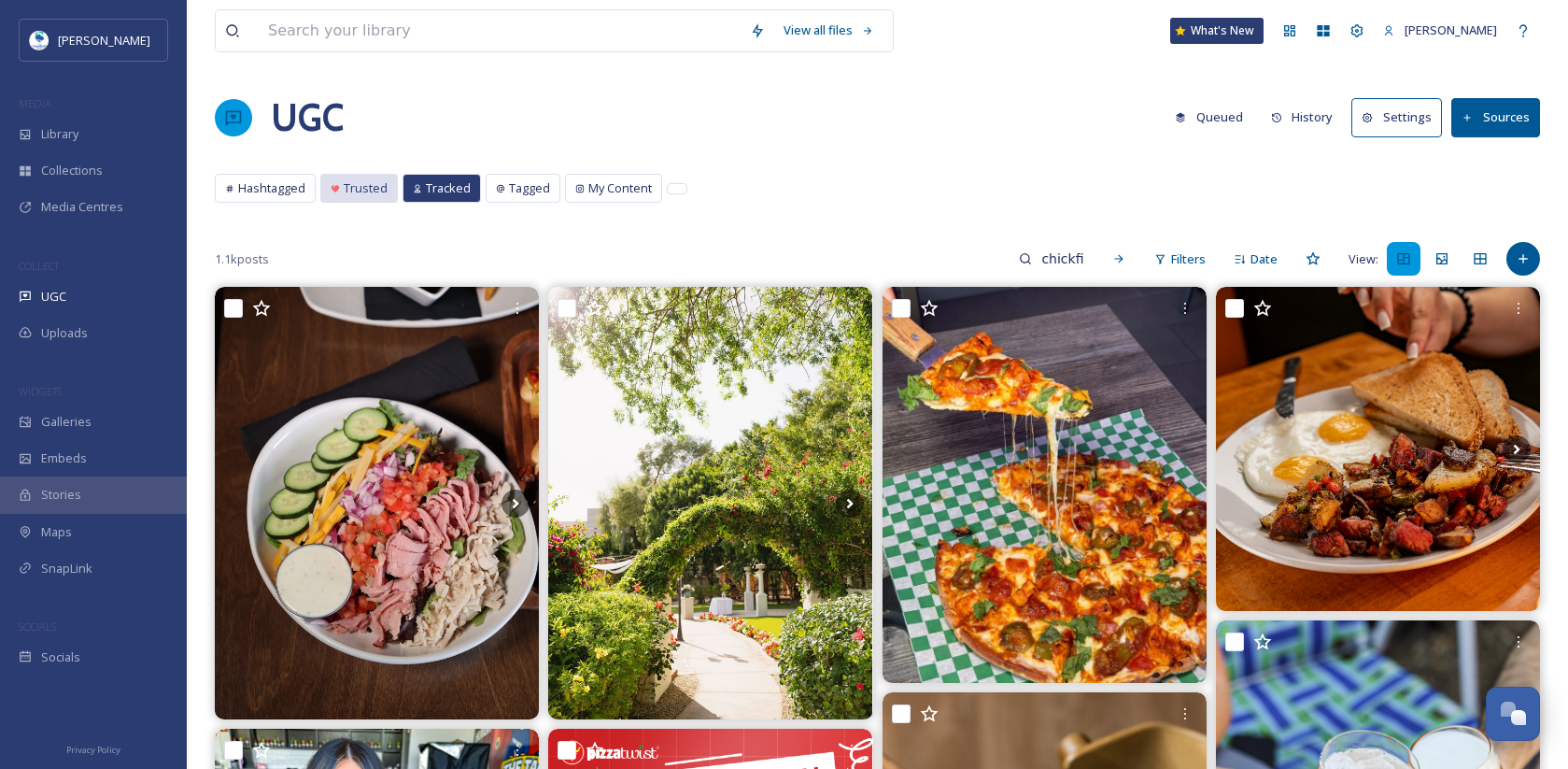
click at [374, 191] on span "Trusted" at bounding box center [365, 188] width 44 height 18
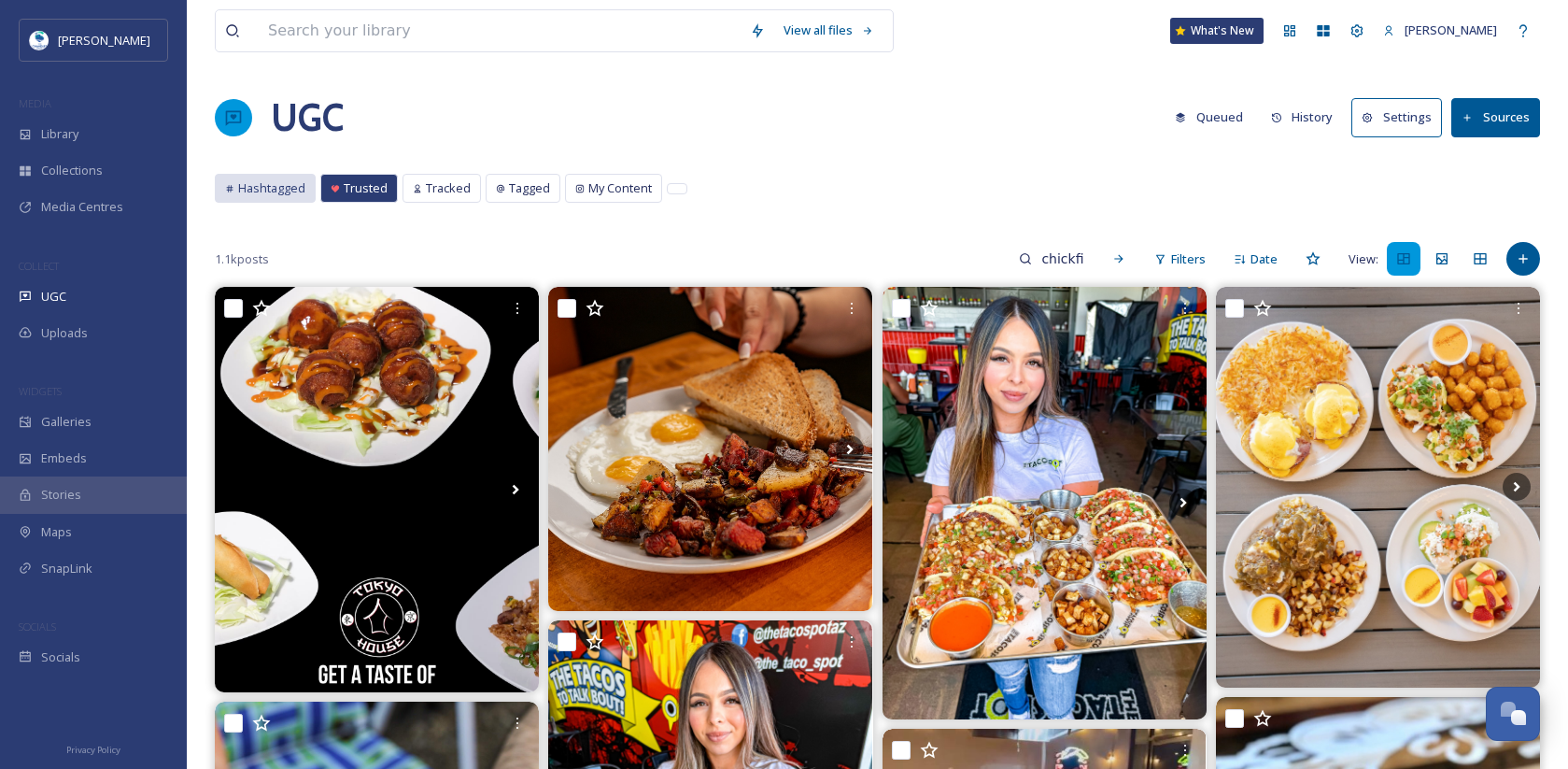
click at [262, 190] on span "Hashtagged" at bounding box center [271, 188] width 67 height 18
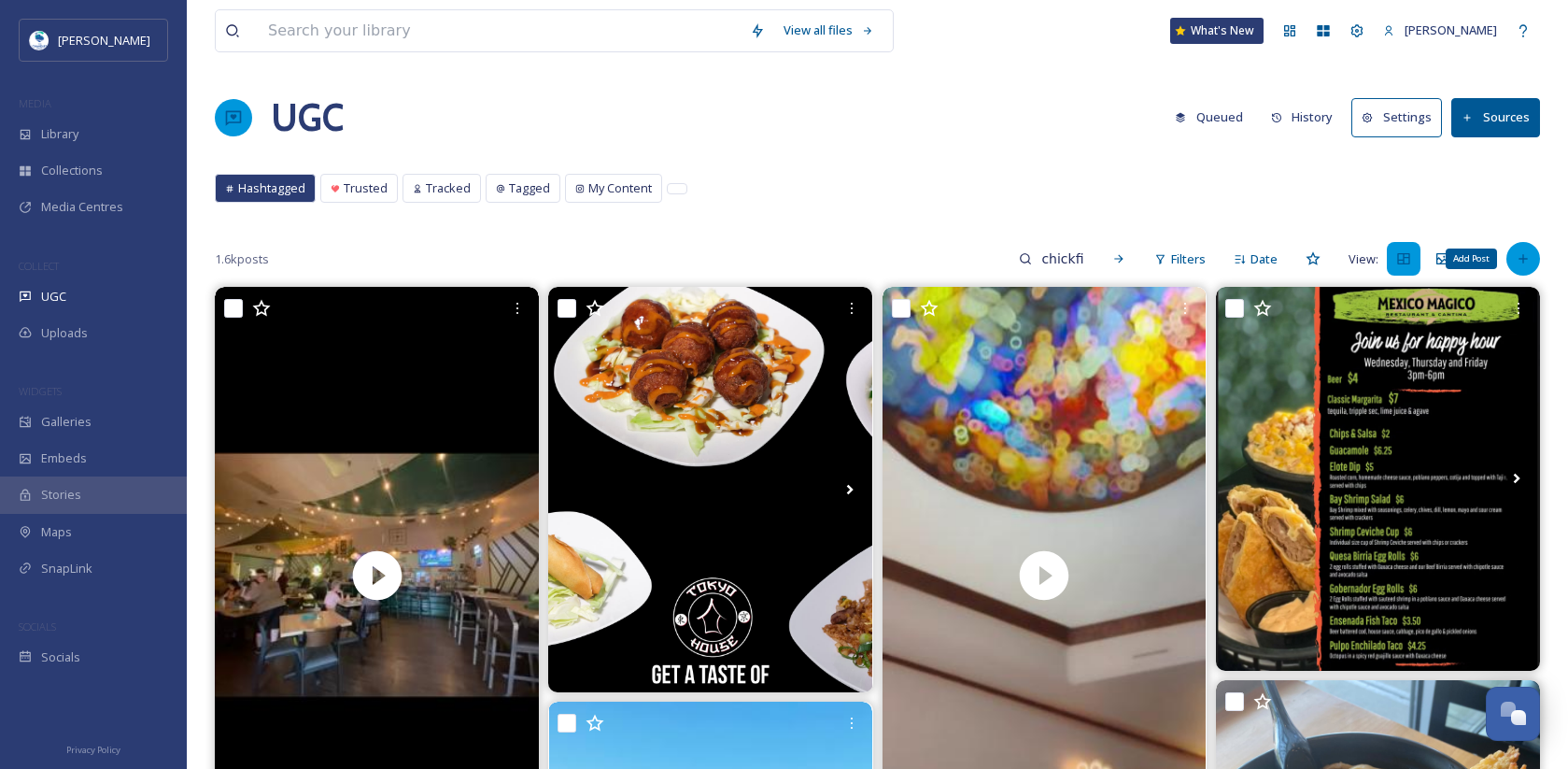
click at [1529, 255] on icon at bounding box center [1523, 258] width 15 height 15
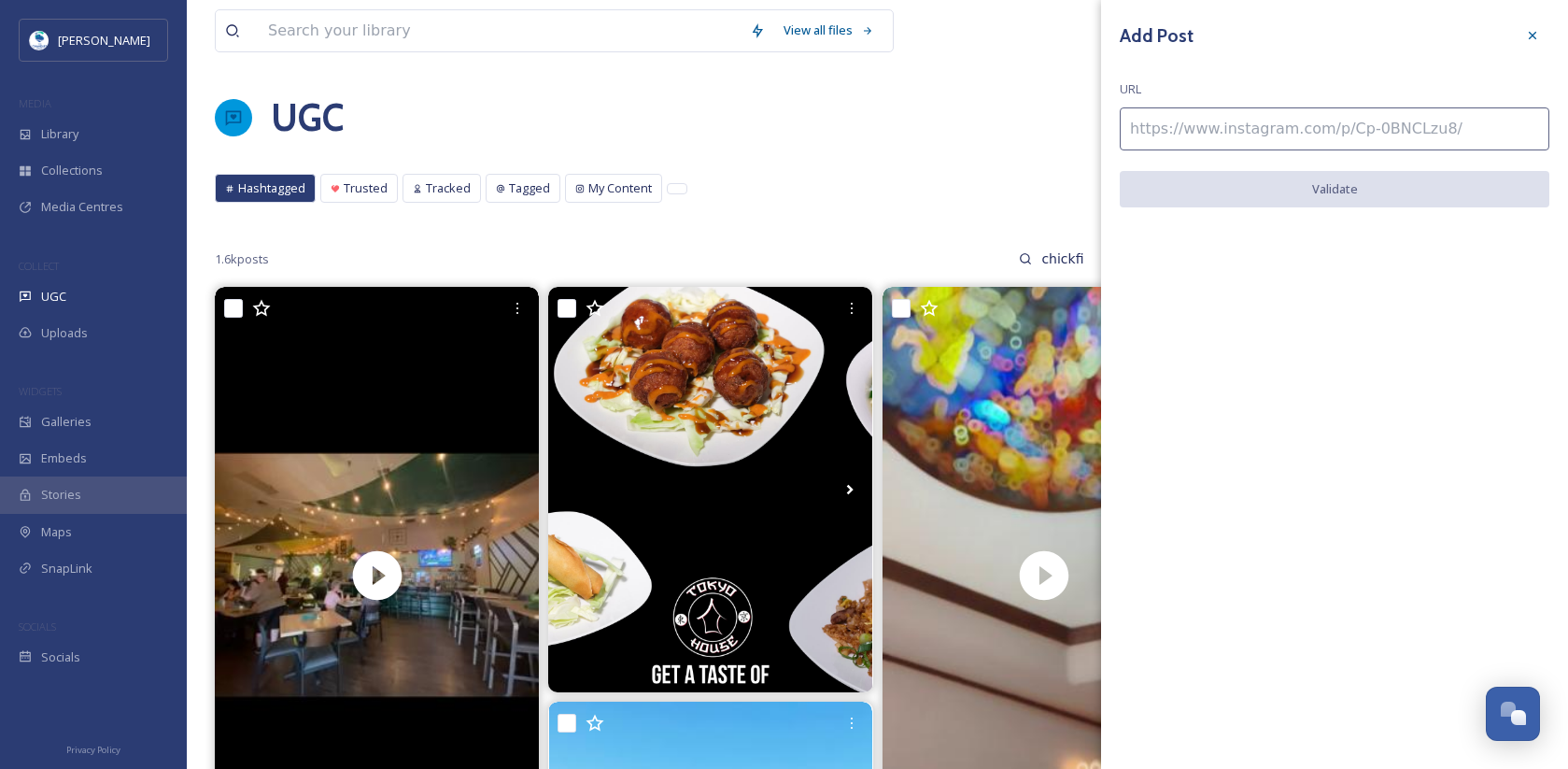
click at [1317, 119] on input at bounding box center [1334, 129] width 430 height 43
paste input "[URL][DOMAIN_NAME]"
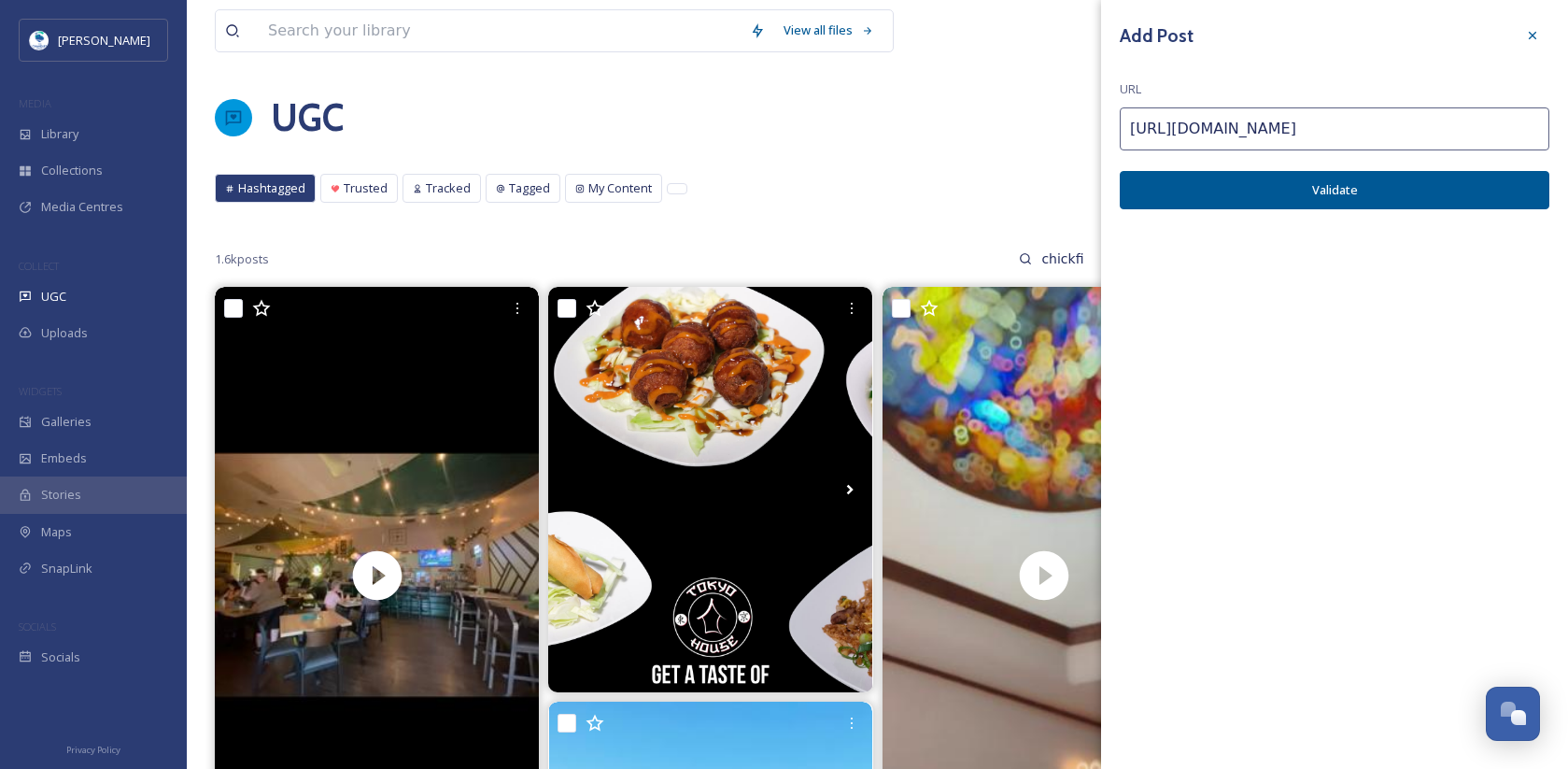
type input "[URL][DOMAIN_NAME]"
click at [1430, 177] on button "Validate" at bounding box center [1334, 189] width 430 height 38
click at [1415, 200] on button "Add Post" at bounding box center [1334, 189] width 430 height 38
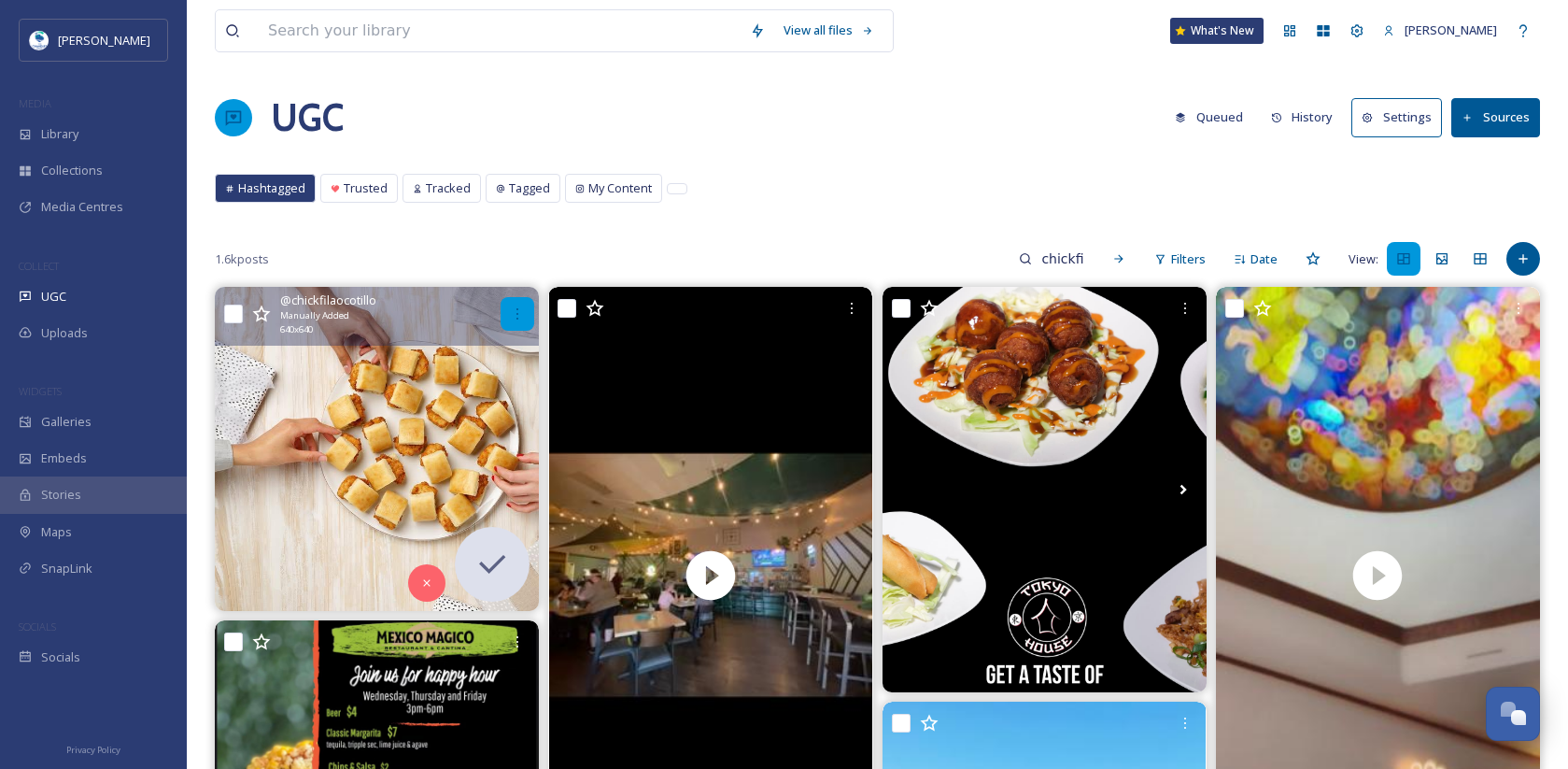
click at [520, 312] on icon at bounding box center [516, 313] width 15 height 15
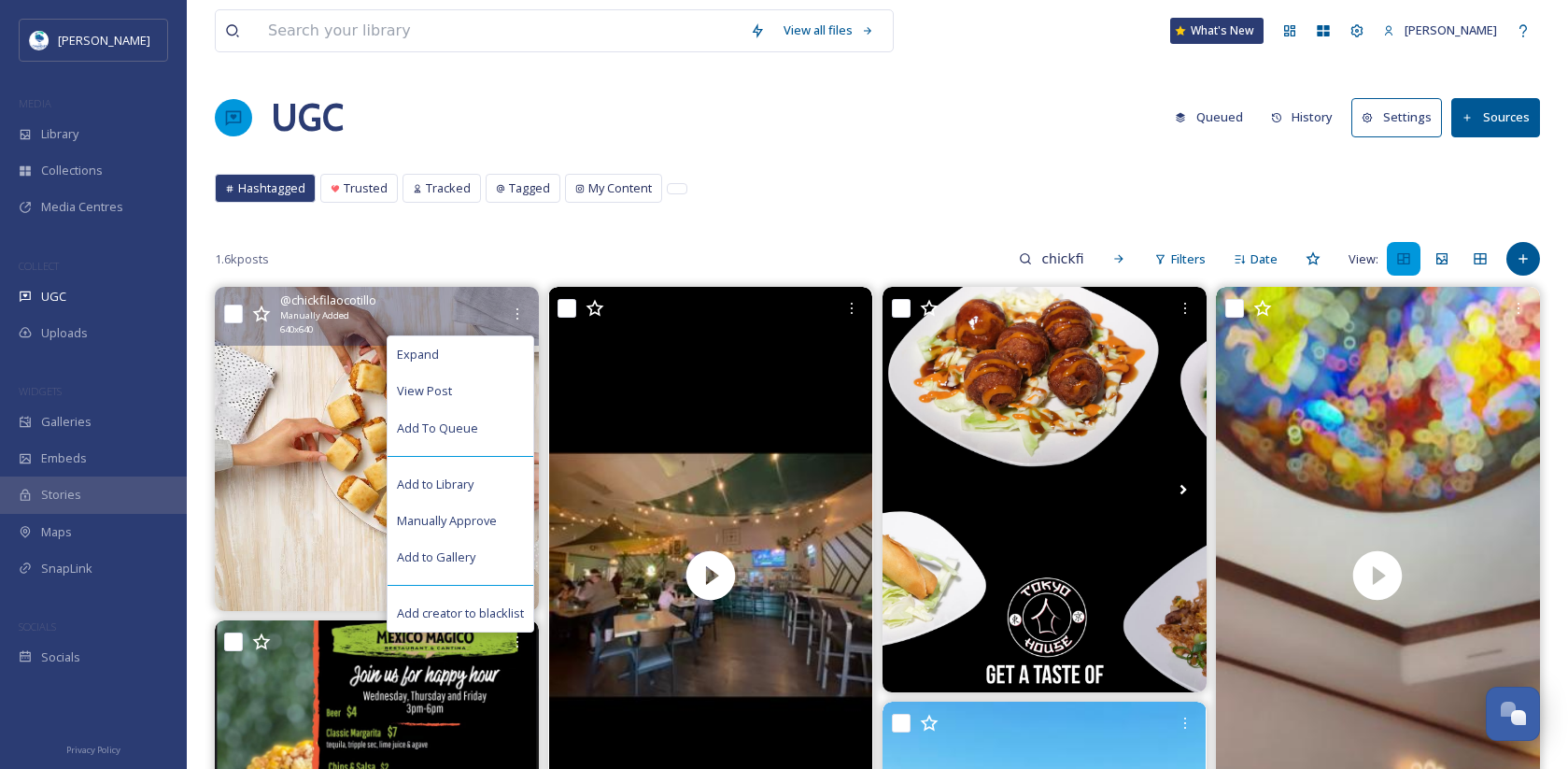
click at [320, 397] on img at bounding box center [376, 448] width 325 height 325
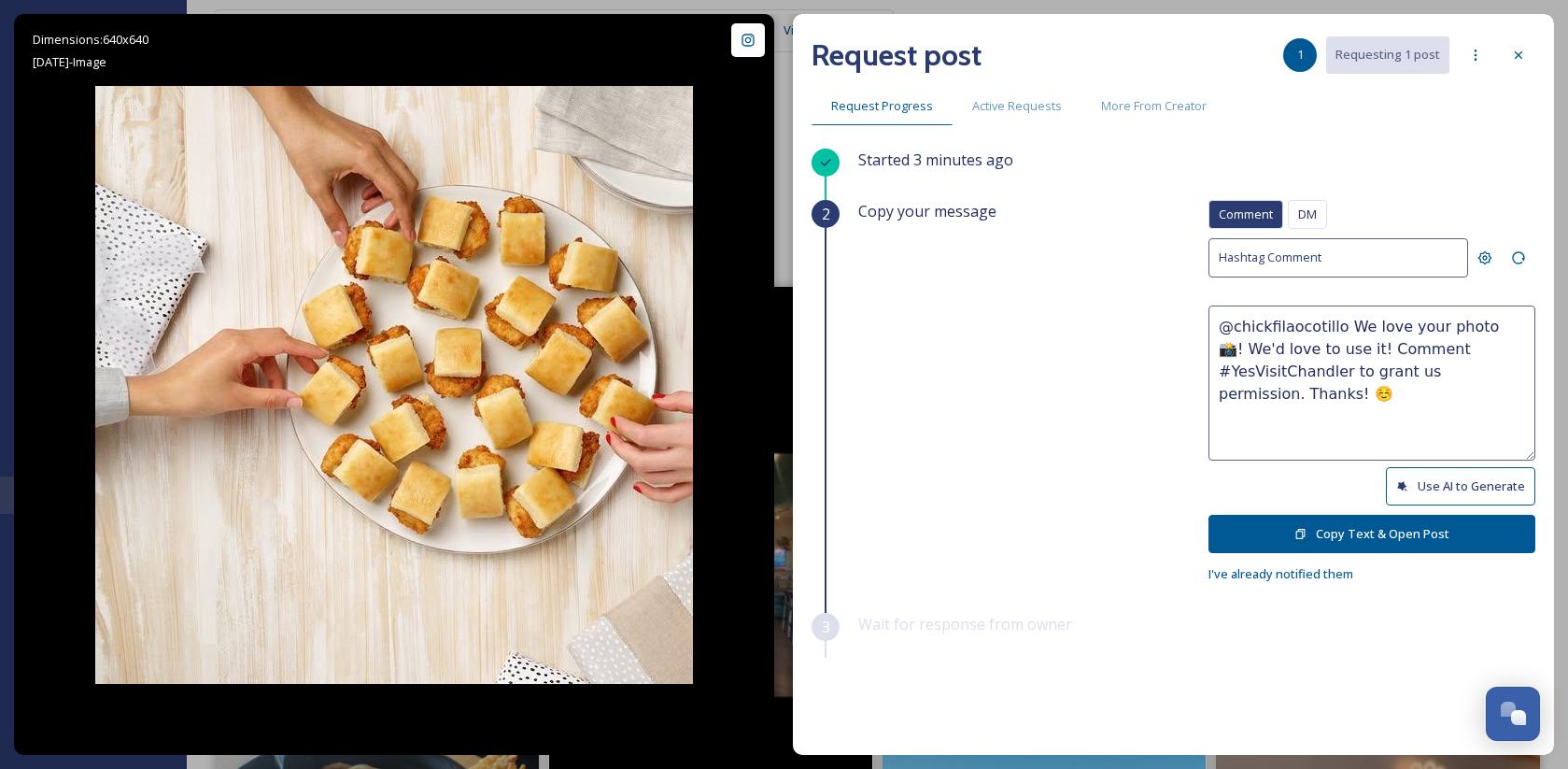
click at [1455, 476] on button "Use AI to Generate" at bounding box center [1460, 485] width 149 height 38
drag, startPoint x: 1371, startPoint y: 322, endPoint x: 1402, endPoint y: 326, distance: 31.3
click at [1402, 326] on textarea "@chickfilaocotillo Those mini chicken sandwiches look absolutely delicious! Per…" at bounding box center [1371, 382] width 326 height 155
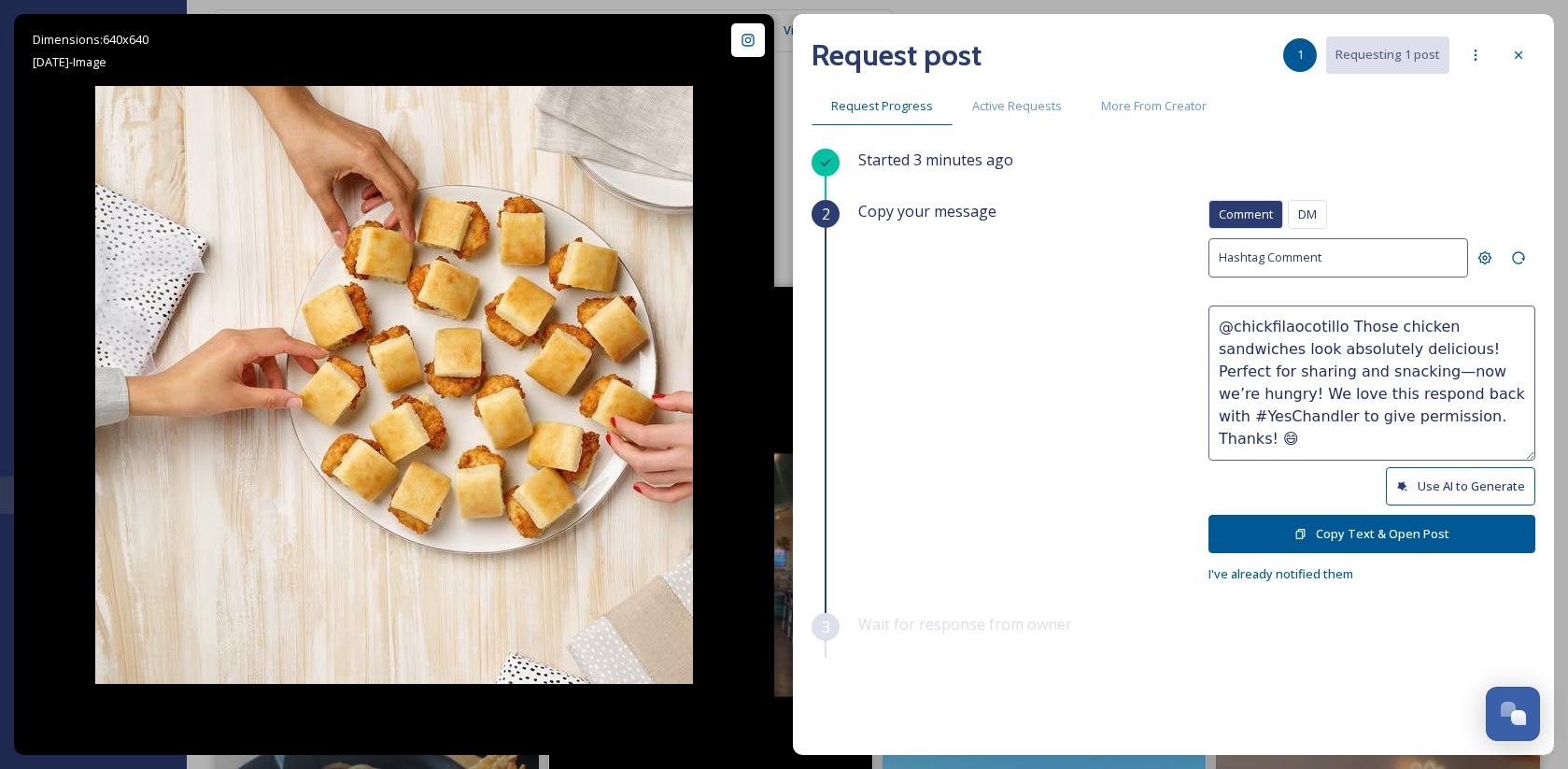
click at [1428, 322] on textarea "@chickfilaocotillo Those chicken sandwiches look absolutely delicious! Perfect …" at bounding box center [1371, 382] width 326 height 155
drag, startPoint x: 1419, startPoint y: 325, endPoint x: 1501, endPoint y: 316, distance: 82.5
click at [1501, 316] on textarea "@chickfilaocotillo Those chicken sandwiches look absolutely delicious! Perfect …" at bounding box center [1371, 382] width 326 height 155
drag, startPoint x: 1279, startPoint y: 368, endPoint x: 1346, endPoint y: 338, distance: 73.4
click at [1346, 338] on textarea "@chickfilaocotillo Those chicken minis look absolutely delicious! Perfect for s…" at bounding box center [1371, 382] width 326 height 155
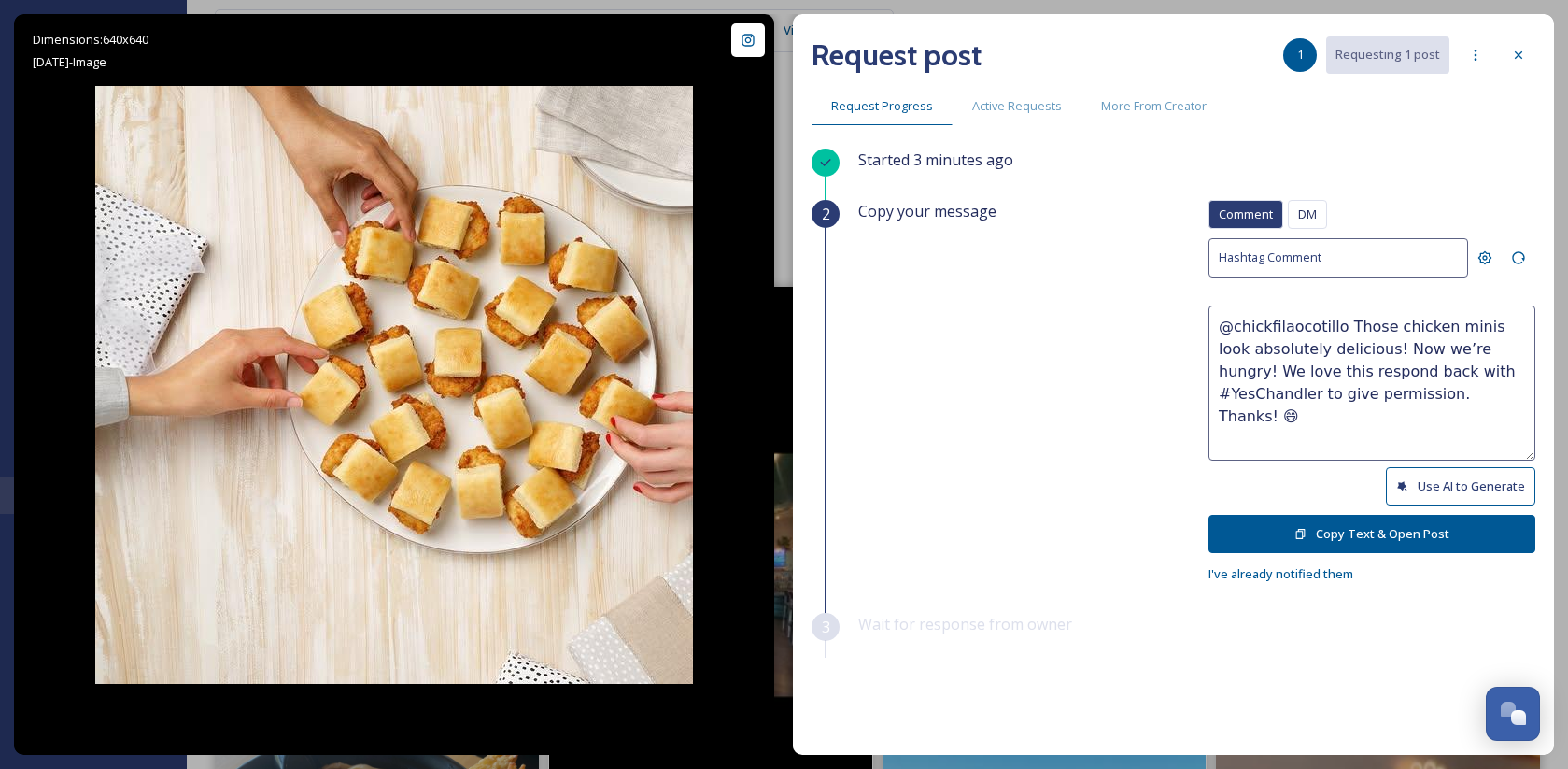
drag, startPoint x: 1471, startPoint y: 344, endPoint x: 1452, endPoint y: 399, distance: 58.2
click at [1452, 399] on textarea "@chickfilaocotillo Those chicken minis look absolutely delicious! Now we’re hun…" at bounding box center [1371, 382] width 326 height 155
drag, startPoint x: 1319, startPoint y: 420, endPoint x: 1210, endPoint y: 322, distance: 146.6
click at [1210, 322] on textarea "@chickfilaocotillo Those chicken minis look absolutely delicious! Now we’re hun…" at bounding box center [1371, 382] width 326 height 155
type textarea "@chickfilaocotillo Those chicken minis look absolutely delicious! Now we’re hun…"
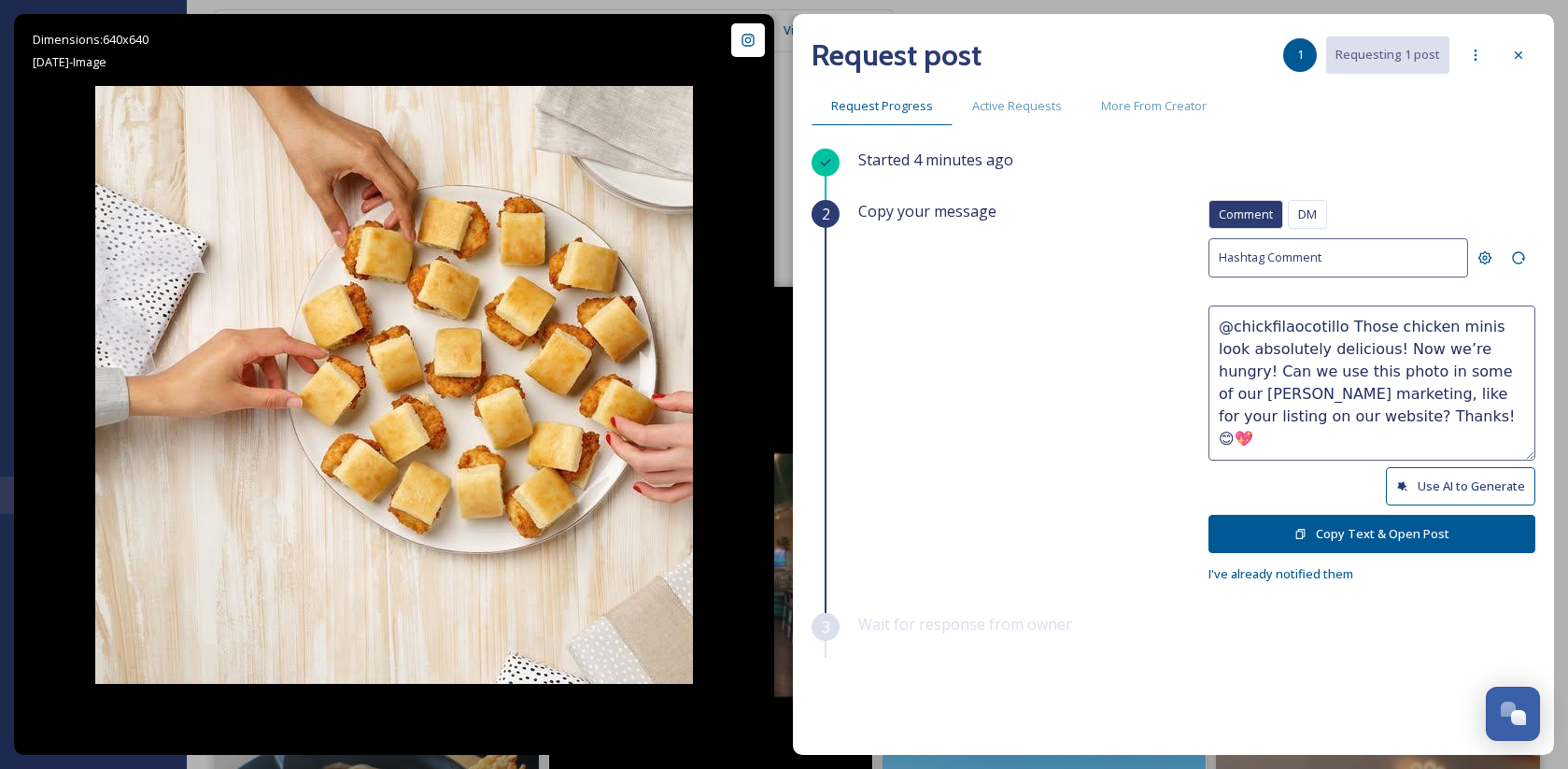
click at [1336, 530] on button "Copy Text & Open Post" at bounding box center [1371, 533] width 326 height 38
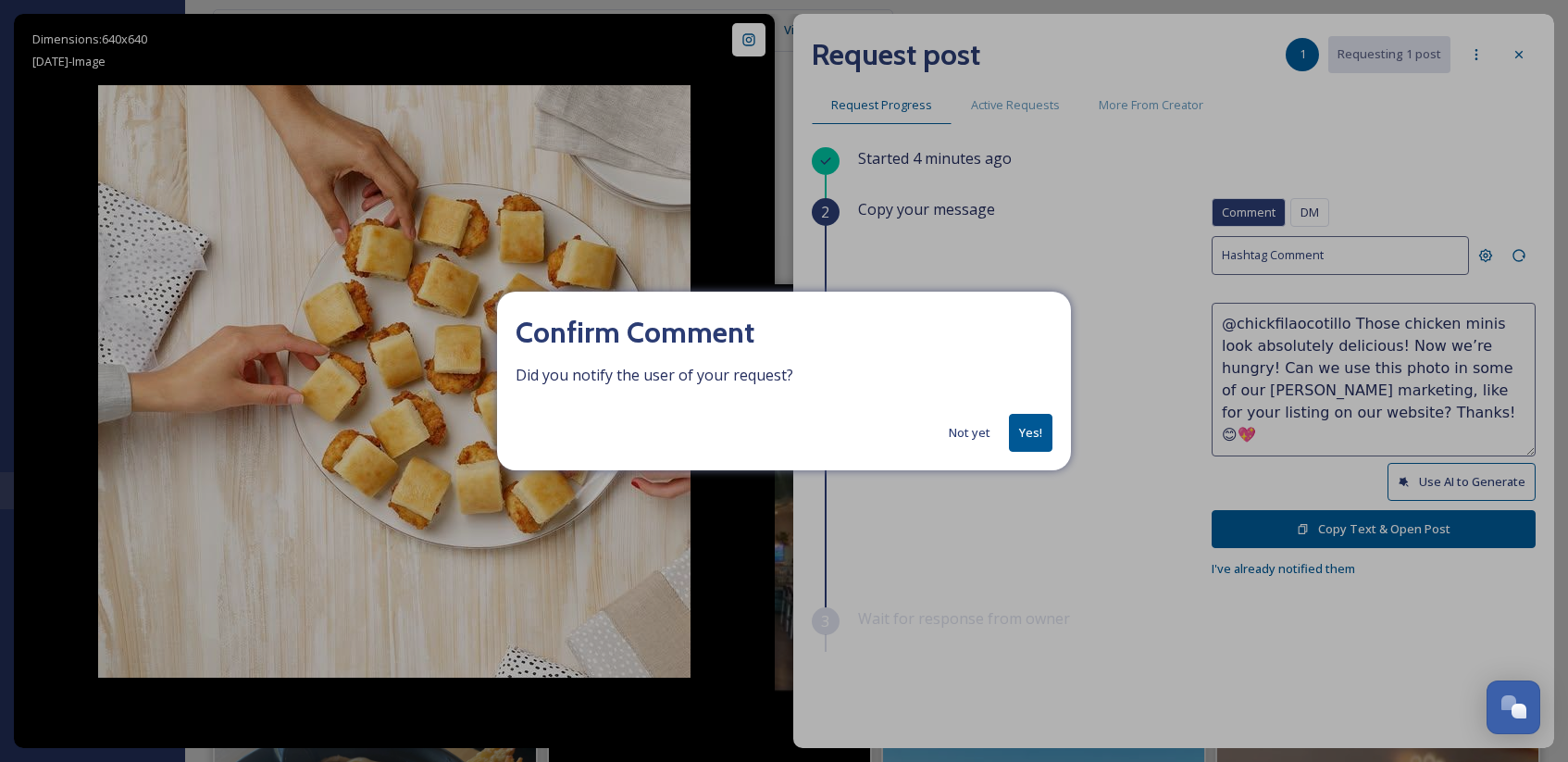
click at [1034, 431] on button "Yes!" at bounding box center [1030, 432] width 43 height 38
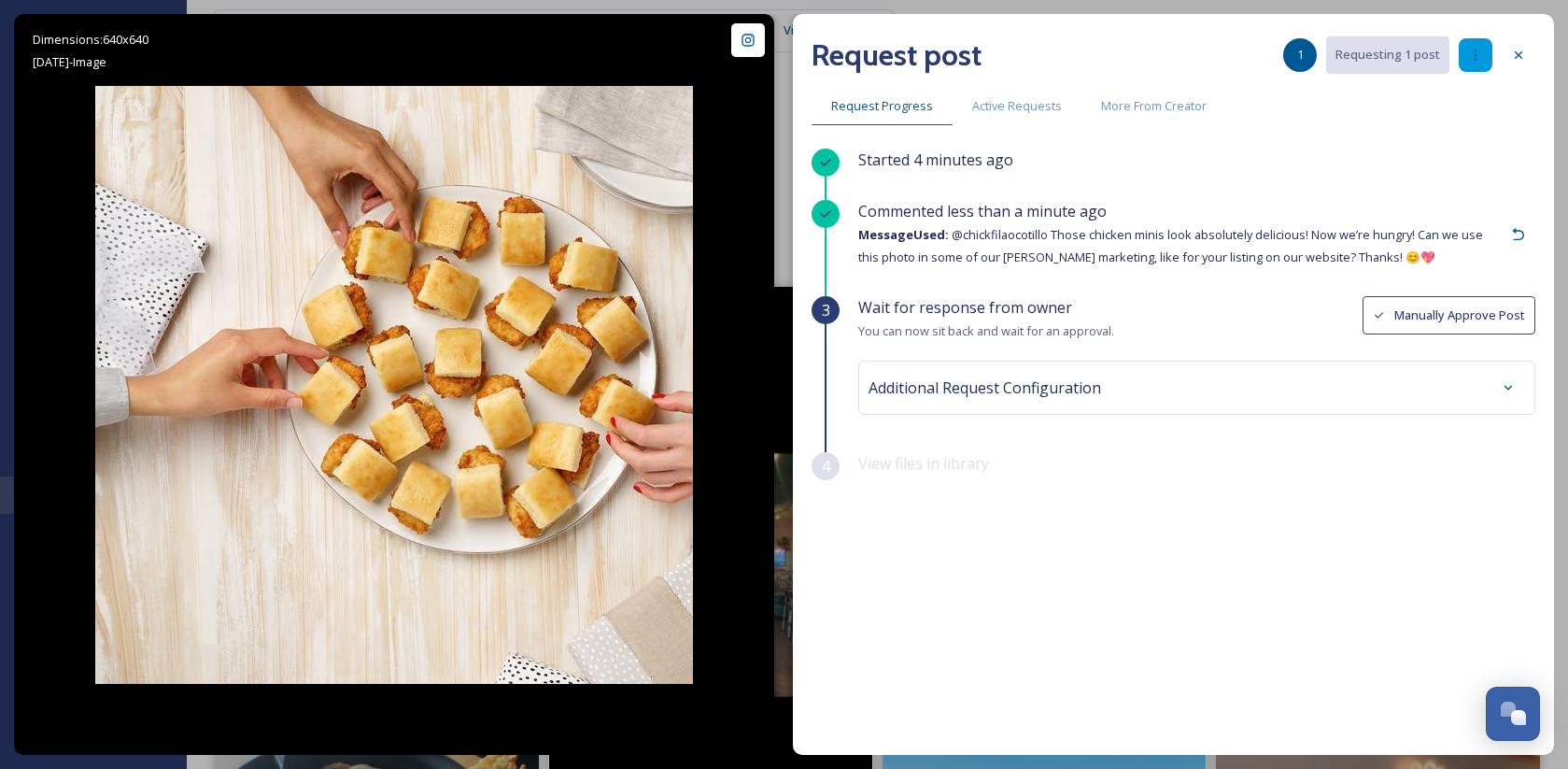
click at [1474, 53] on icon at bounding box center [1475, 55] width 15 height 15
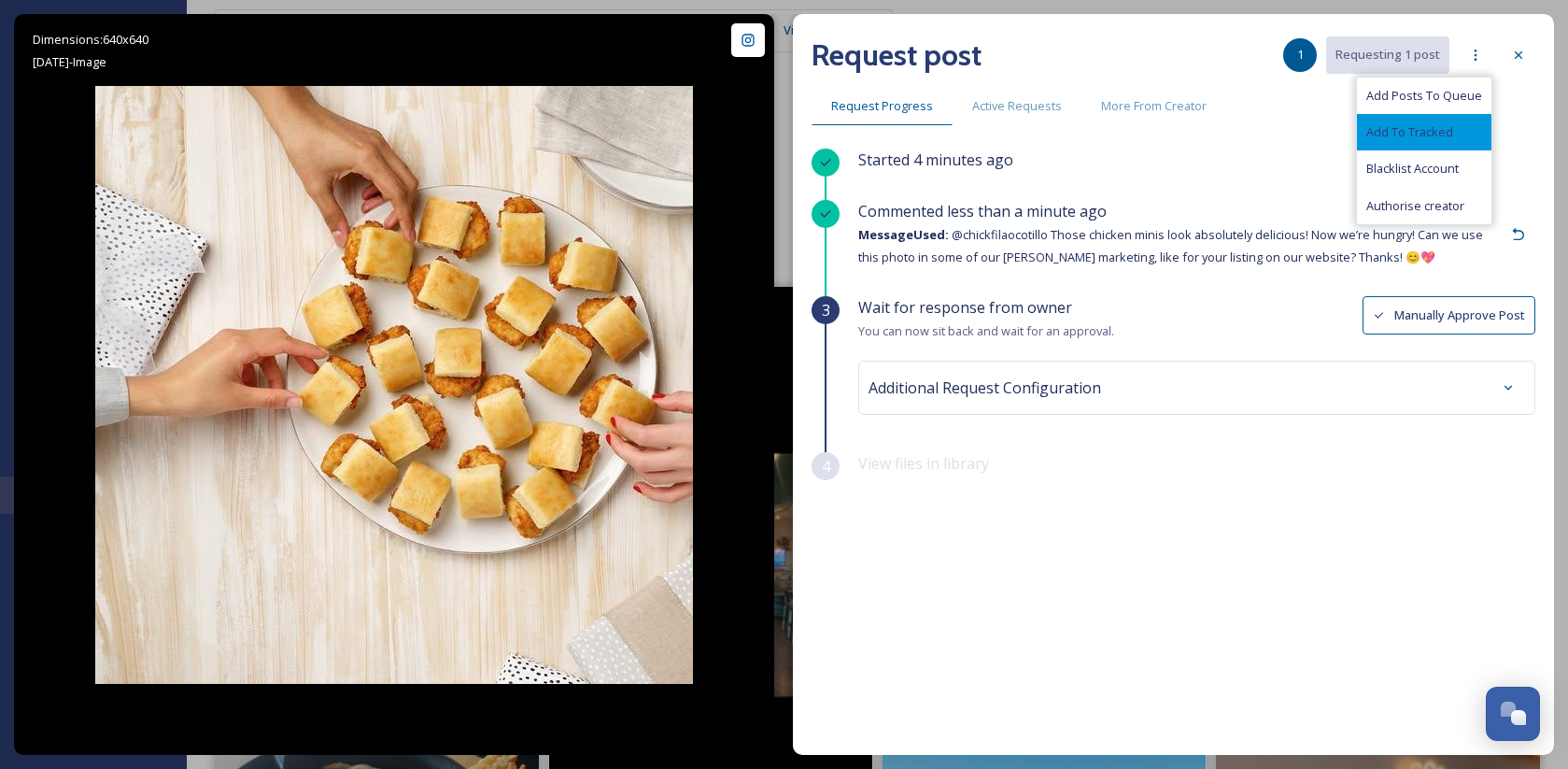
click at [1422, 137] on span "Add To Tracked" at bounding box center [1409, 133] width 87 height 18
click at [1485, 56] on div at bounding box center [1475, 55] width 34 height 34
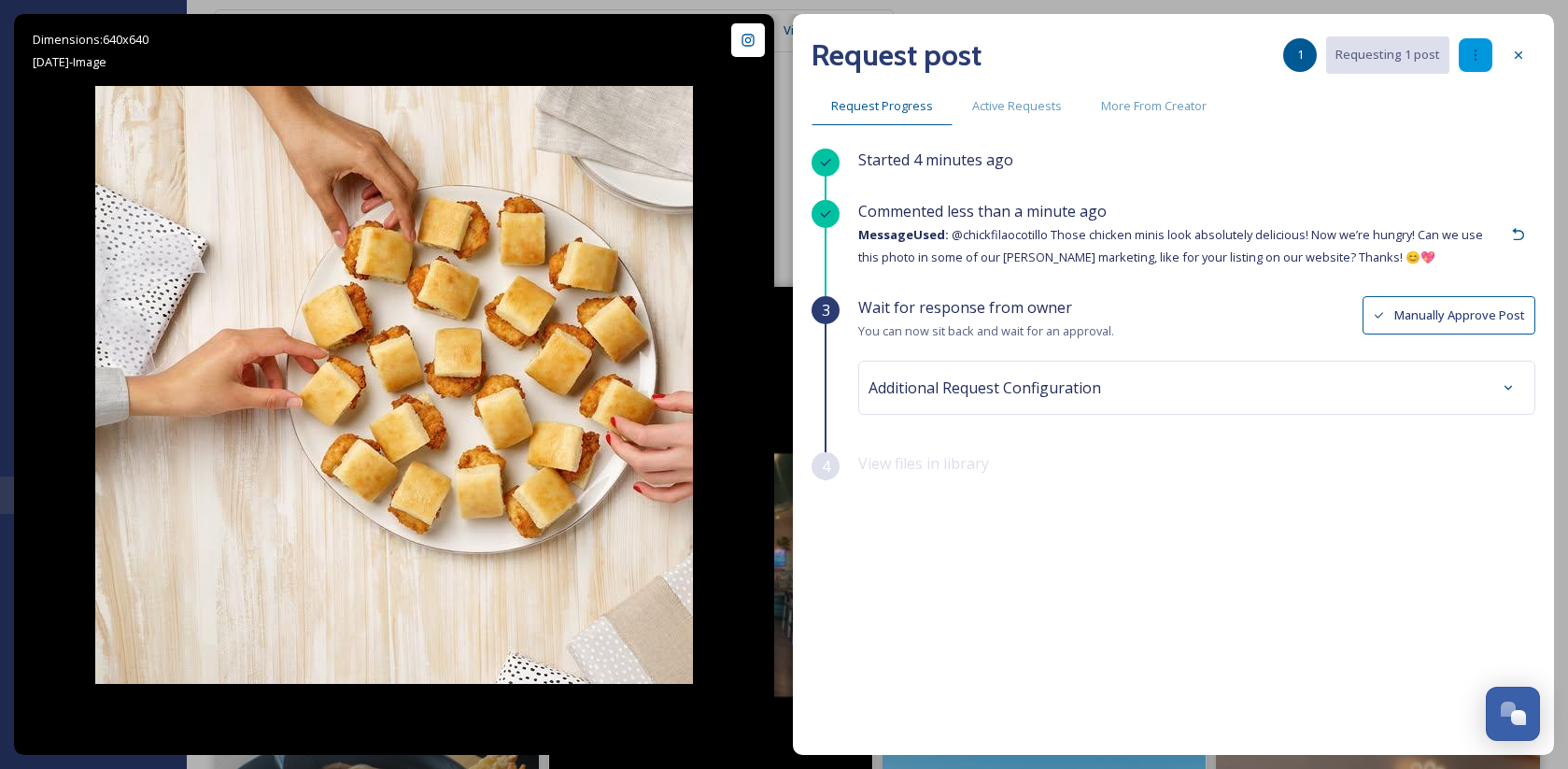
click at [1476, 55] on icon at bounding box center [1475, 55] width 15 height 15
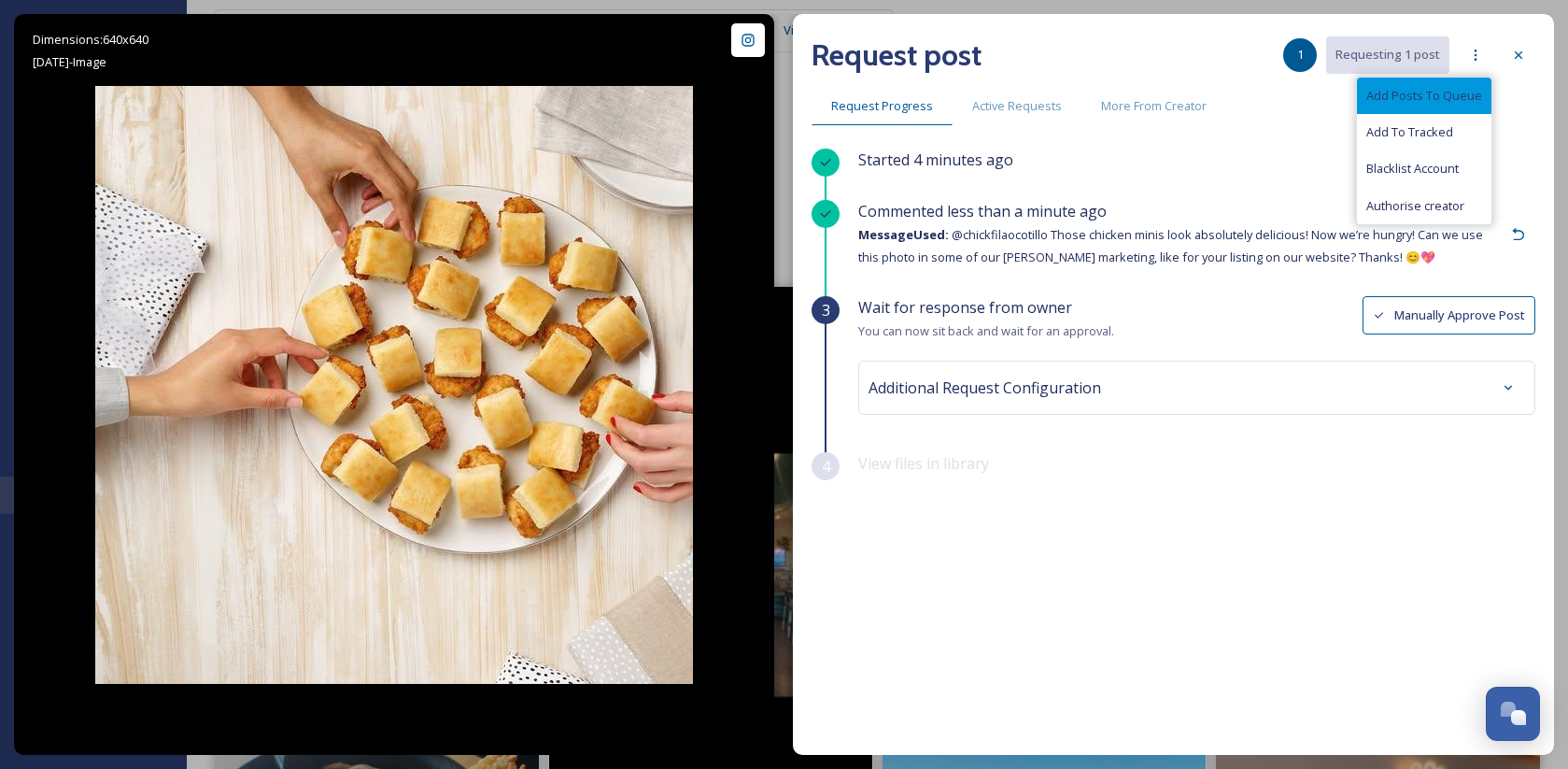
click at [1442, 95] on span "Add Posts To Queue" at bounding box center [1424, 96] width 116 height 18
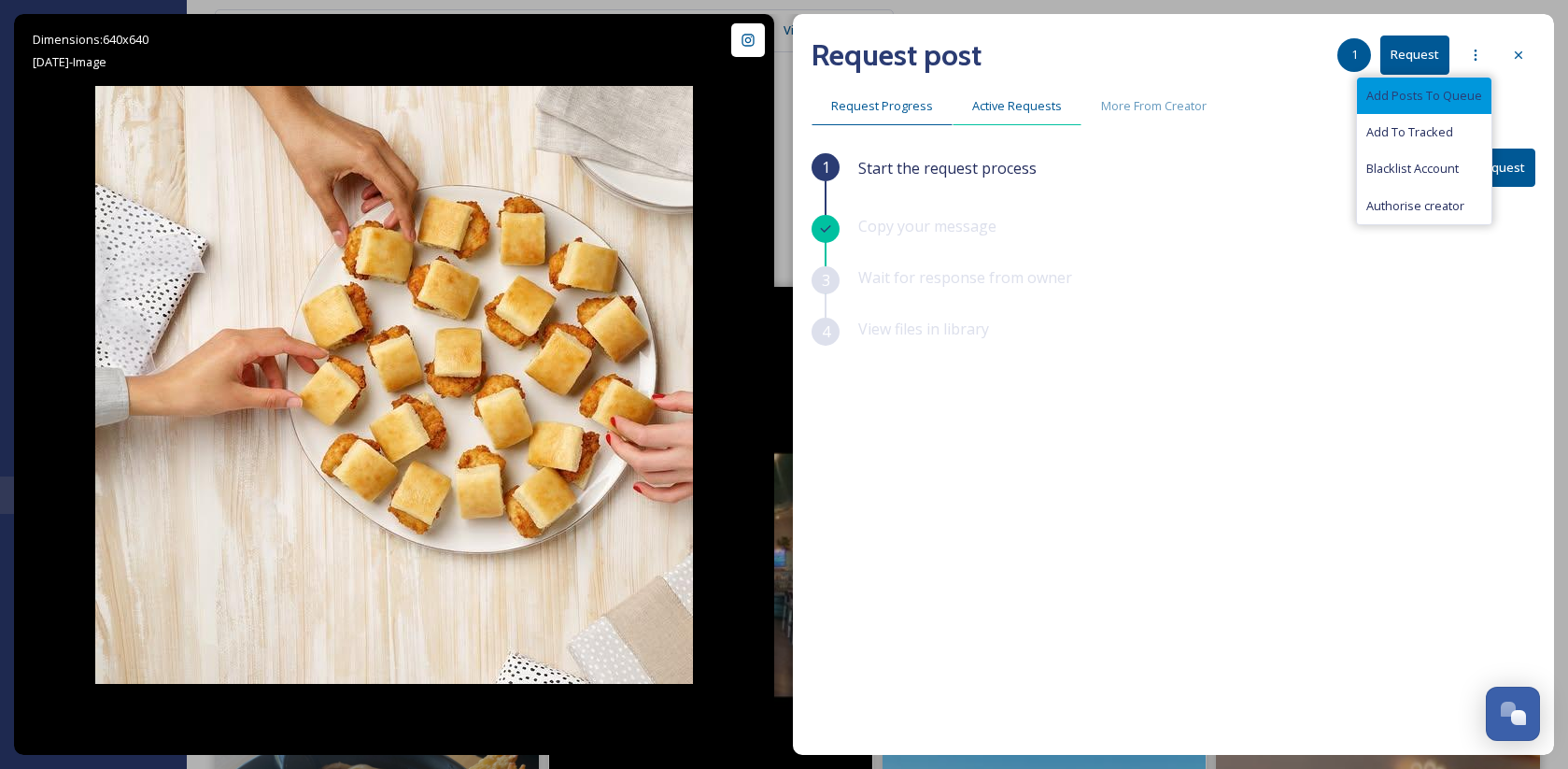
click at [1006, 105] on span "Active Requests" at bounding box center [1017, 106] width 90 height 18
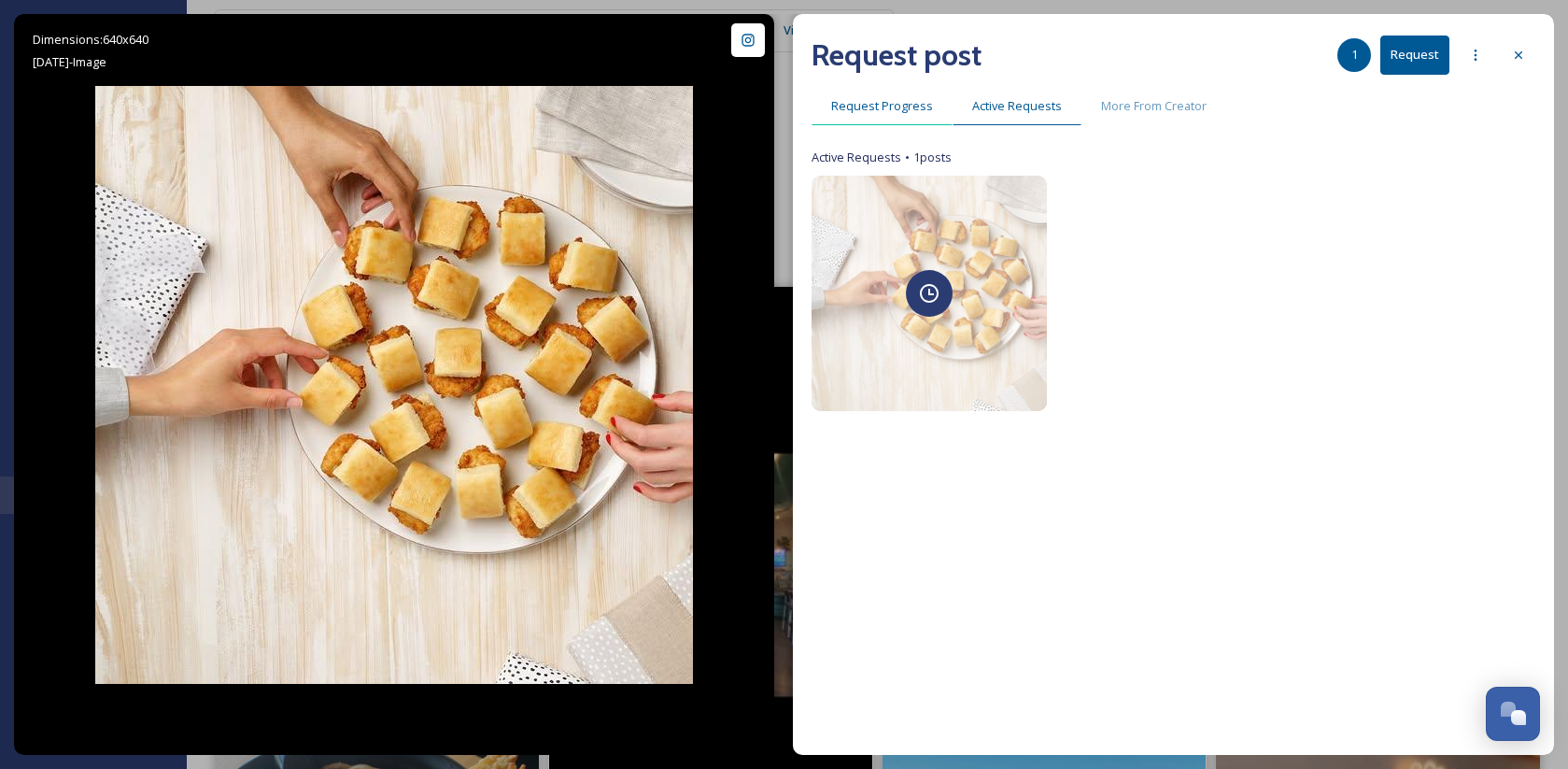
click at [881, 96] on div "Request Progress" at bounding box center [882, 105] width 141 height 38
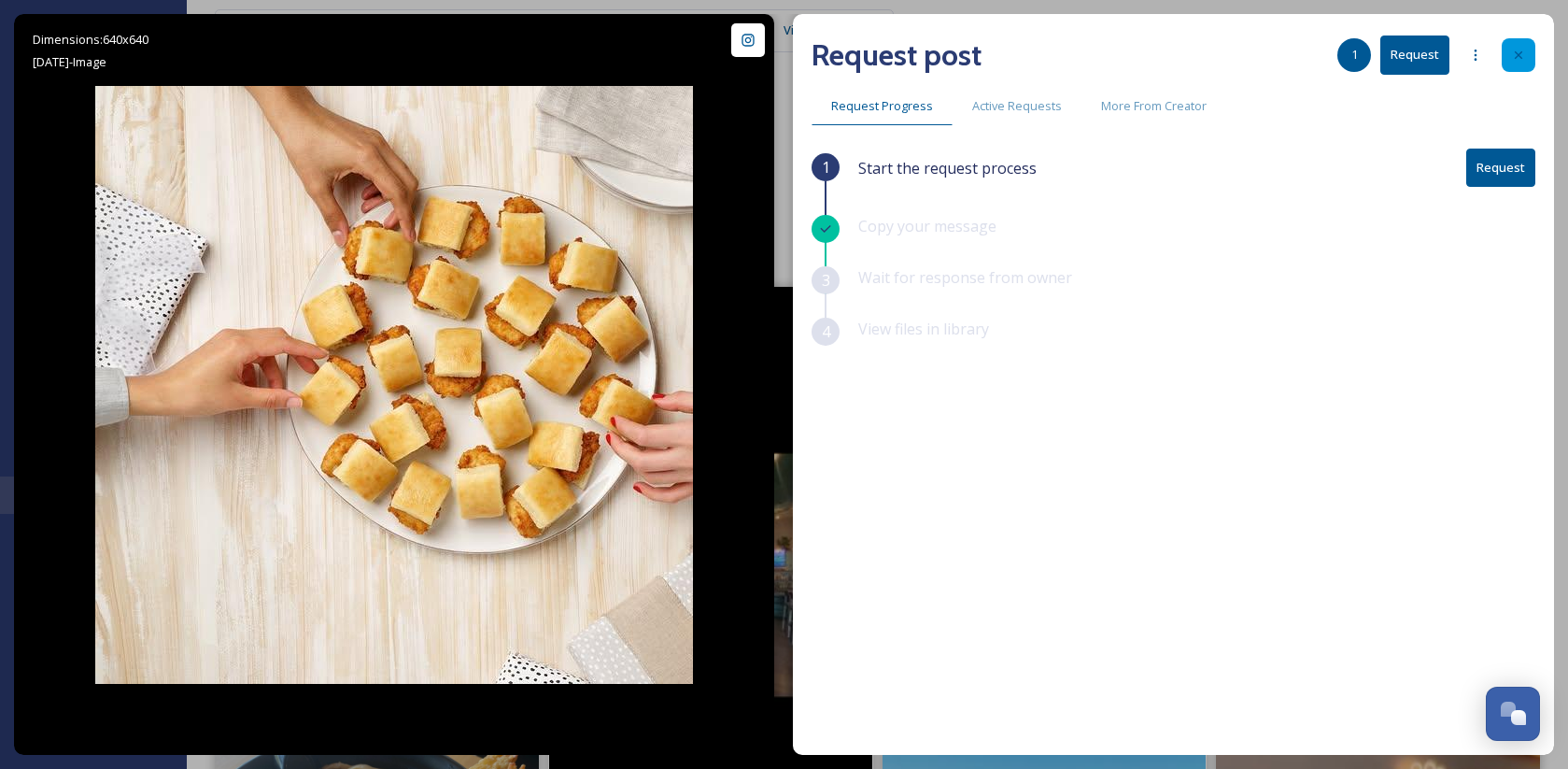
click at [1515, 58] on icon at bounding box center [1518, 55] width 15 height 15
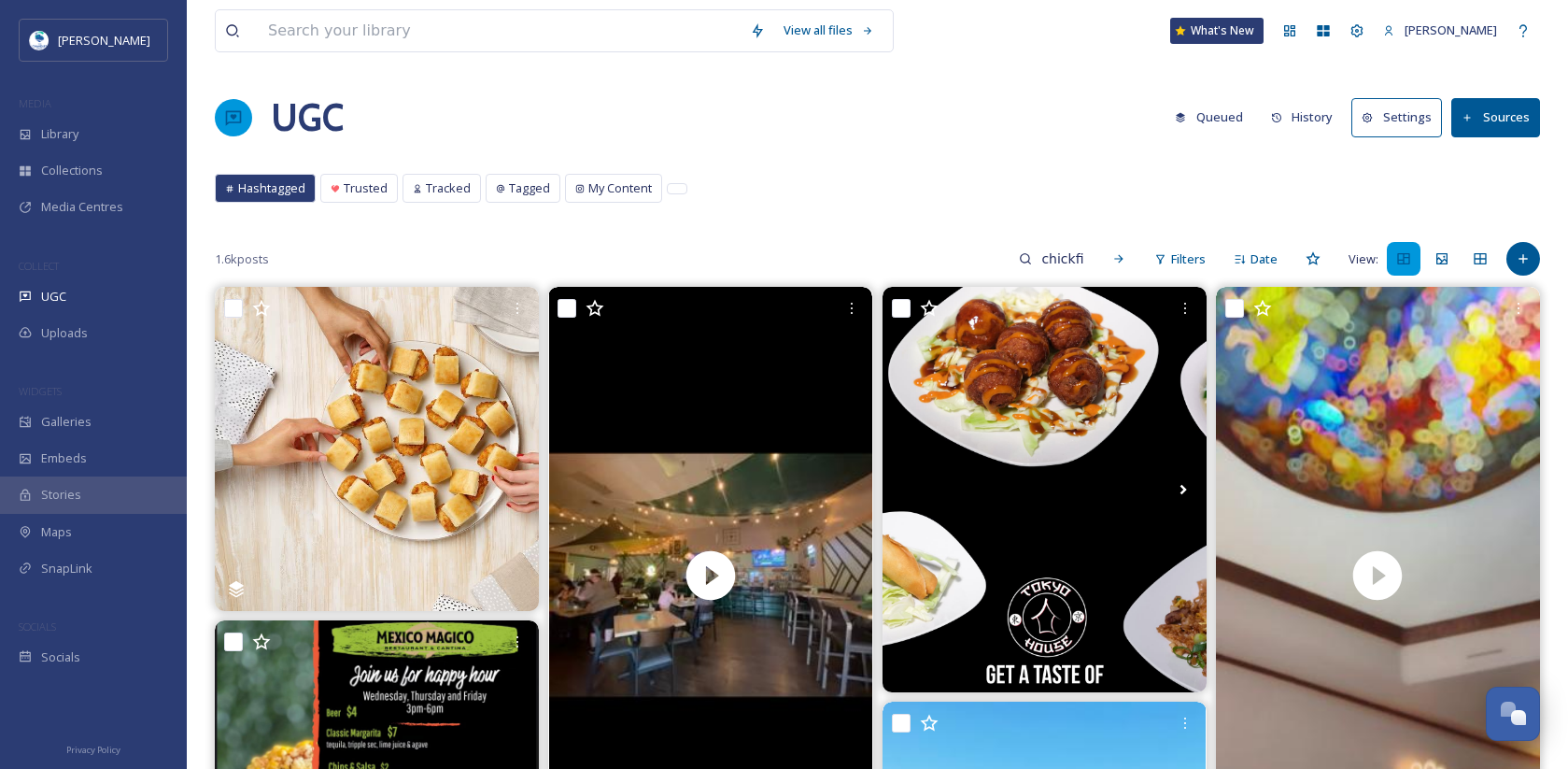
click at [1221, 118] on button "Queued" at bounding box center [1208, 117] width 87 height 36
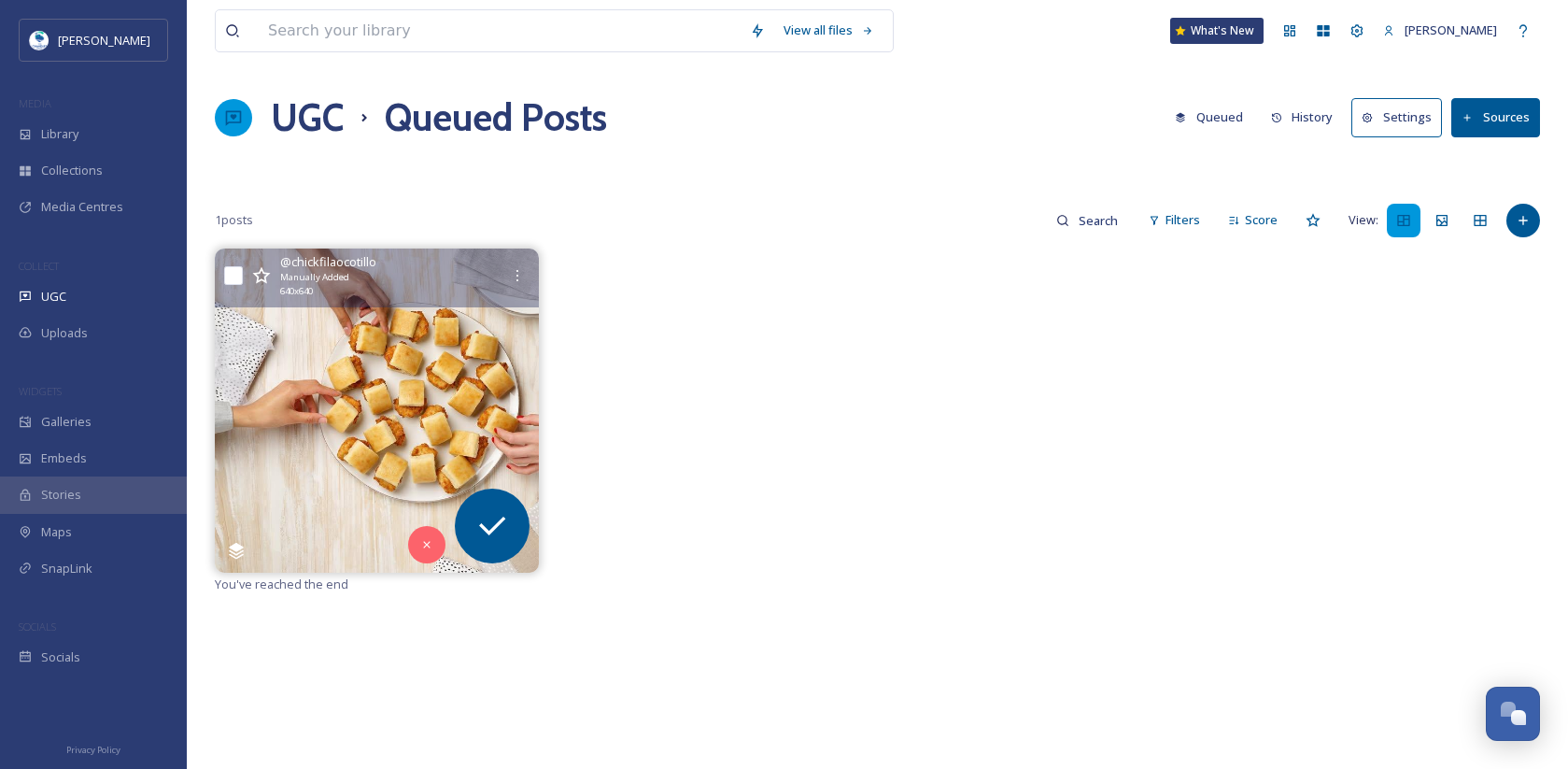
click at [403, 411] on img at bounding box center [376, 410] width 325 height 325
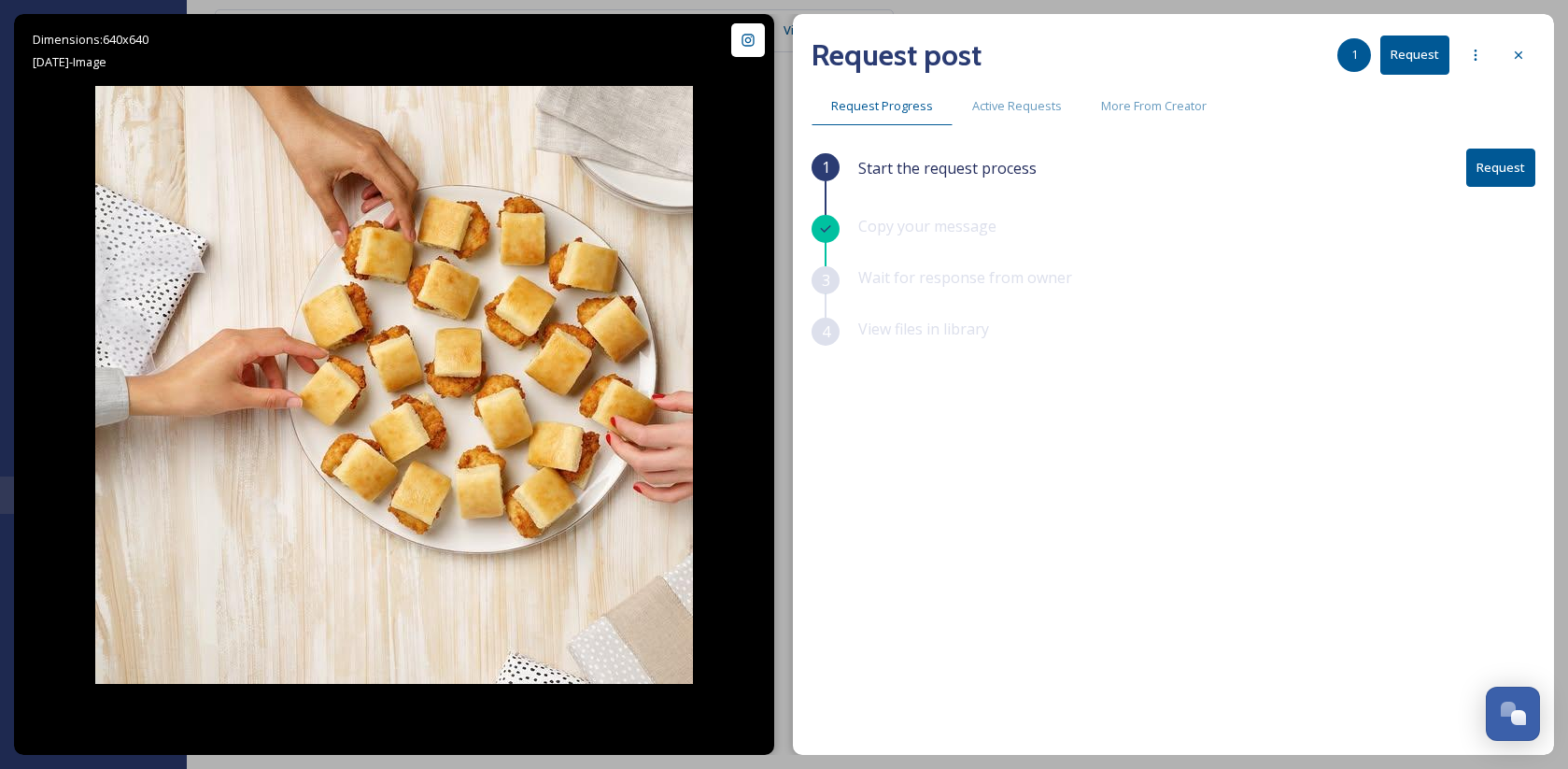
click at [1518, 165] on button "Request" at bounding box center [1501, 167] width 69 height 38
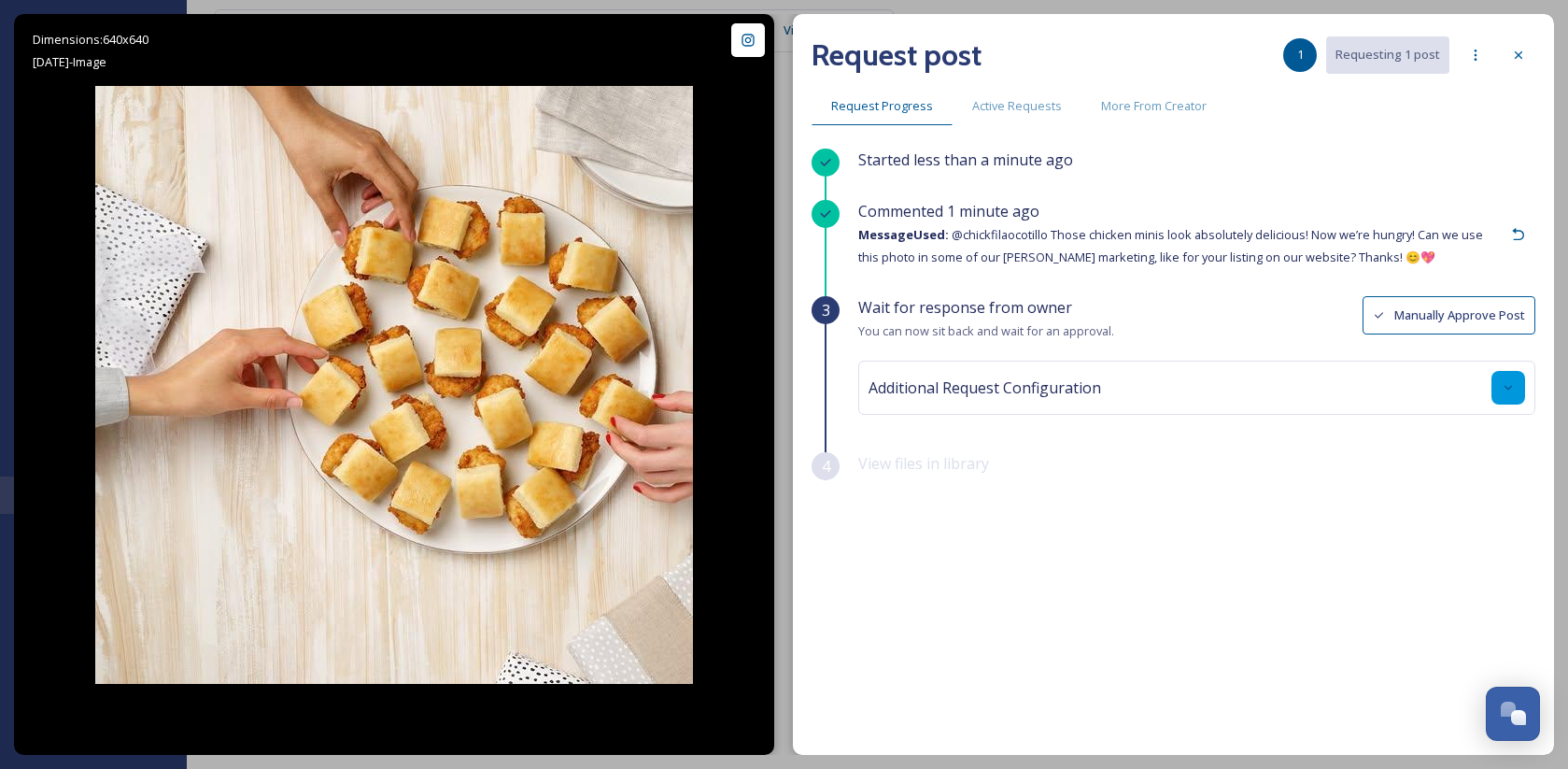
click at [1497, 381] on div at bounding box center [1509, 388] width 34 height 34
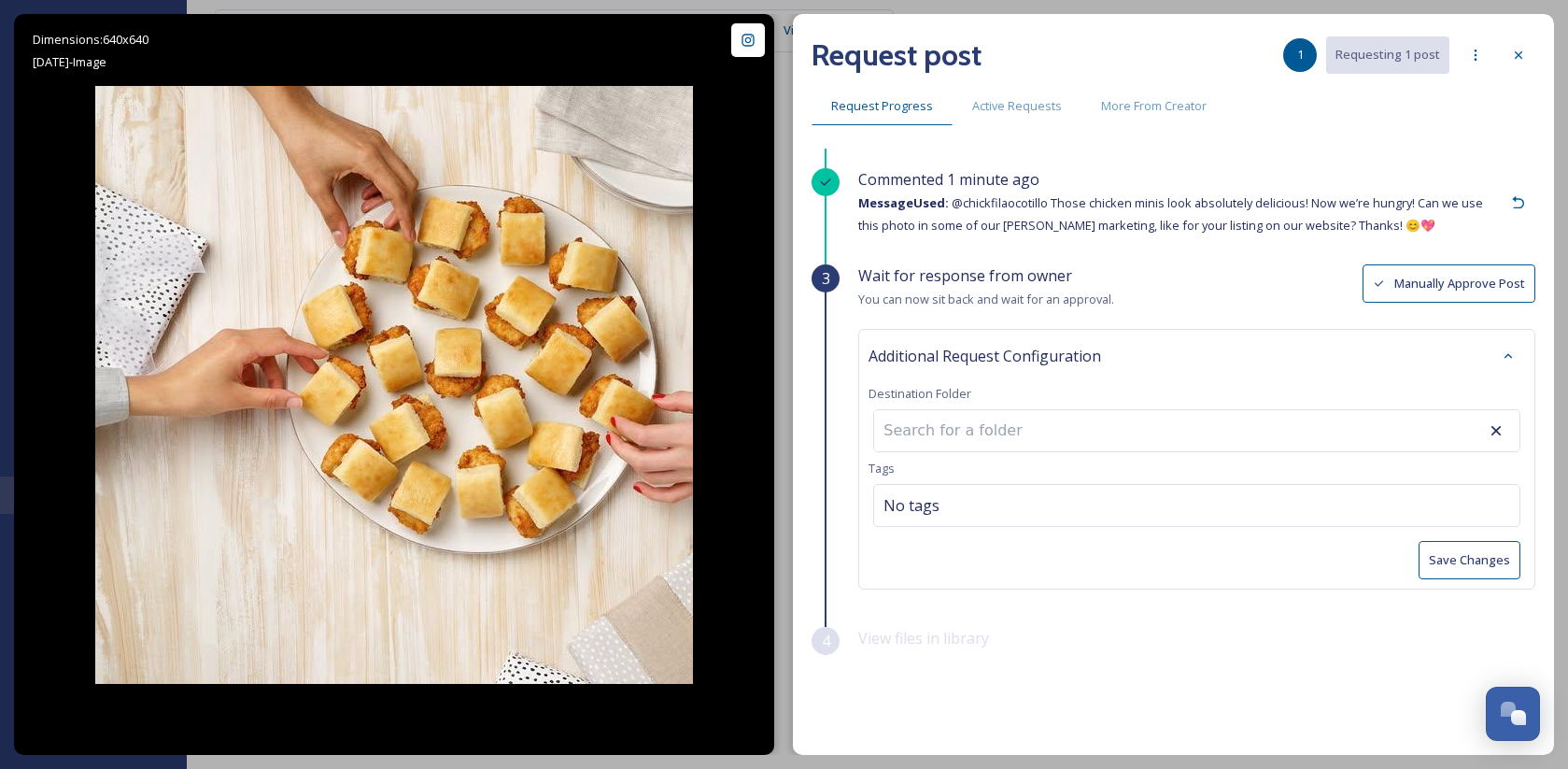
scroll to position [49, 0]
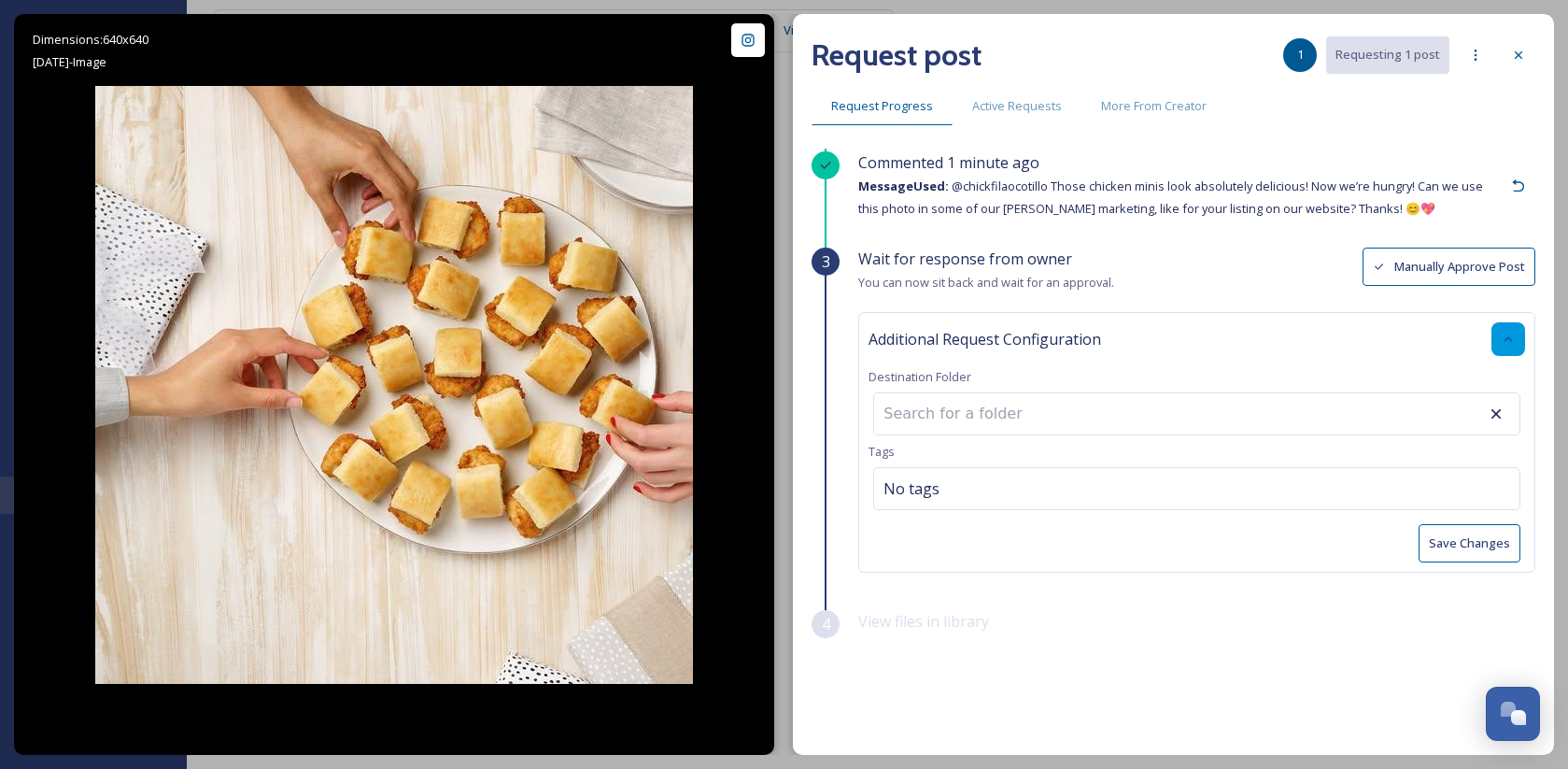
click at [1501, 341] on icon at bounding box center [1508, 338] width 15 height 15
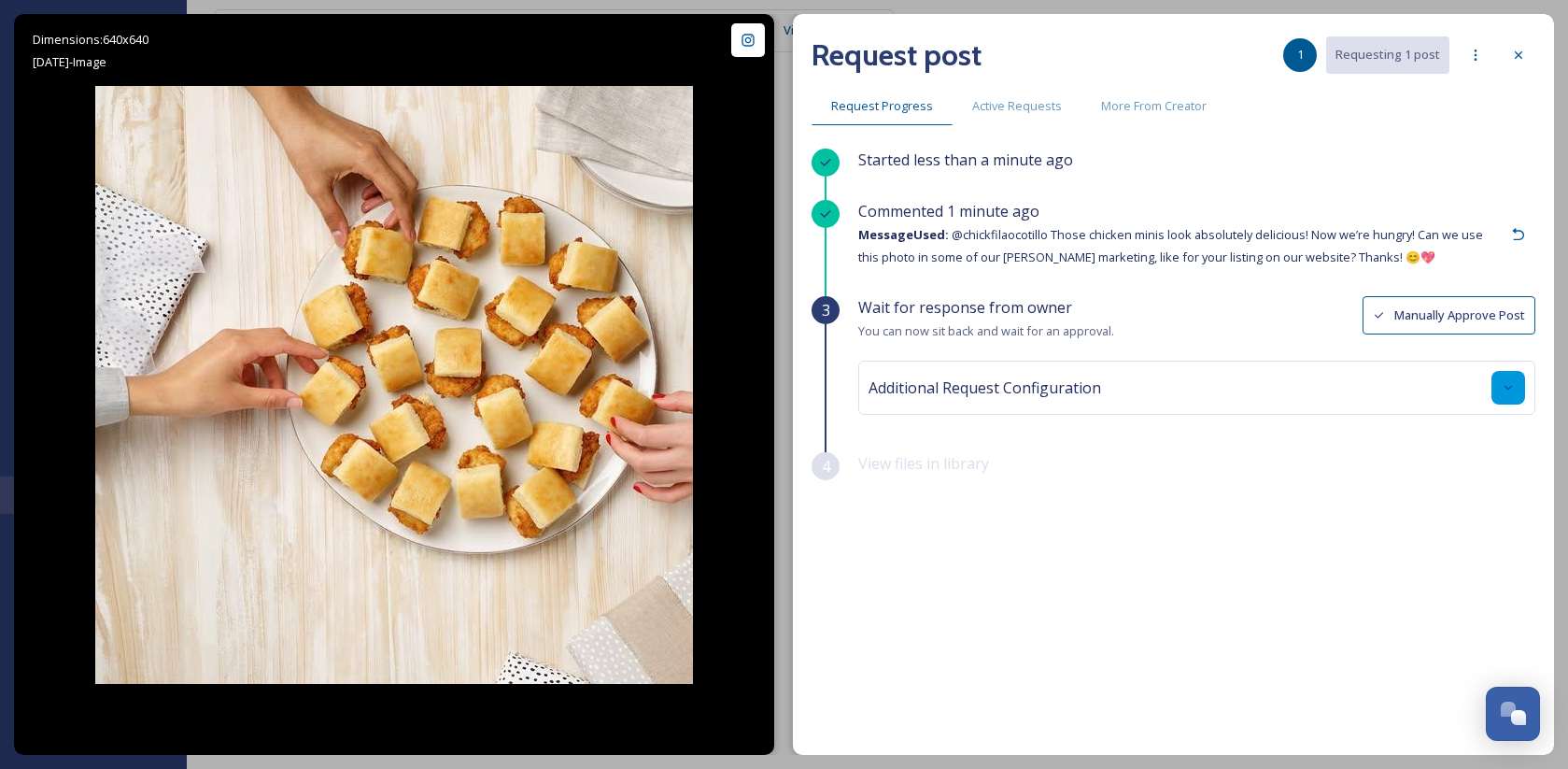
scroll to position [0, 0]
click at [1013, 110] on span "Active Requests" at bounding box center [1017, 106] width 90 height 18
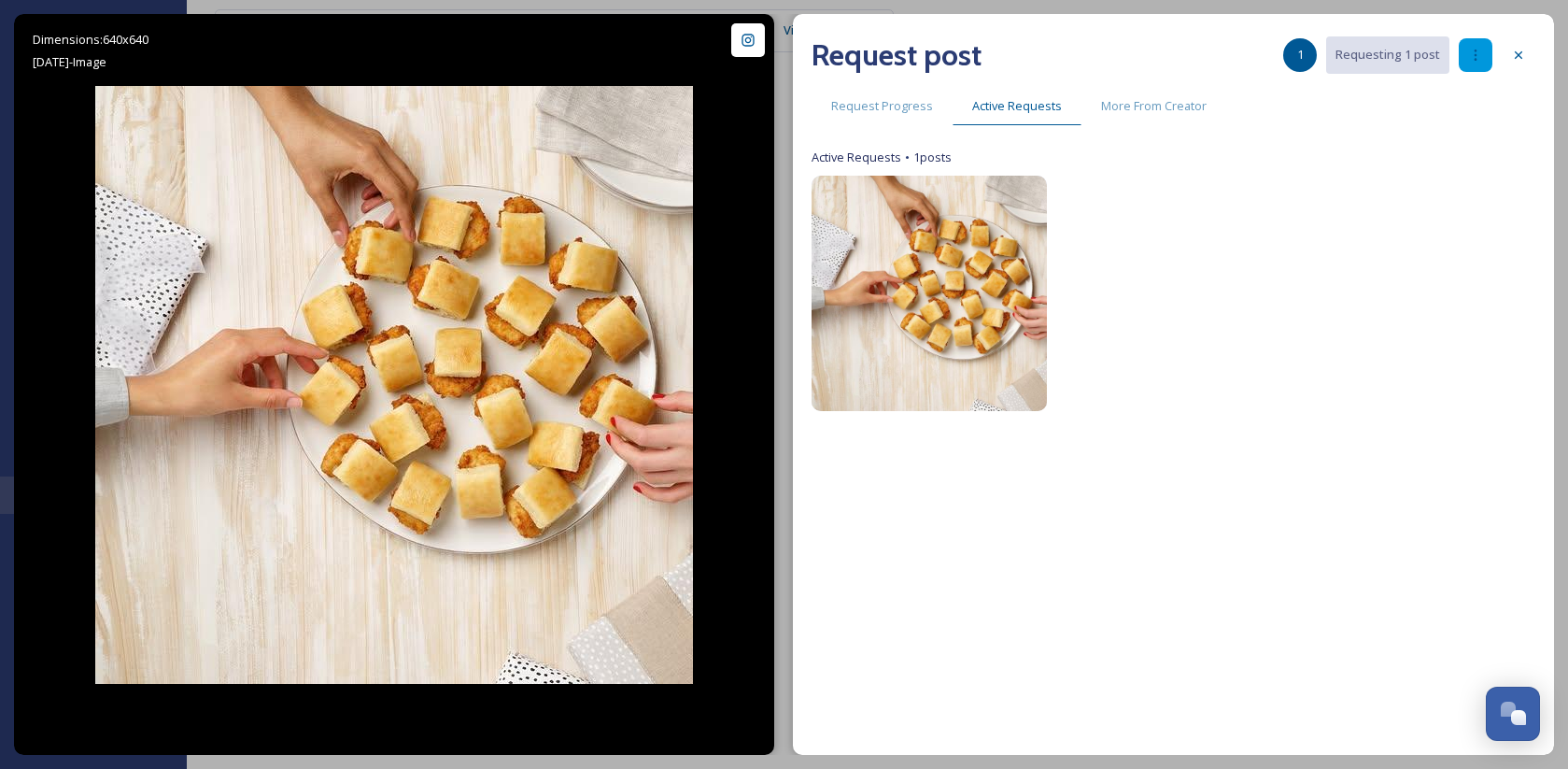
click at [1470, 56] on icon at bounding box center [1475, 55] width 15 height 15
drag, startPoint x: 1361, startPoint y: 388, endPoint x: 1544, endPoint y: 85, distance: 354.0
click at [1364, 386] on div at bounding box center [1418, 293] width 236 height 236
click at [1509, 53] on div at bounding box center [1518, 55] width 34 height 34
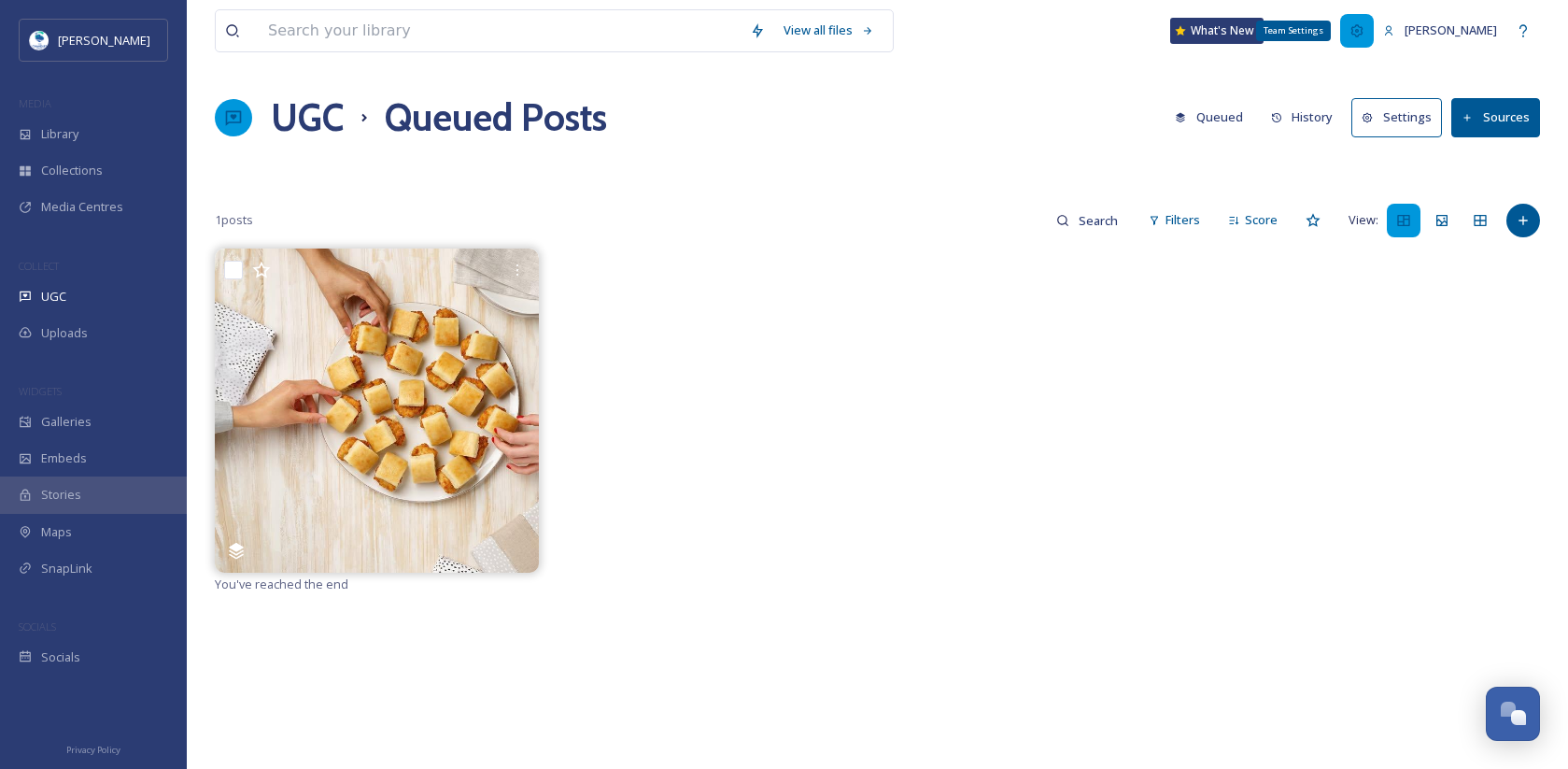
click at [1364, 30] on icon at bounding box center [1357, 30] width 15 height 15
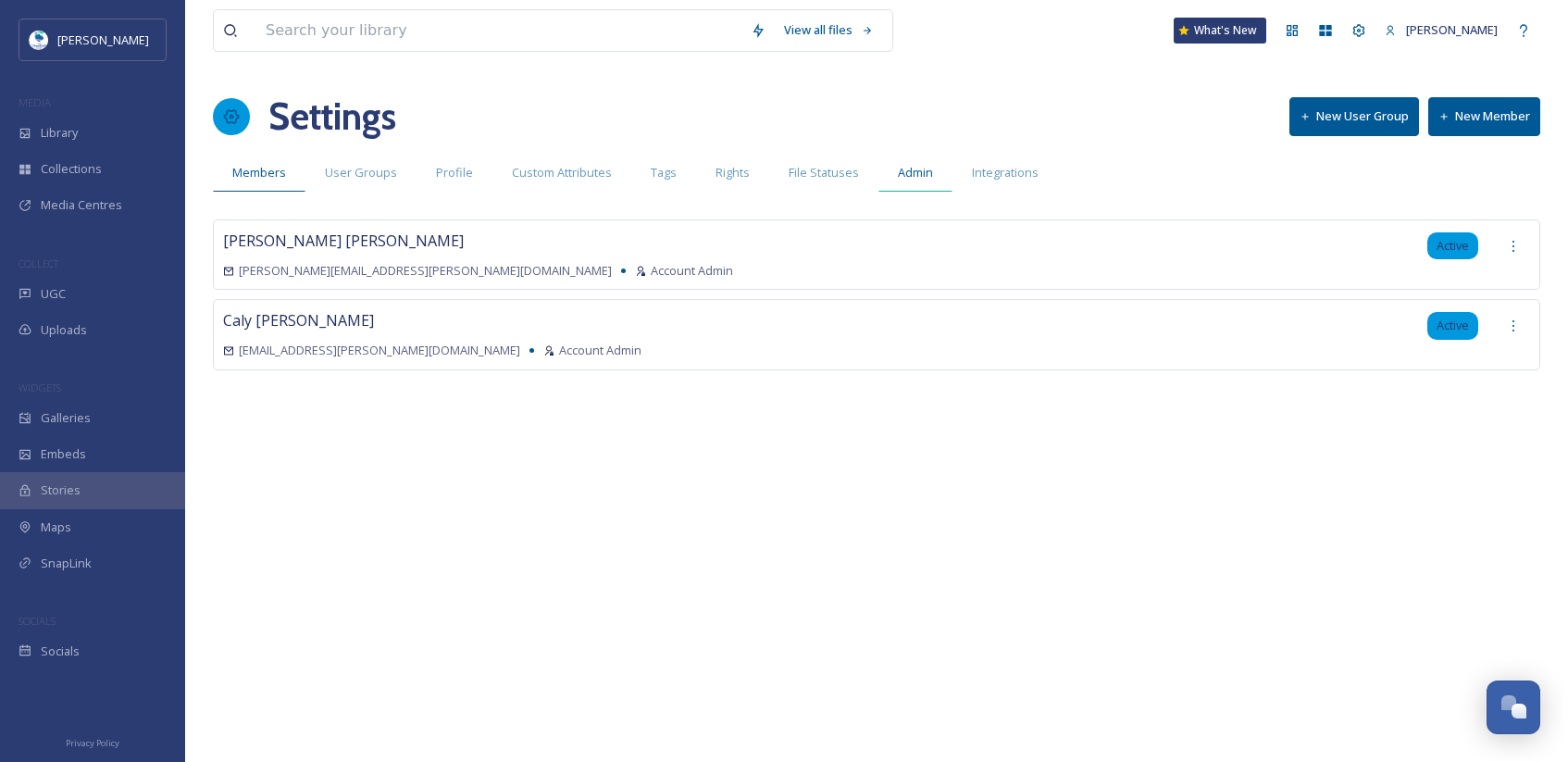
click at [898, 172] on span "Admin" at bounding box center [915, 173] width 35 height 17
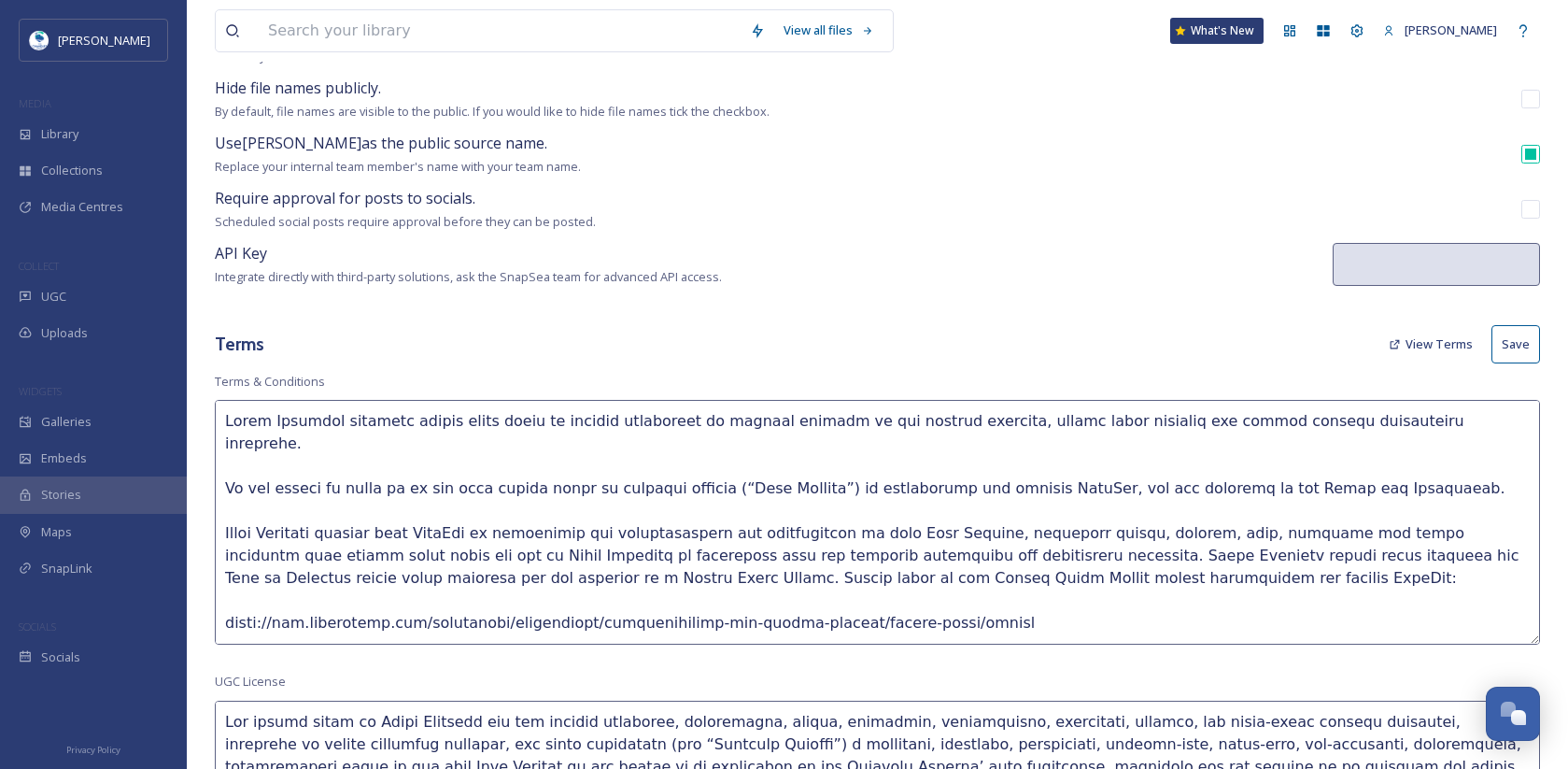
scroll to position [94, 0]
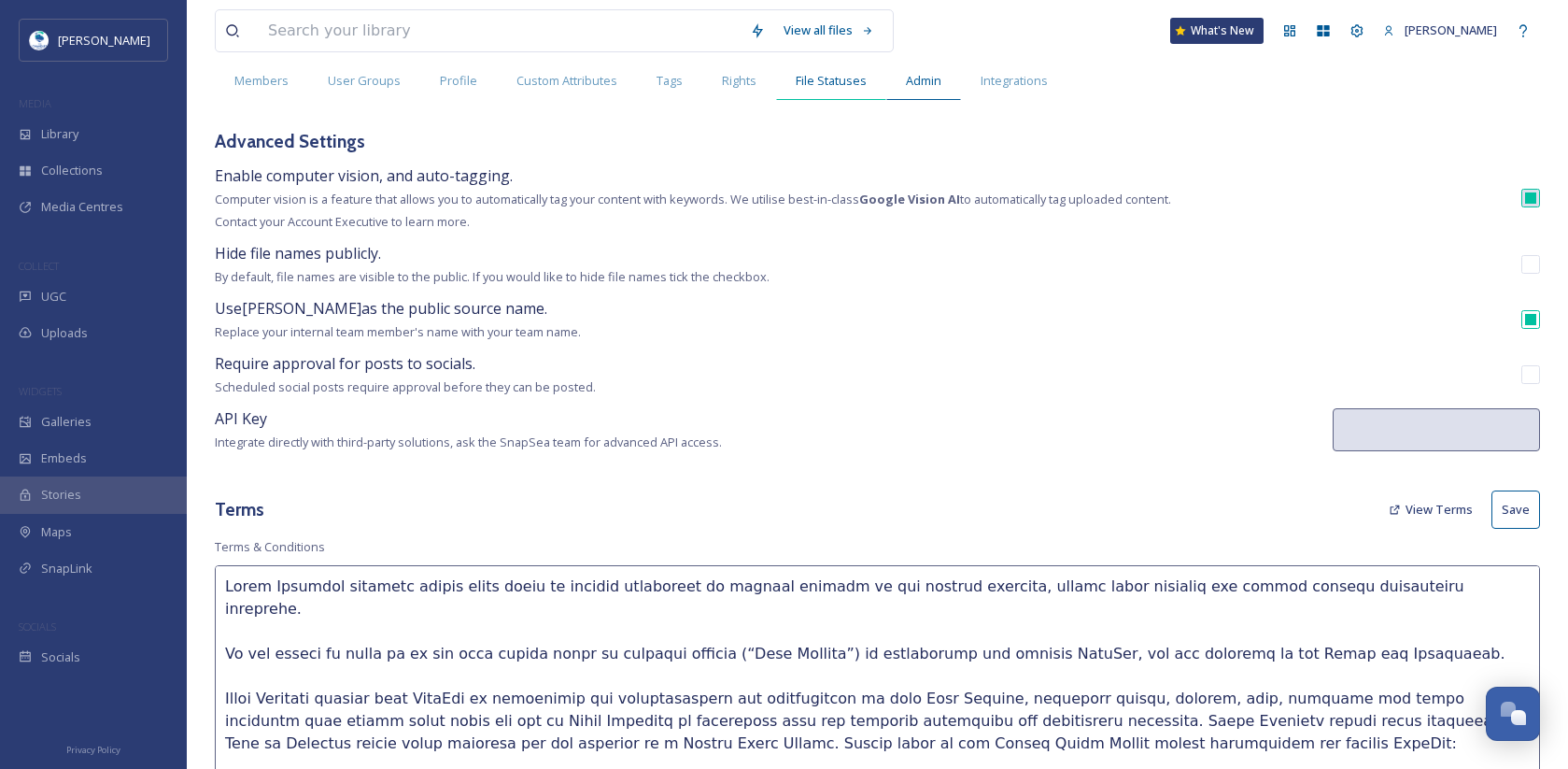
click at [838, 83] on span "File Statuses" at bounding box center [831, 81] width 71 height 18
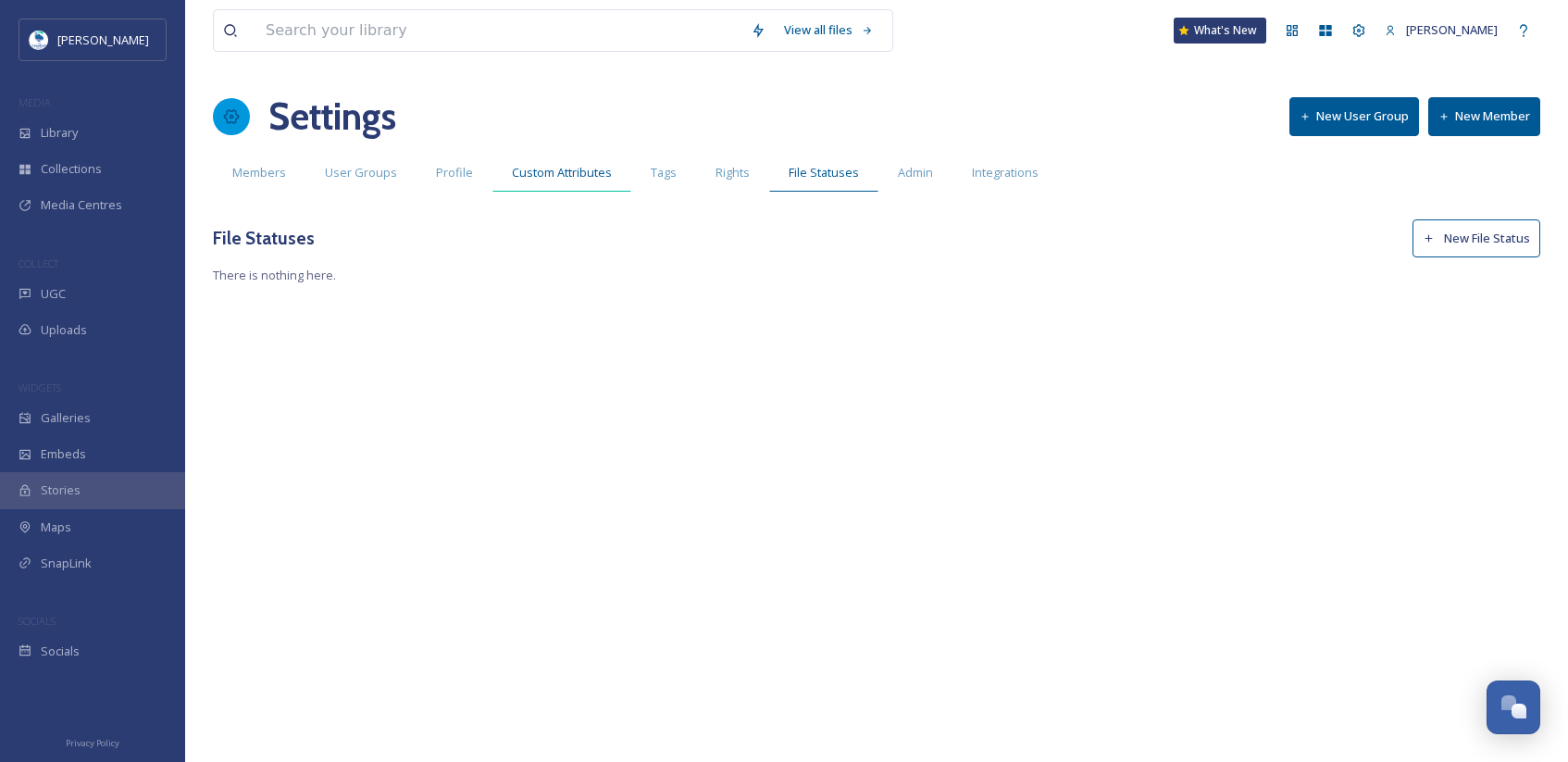
click at [552, 173] on span "Custom Attributes" at bounding box center [562, 173] width 100 height 17
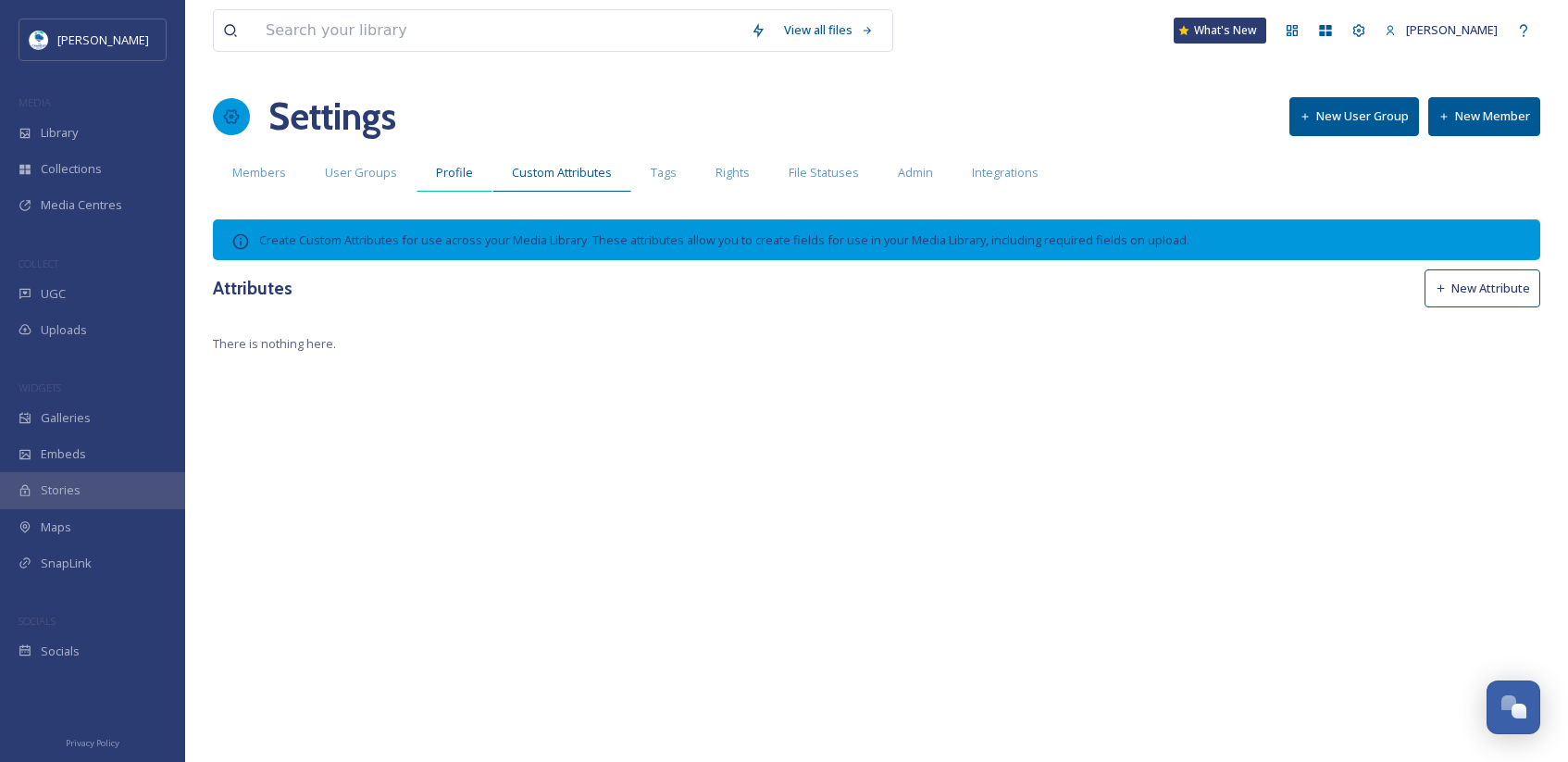
click at [444, 168] on span "Profile" at bounding box center [454, 173] width 37 height 17
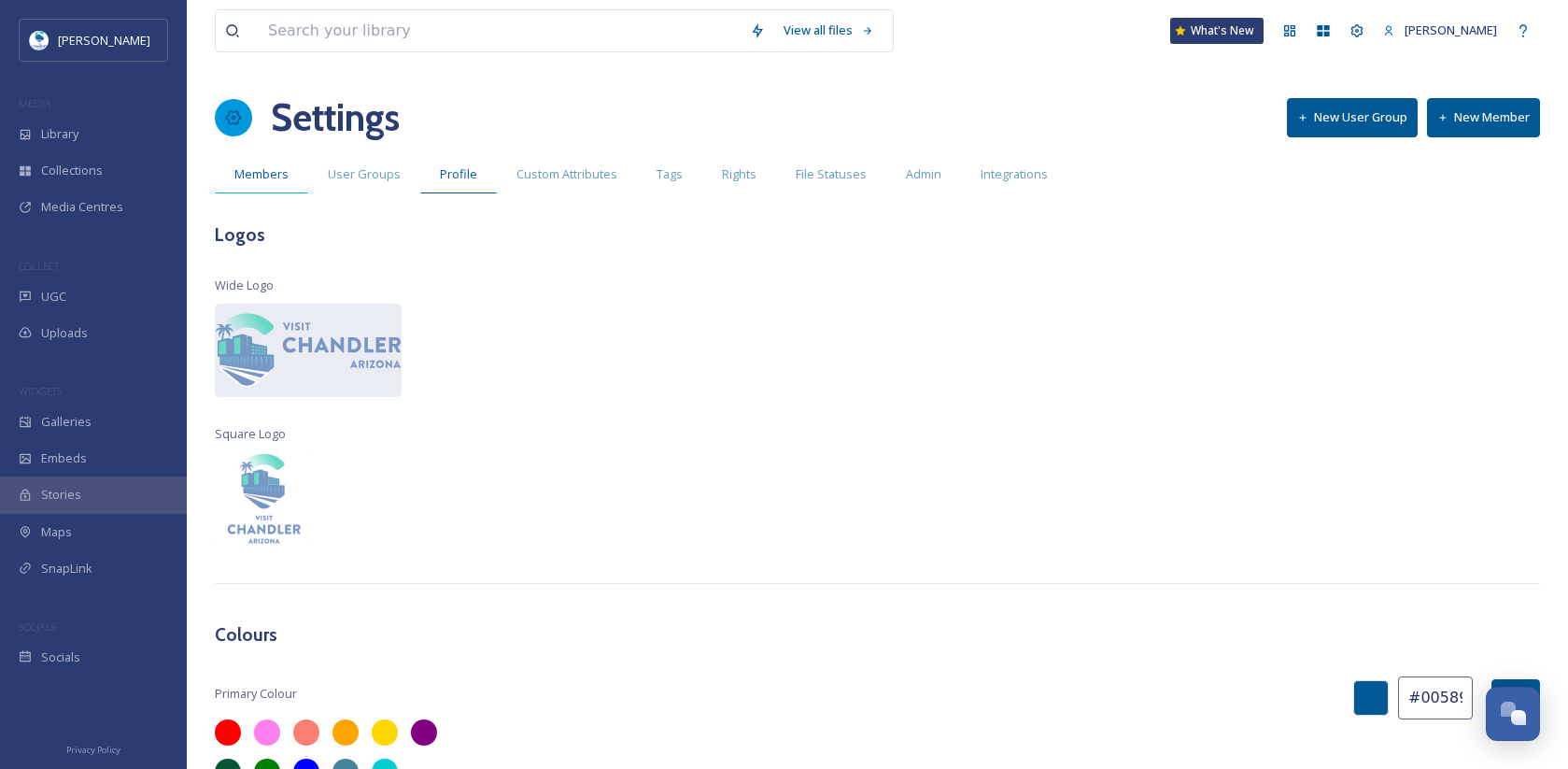
click at [240, 177] on span "Members" at bounding box center [262, 174] width 55 height 18
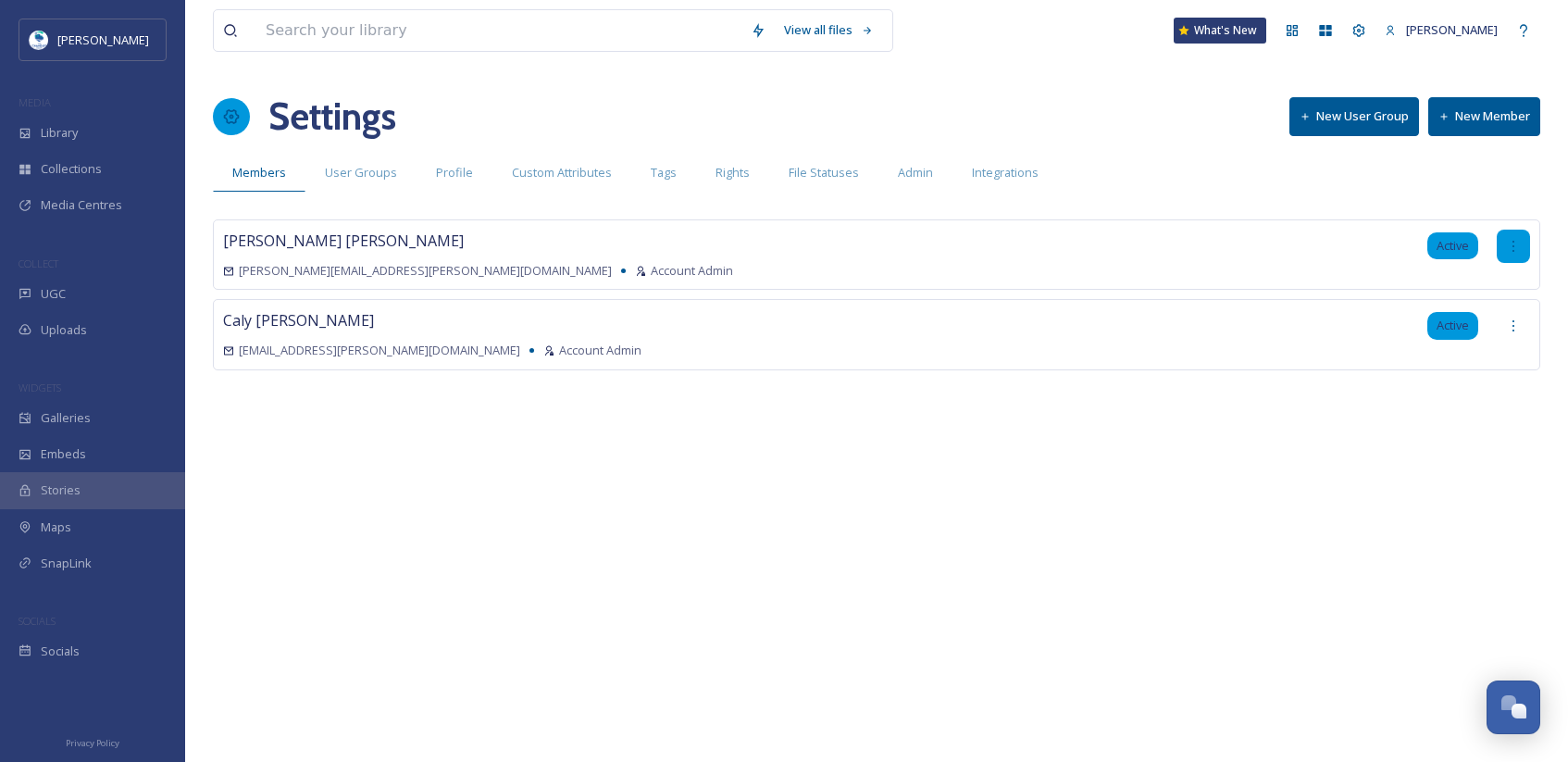
click at [1520, 241] on icon at bounding box center [1512, 245] width 14 height 14
click at [1273, 407] on div "[PERSON_NAME] [PERSON_NAME][EMAIL_ADDRESS][PERSON_NAME][DOMAIN_NAME] Account Ad…" at bounding box center [876, 322] width 1327 height 206
click at [1519, 324] on icon at bounding box center [1512, 325] width 14 height 14
click at [701, 522] on div "View all files What's New [PERSON_NAME] Settings New User Group New Member Memb…" at bounding box center [877, 381] width 1383 height 762
click at [1431, 22] on span "[PERSON_NAME]" at bounding box center [1451, 29] width 92 height 16
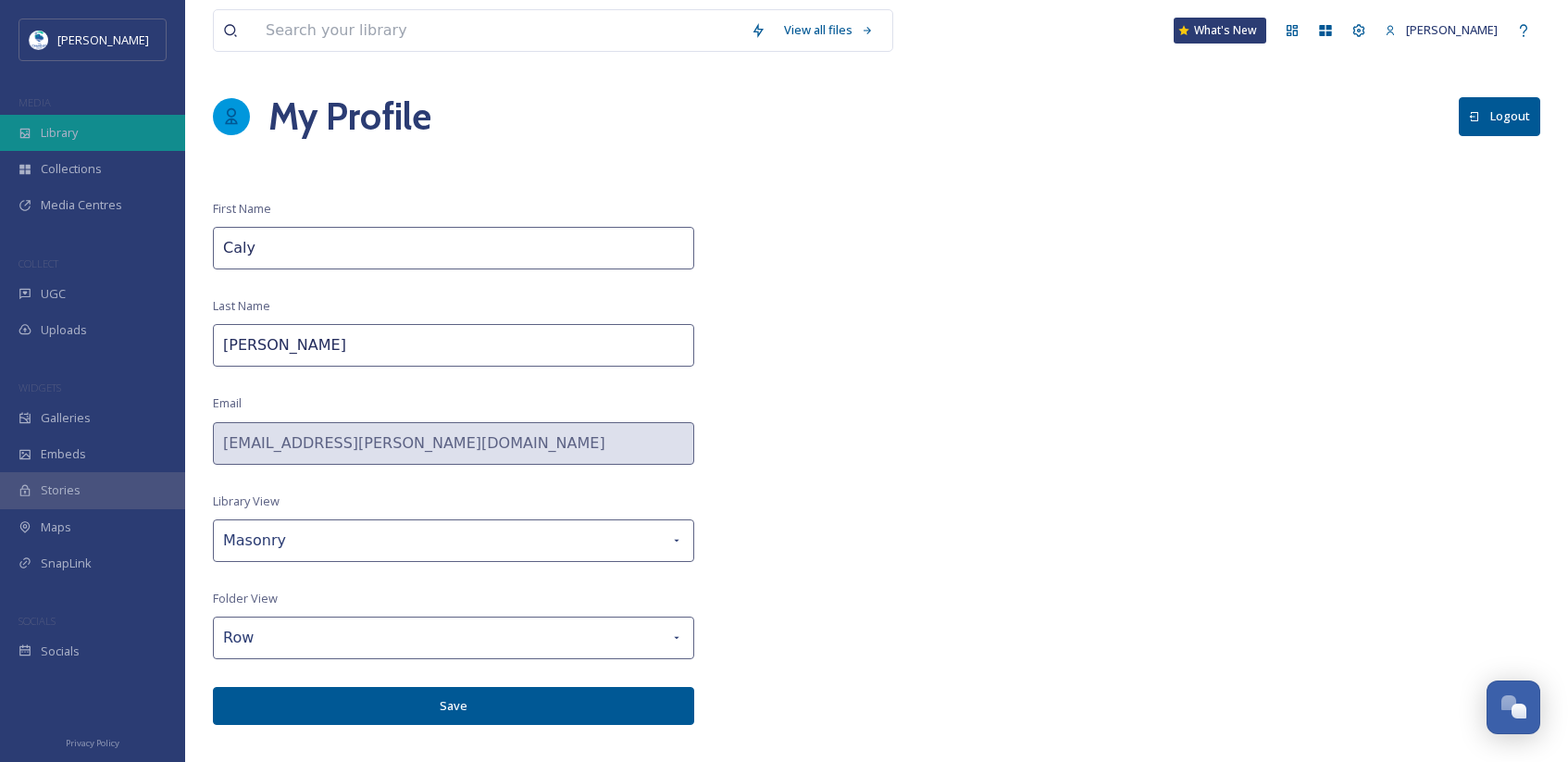
click at [94, 125] on div "Library" at bounding box center [93, 132] width 185 height 36
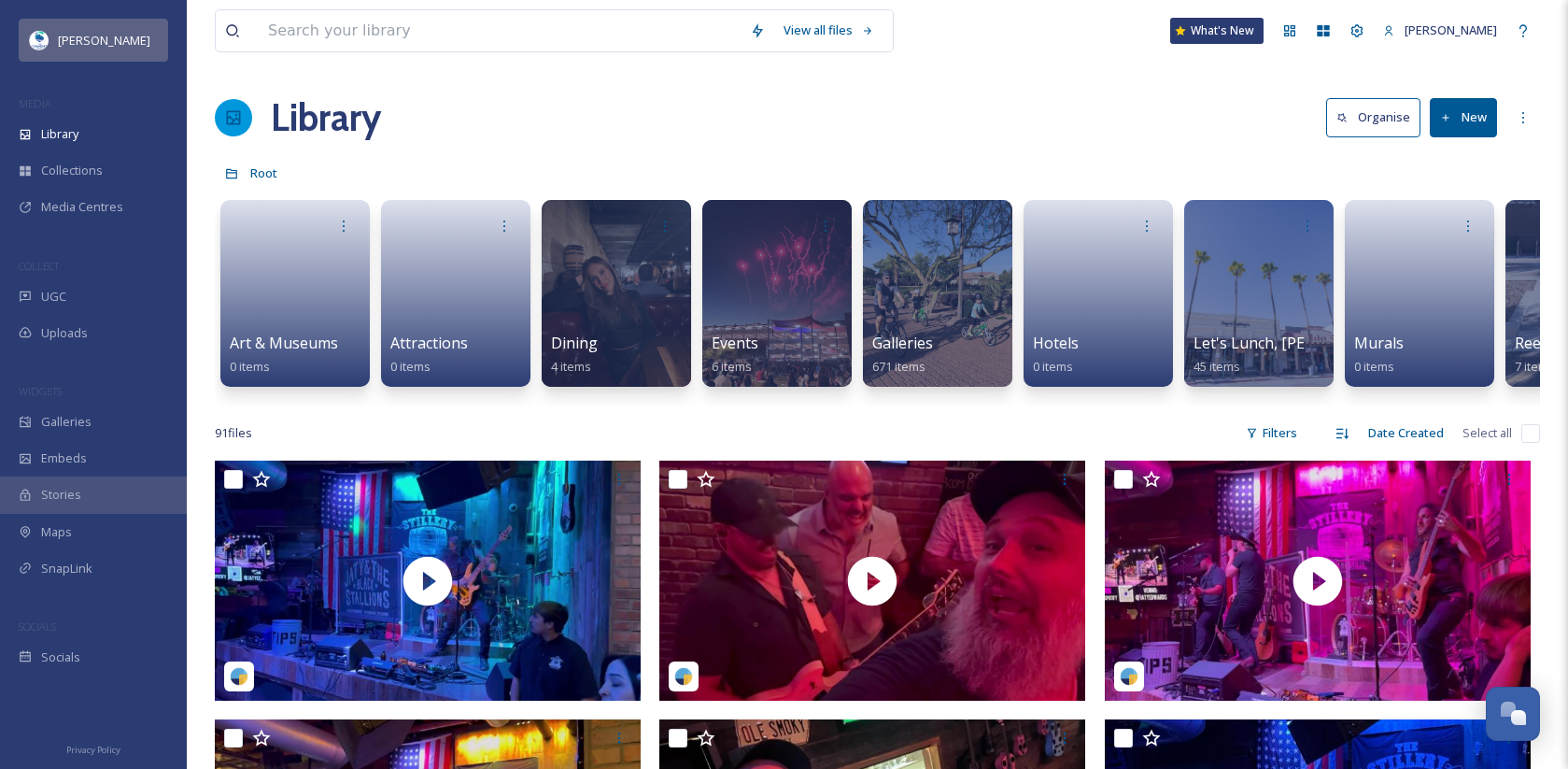
click at [106, 45] on span "[PERSON_NAME]" at bounding box center [103, 40] width 93 height 17
